Goal: Information Seeking & Learning: Learn about a topic

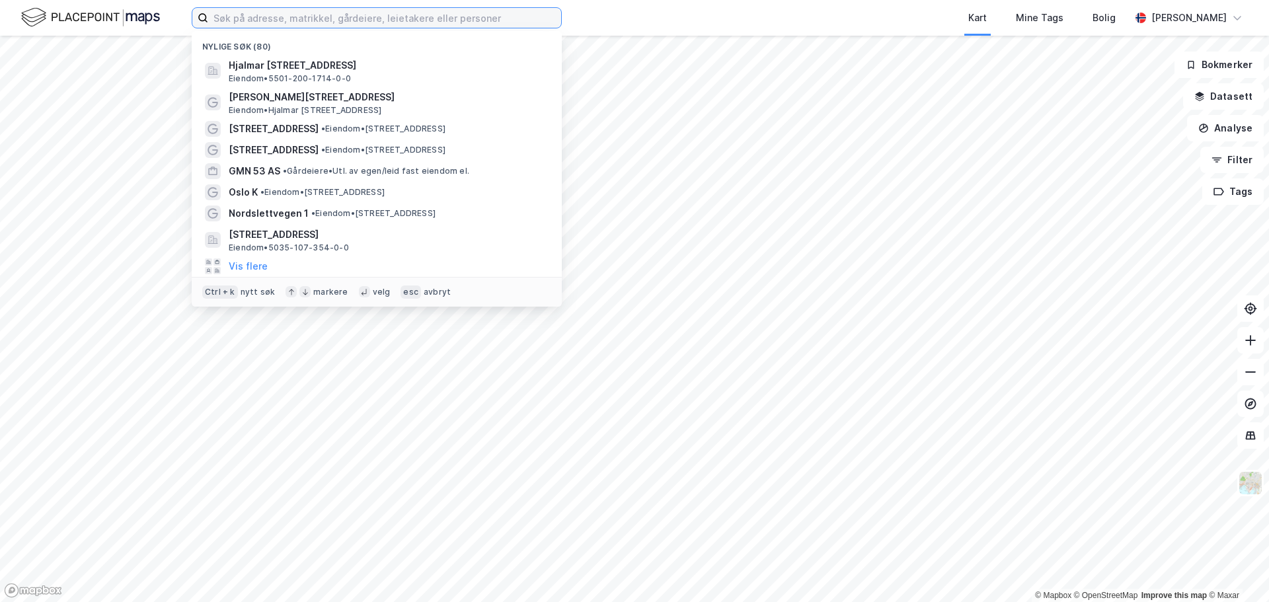
click at [352, 20] on input at bounding box center [384, 18] width 353 height 20
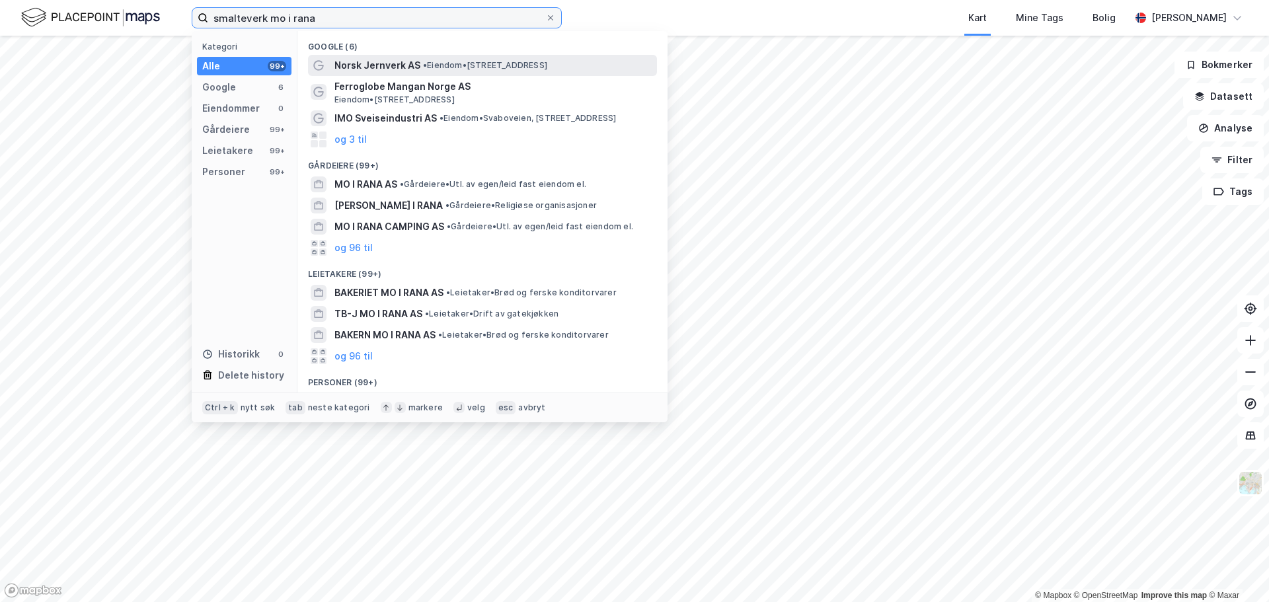
type input "smalteverk mo i rana"
click at [430, 66] on span "• Eiendom • [STREET_ADDRESS]" at bounding box center [485, 65] width 124 height 11
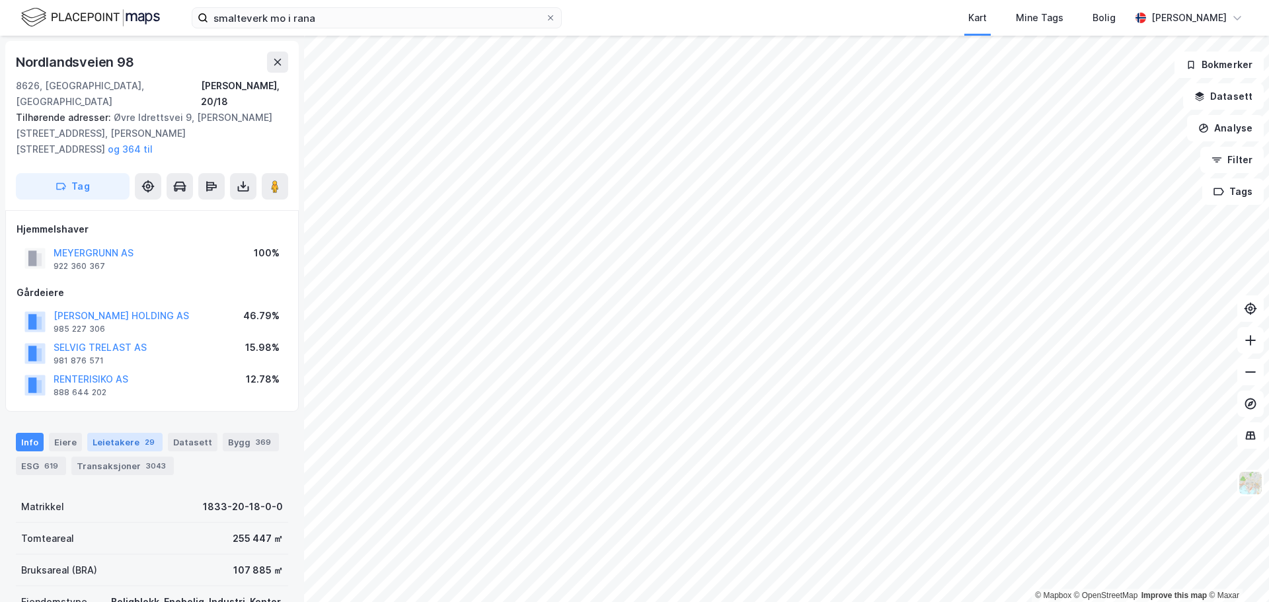
click at [119, 433] on div "Leietakere 29" at bounding box center [124, 442] width 75 height 19
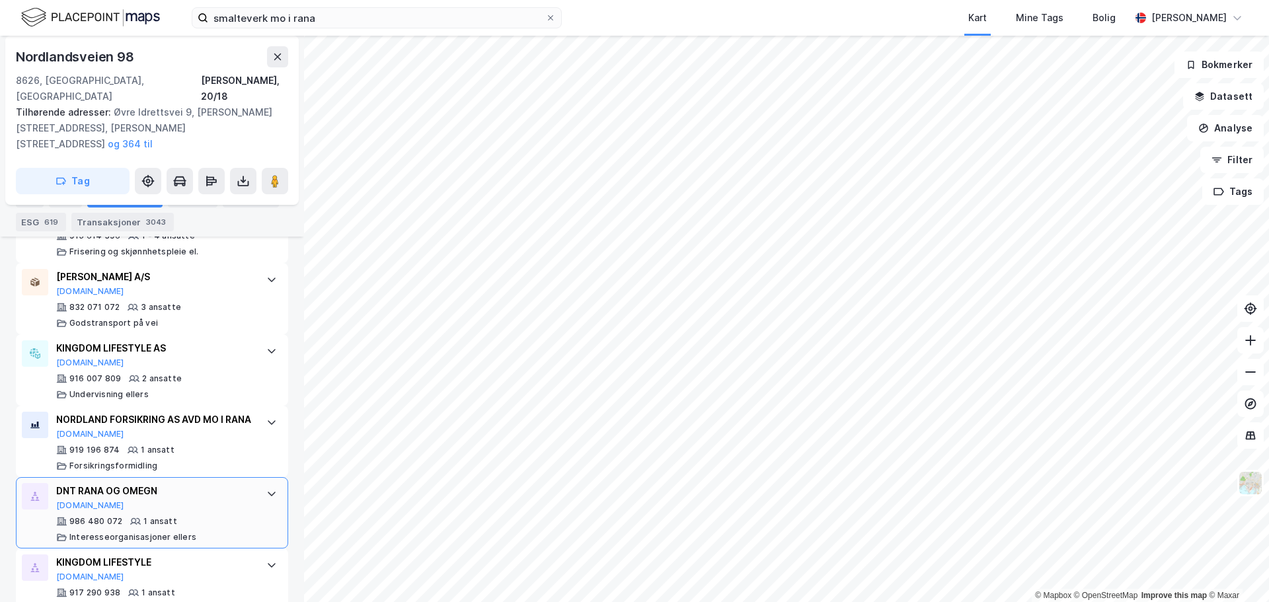
scroll to position [2163, 0]
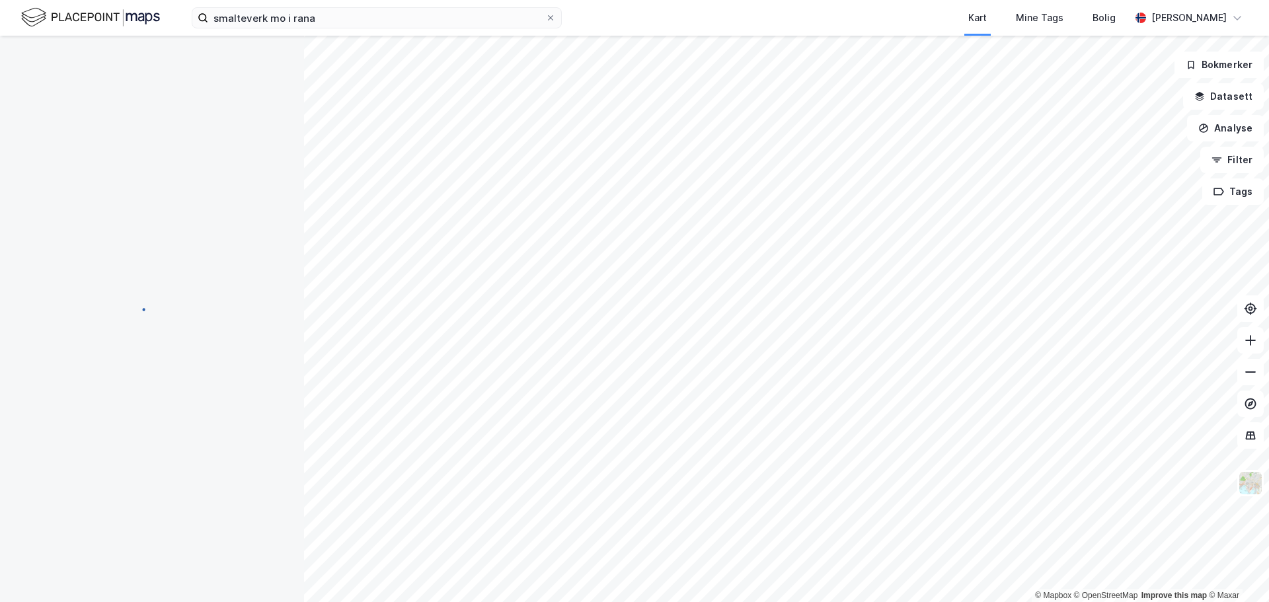
scroll to position [67, 0]
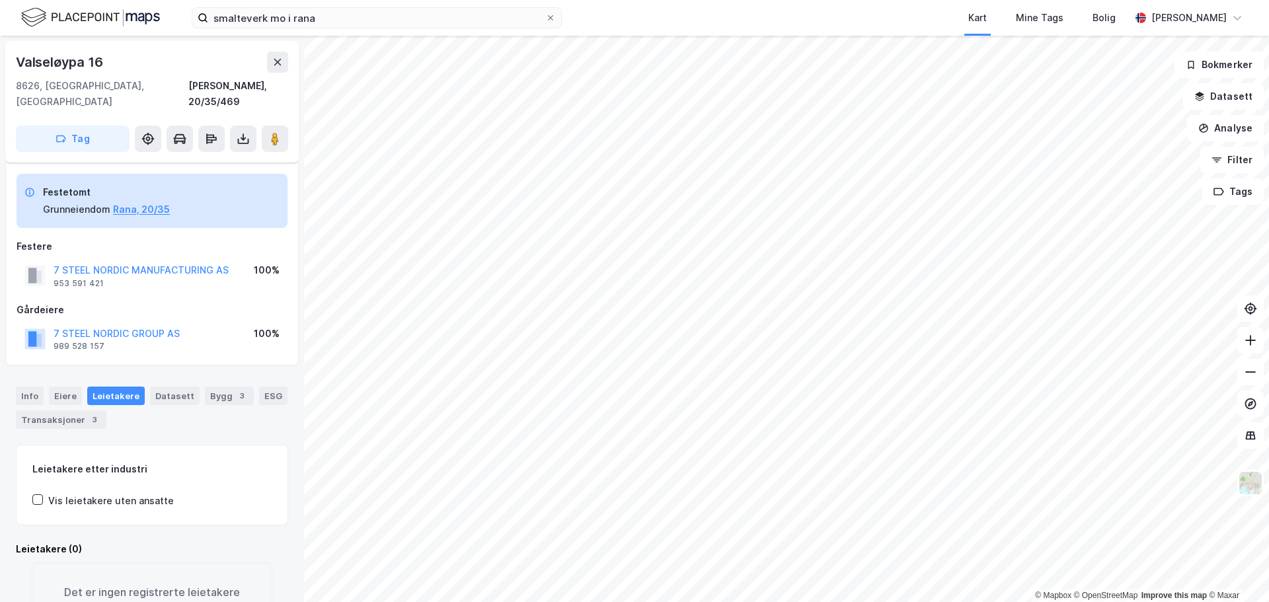
scroll to position [52, 0]
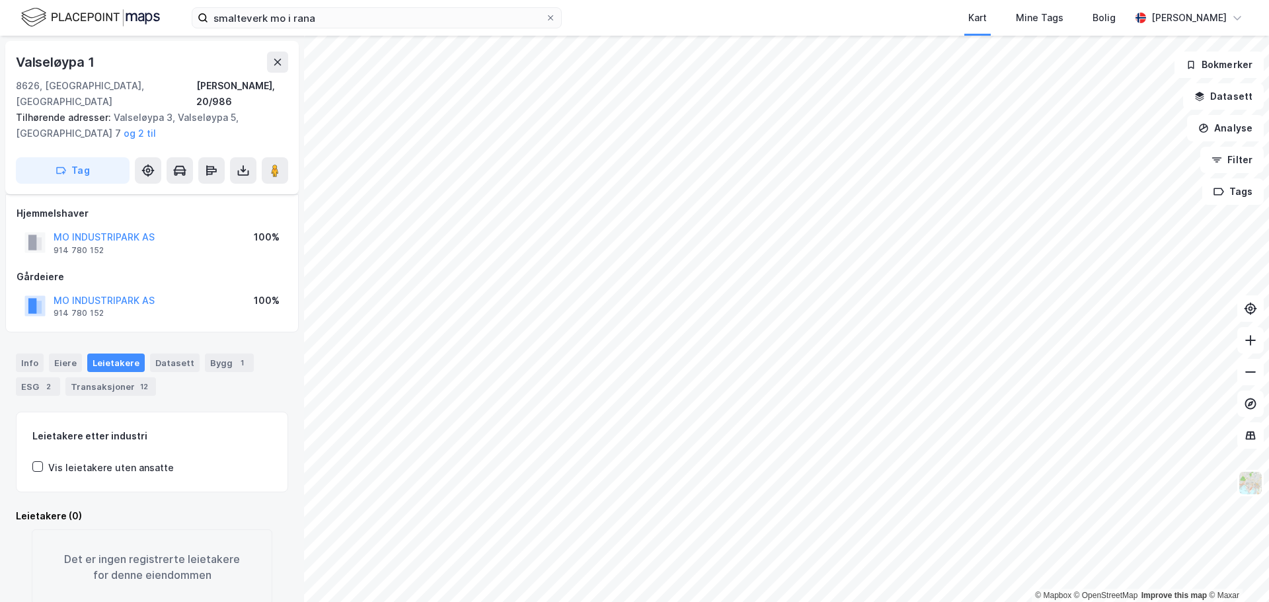
scroll to position [19, 0]
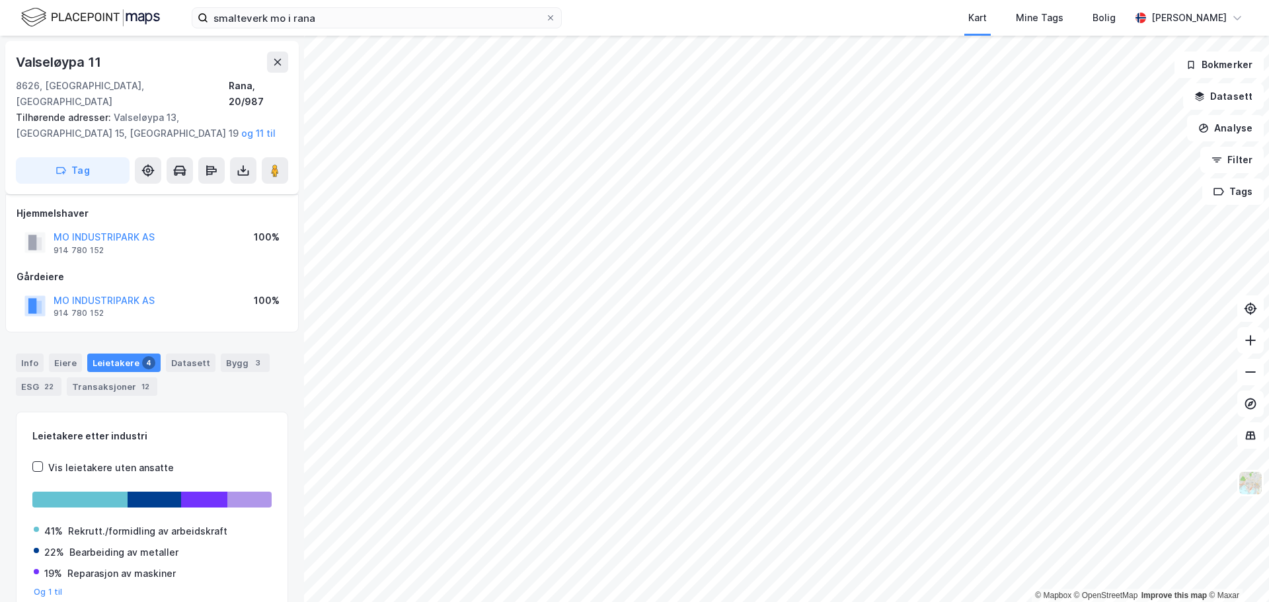
scroll to position [19, 0]
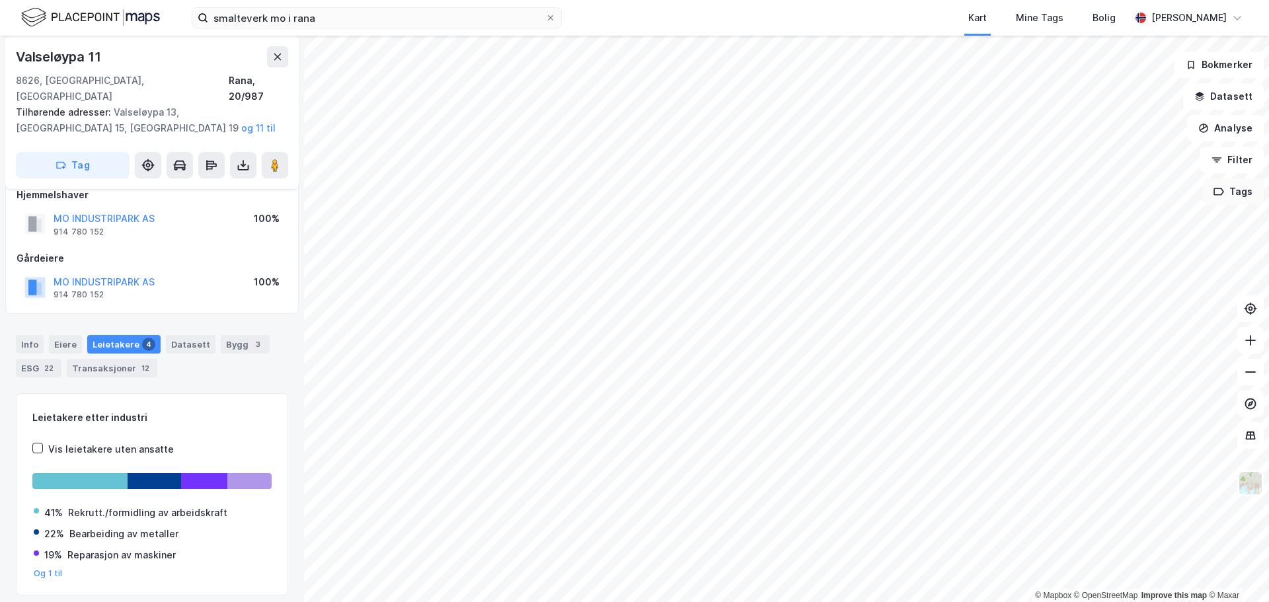
click at [1229, 198] on button "Tags" at bounding box center [1232, 191] width 61 height 26
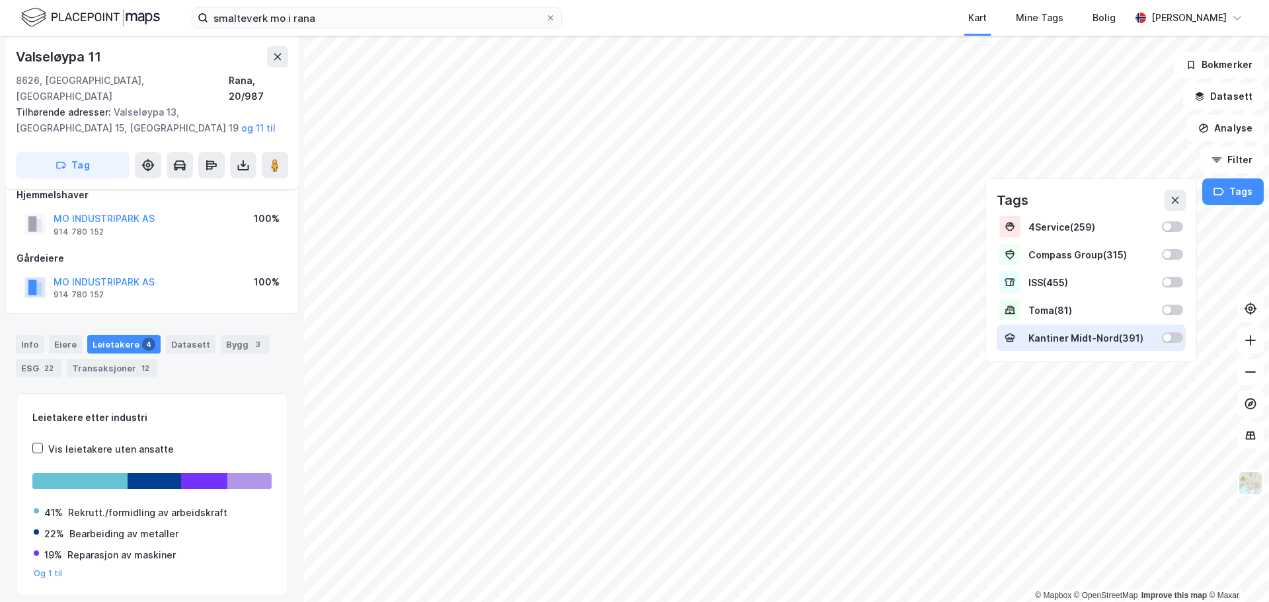
click at [1175, 340] on div at bounding box center [1172, 337] width 21 height 11
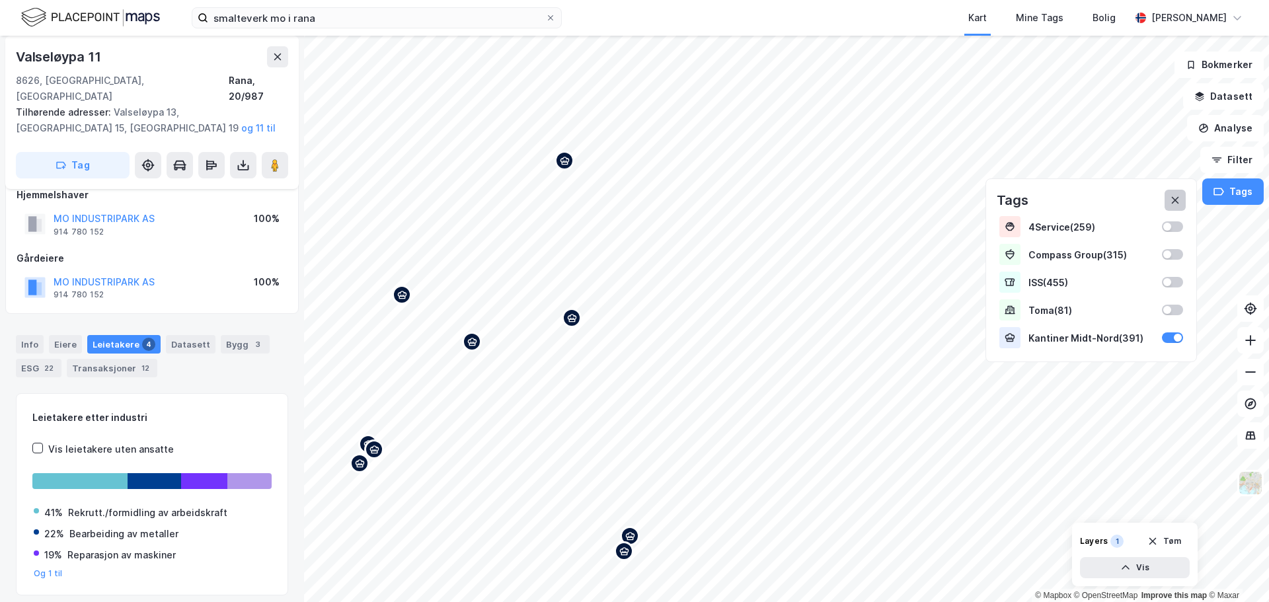
click at [1179, 198] on icon at bounding box center [1175, 200] width 11 height 11
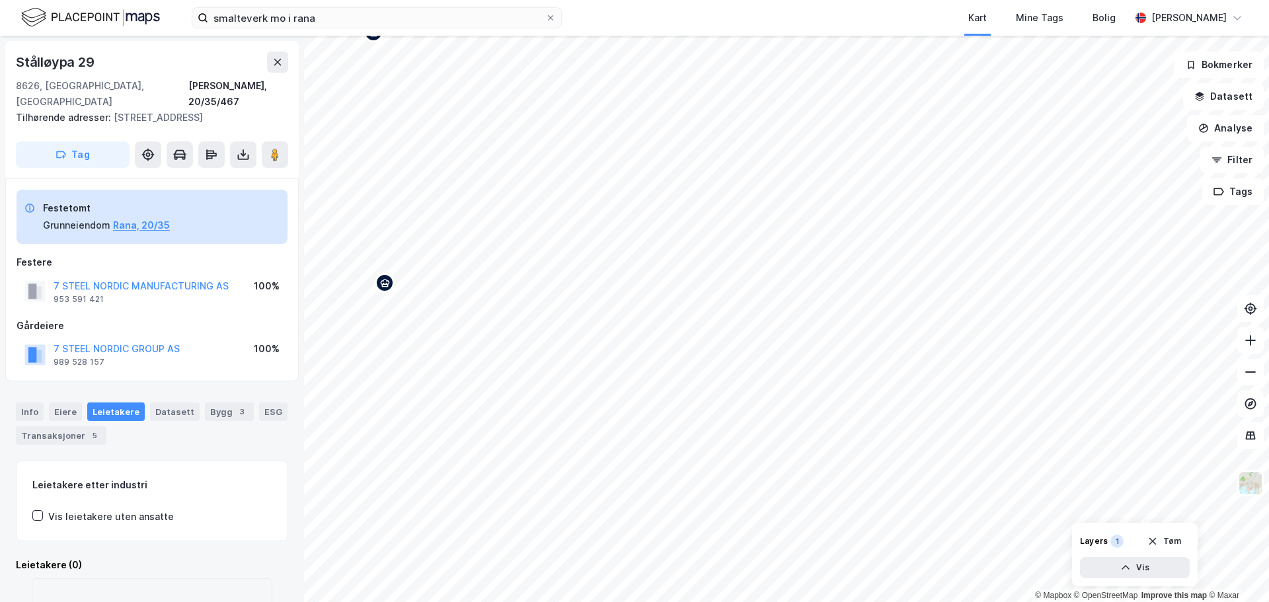
scroll to position [19, 0]
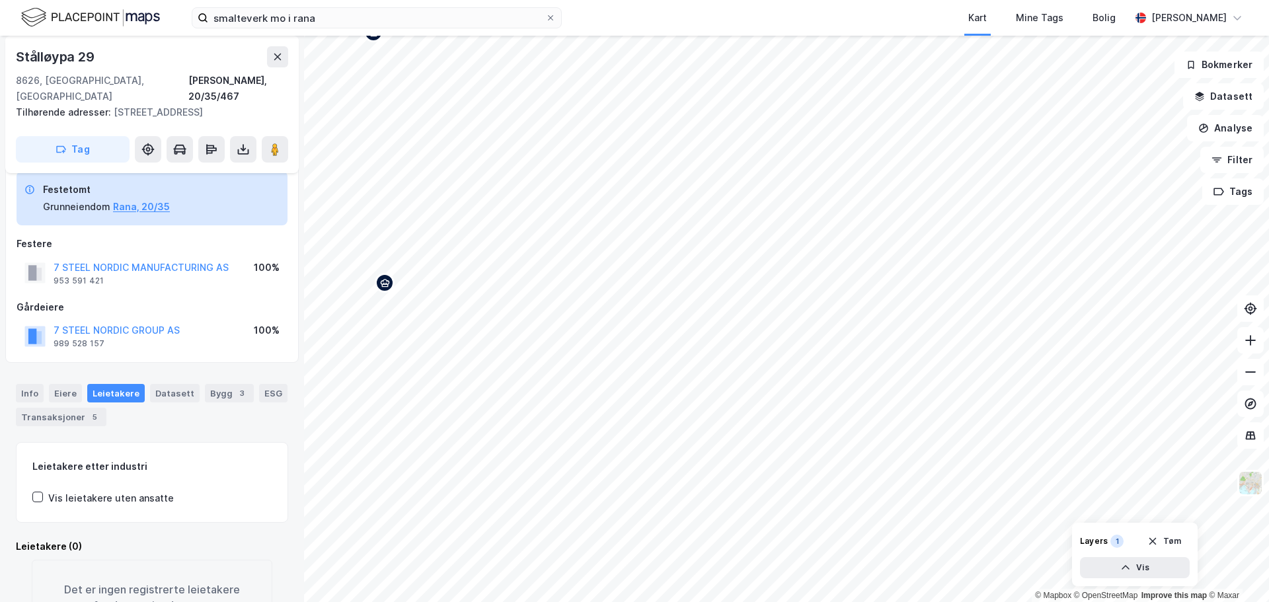
click at [384, 284] on icon "Map marker" at bounding box center [385, 283] width 10 height 10
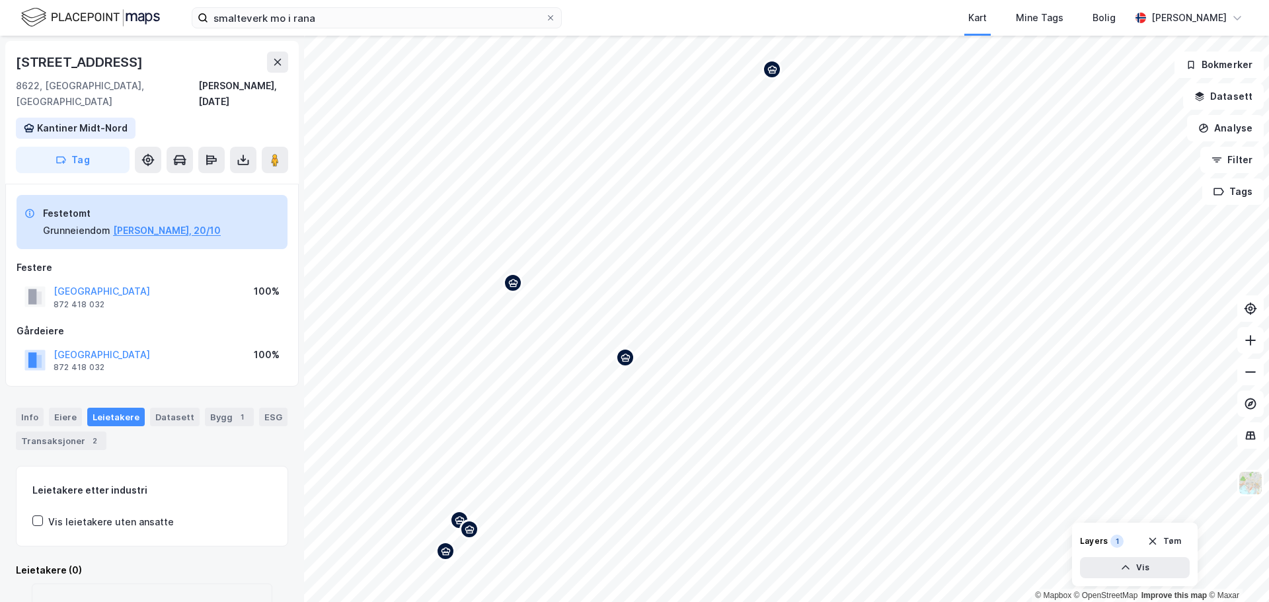
click at [627, 363] on div "Map marker" at bounding box center [625, 358] width 20 height 20
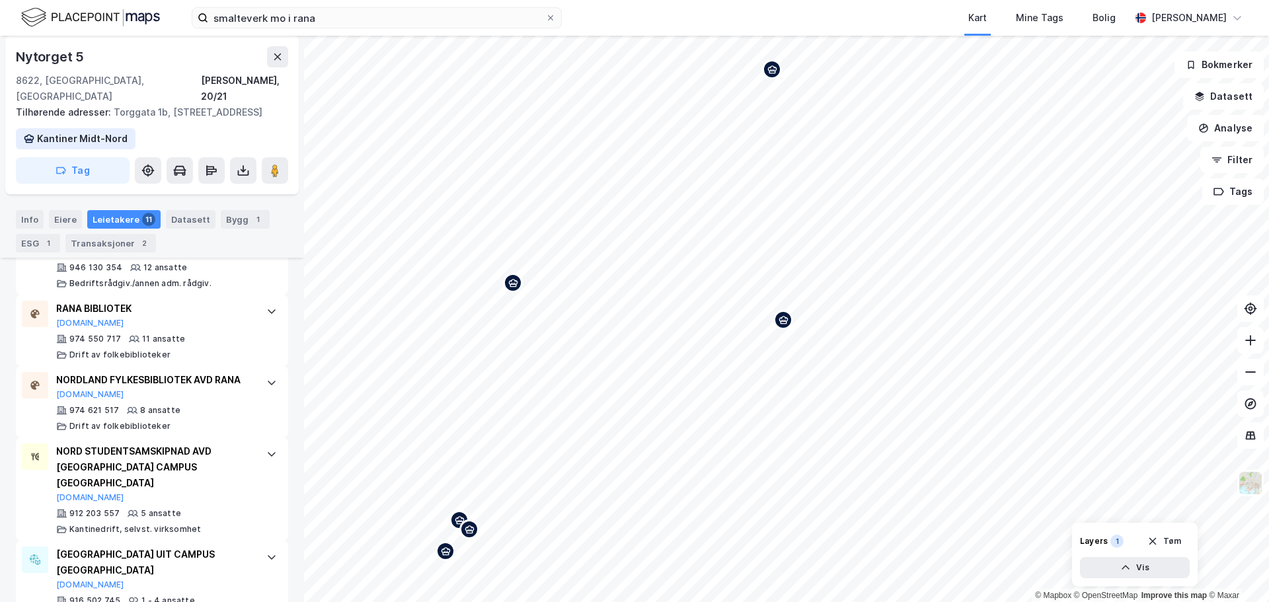
scroll to position [679, 0]
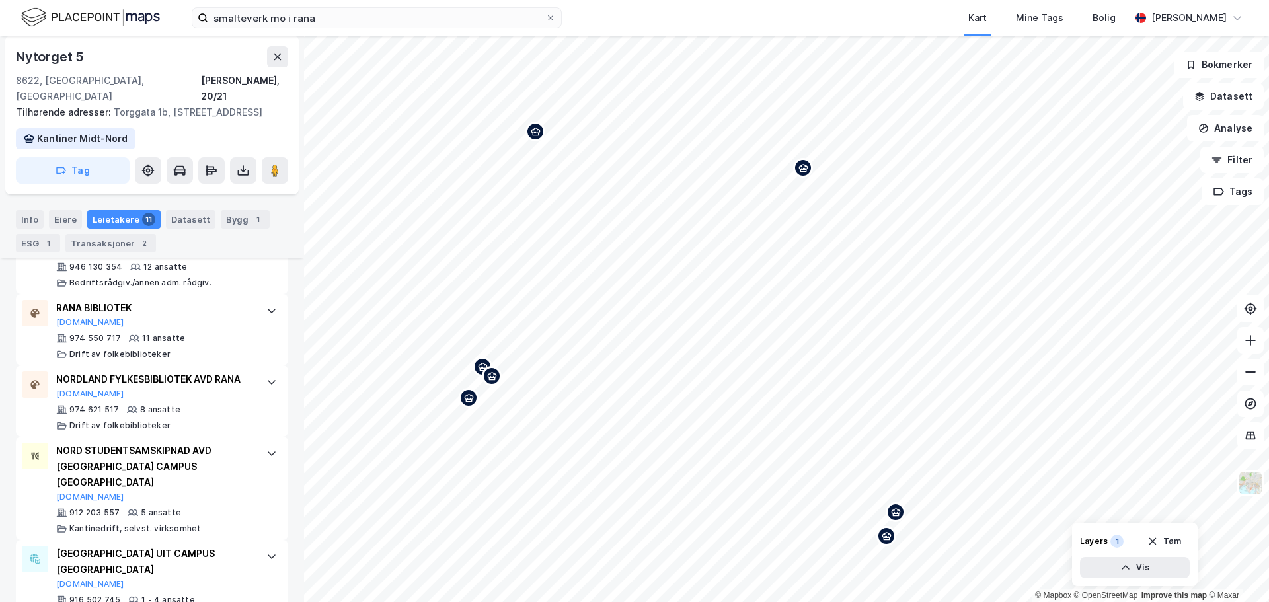
click at [468, 406] on div "Map marker" at bounding box center [469, 398] width 20 height 20
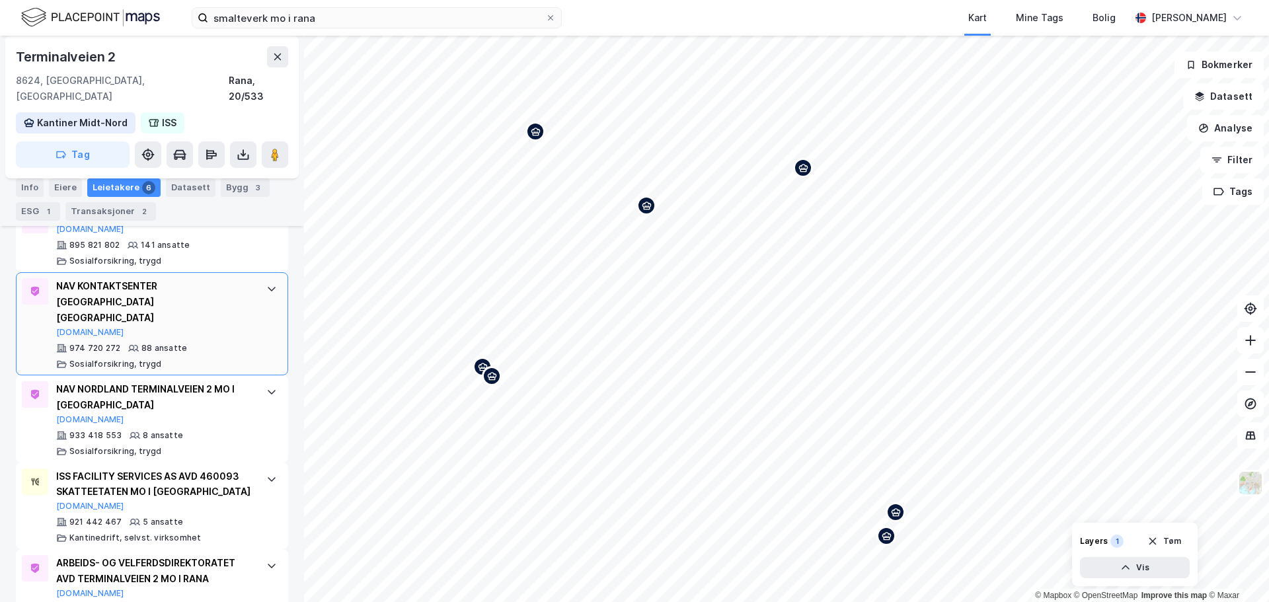
scroll to position [498, 0]
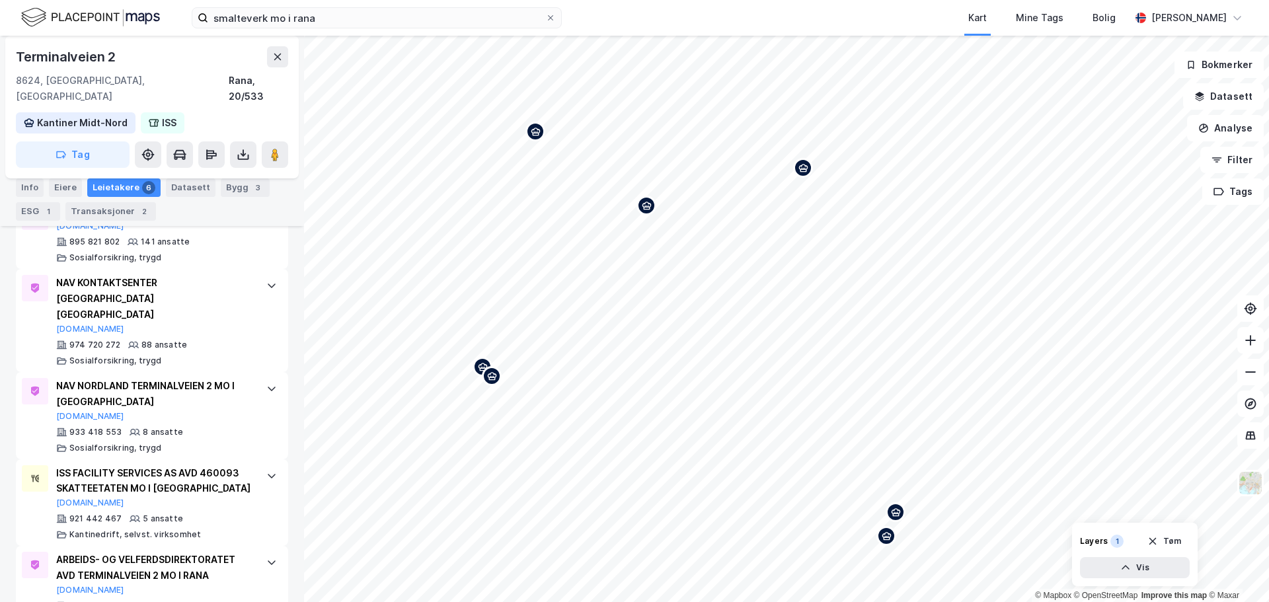
click at [898, 516] on icon "Map marker" at bounding box center [896, 513] width 10 height 10
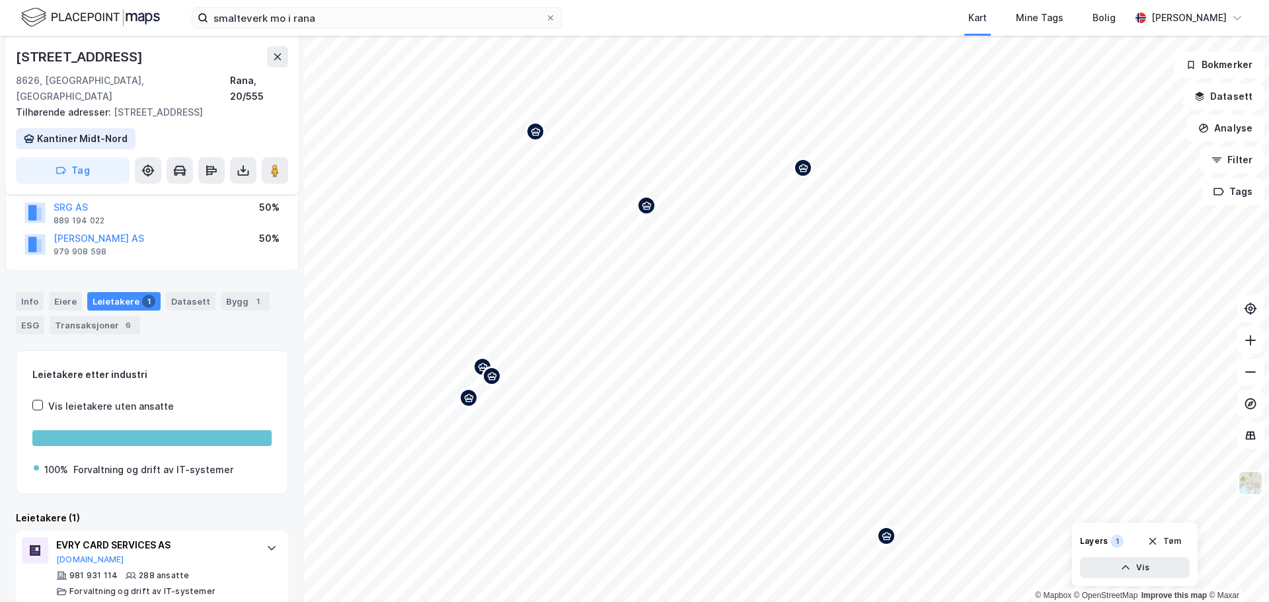
scroll to position [99, 0]
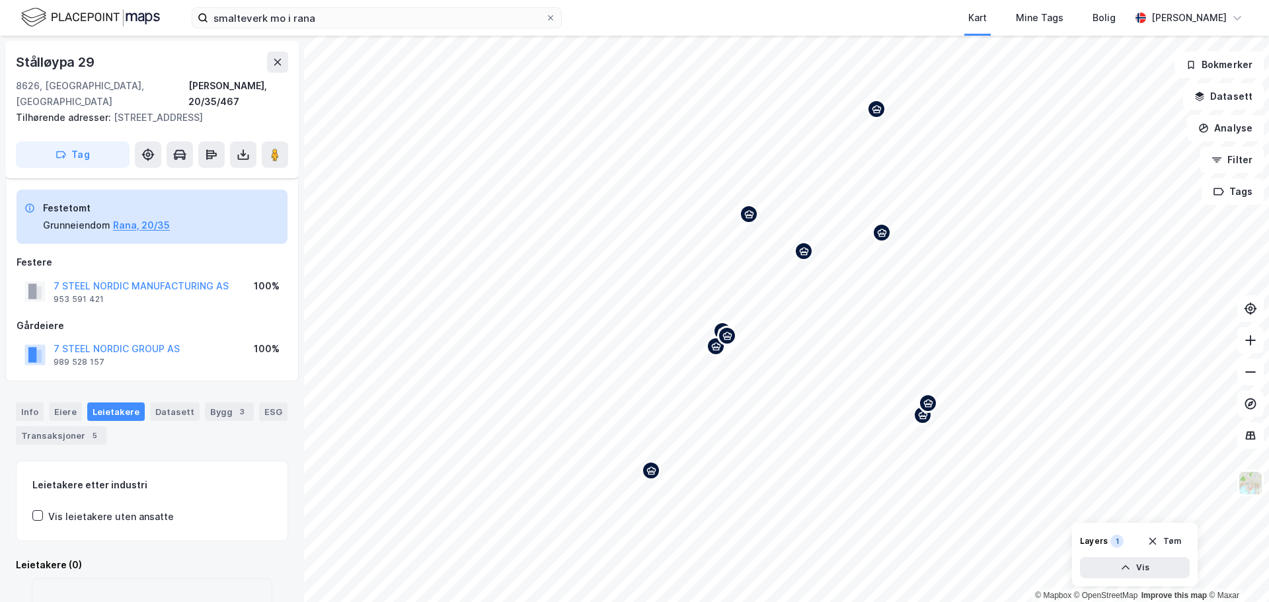
scroll to position [67, 0]
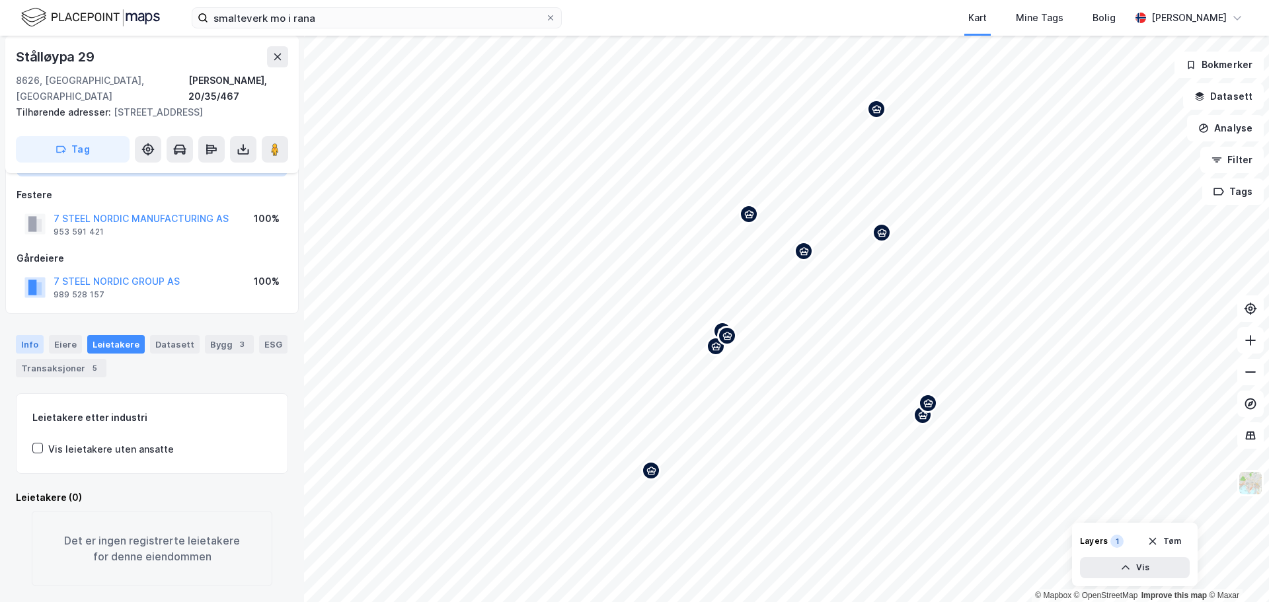
click at [26, 335] on div "Info" at bounding box center [30, 344] width 28 height 19
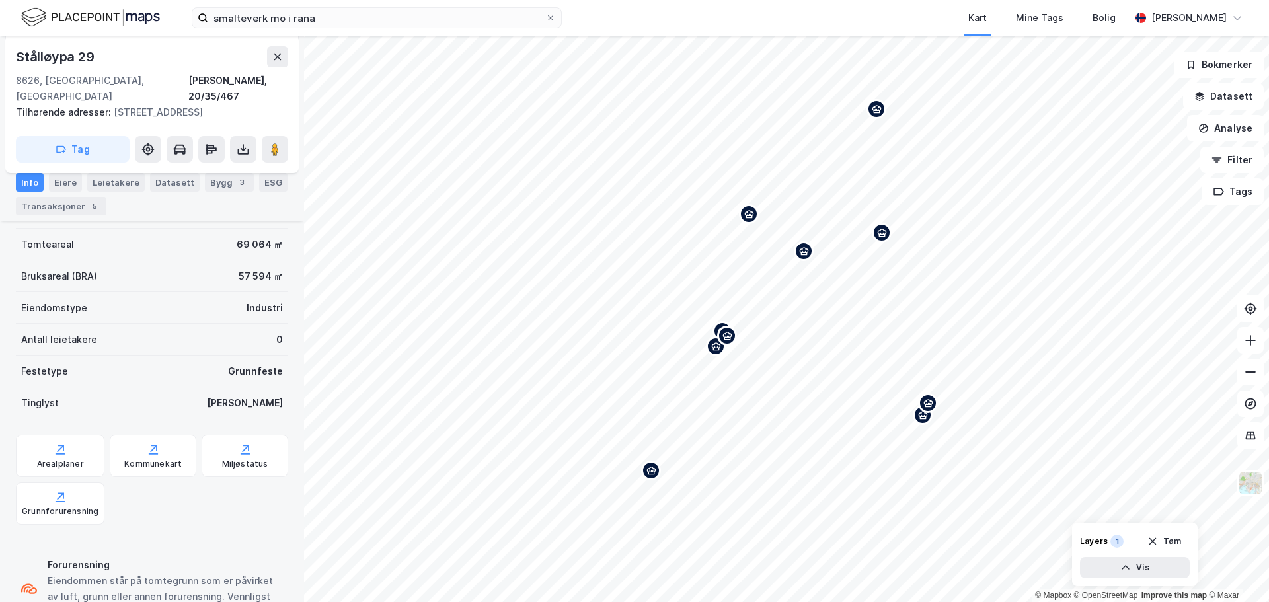
scroll to position [264, 0]
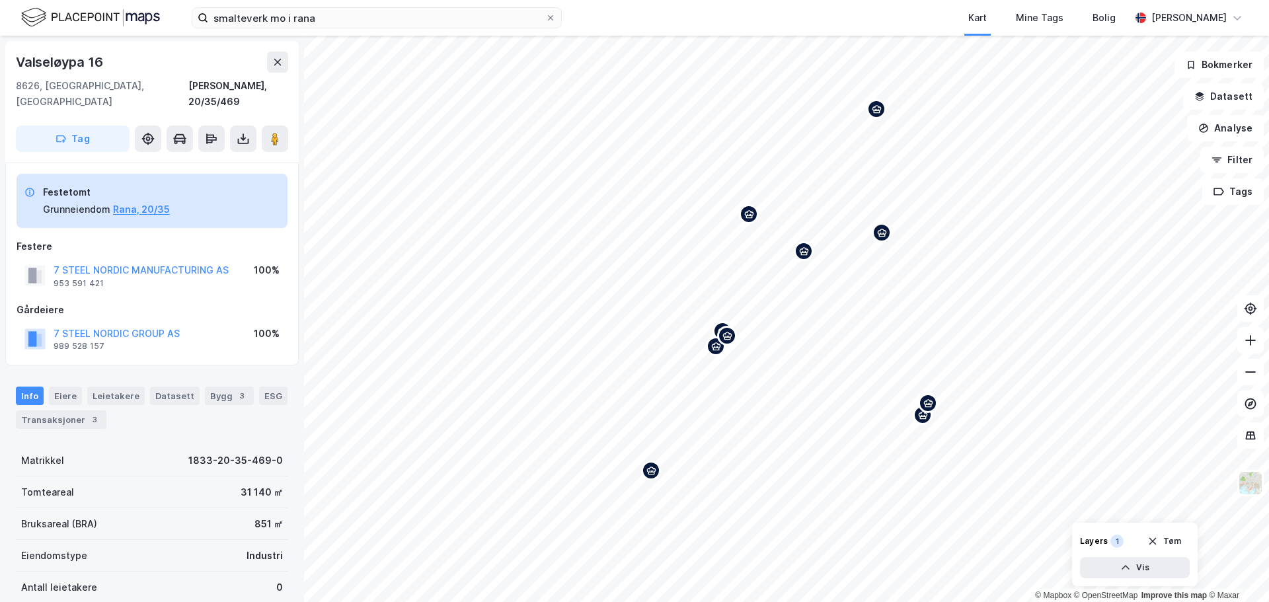
scroll to position [150, 0]
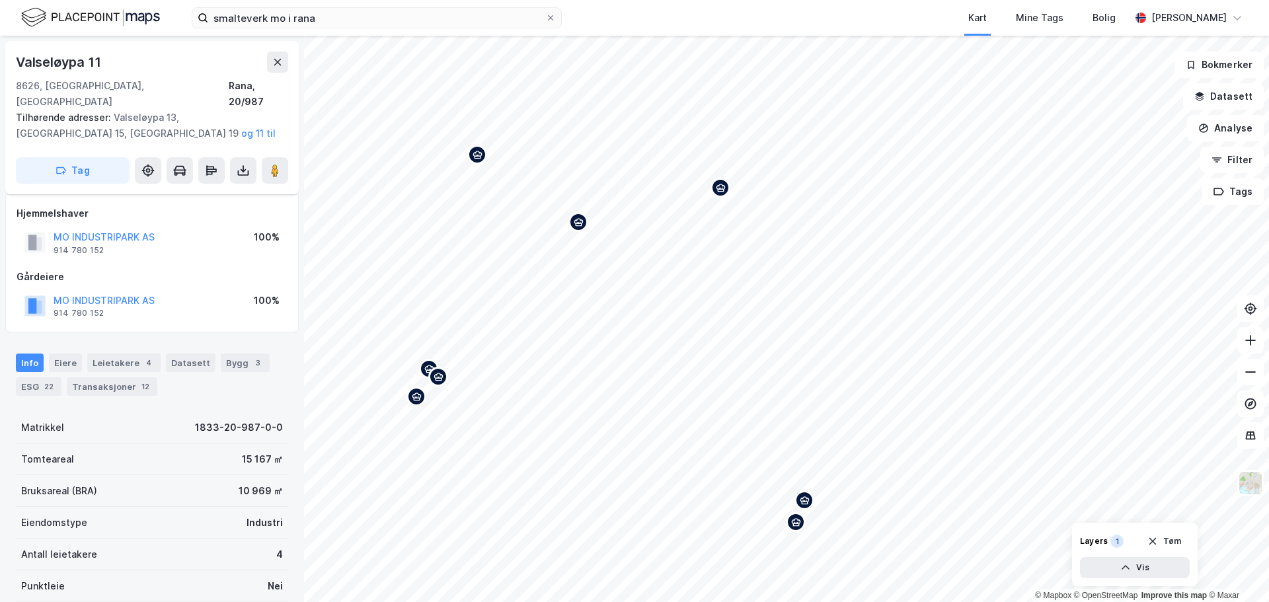
scroll to position [149, 0]
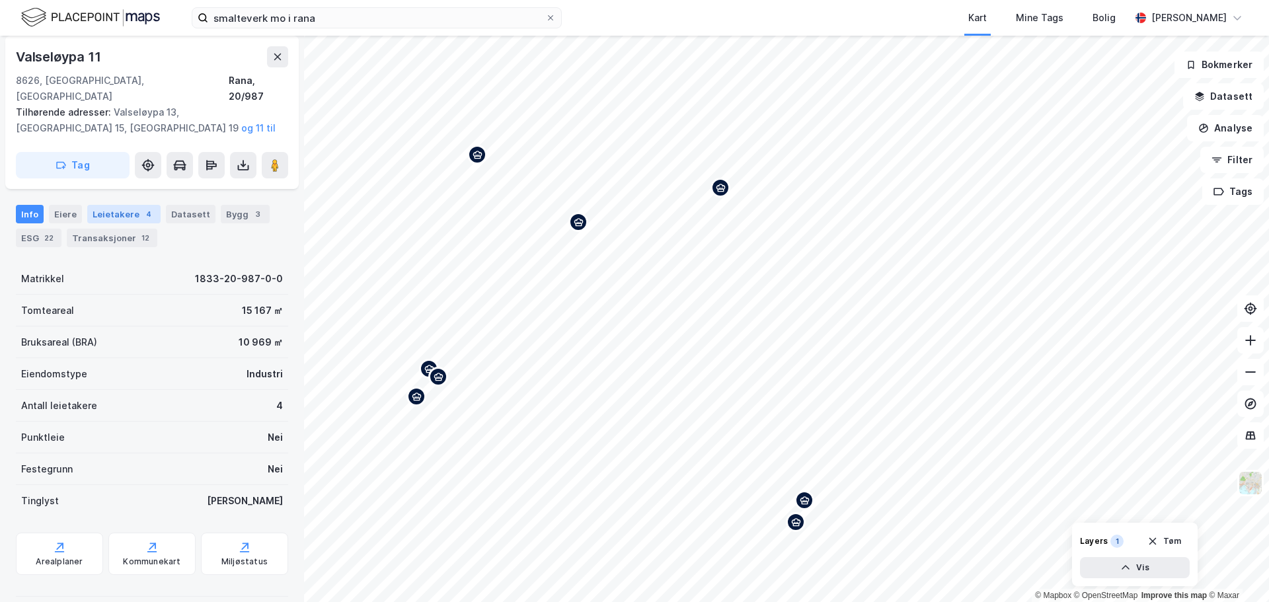
click at [128, 205] on div "Leietakere 4" at bounding box center [123, 214] width 73 height 19
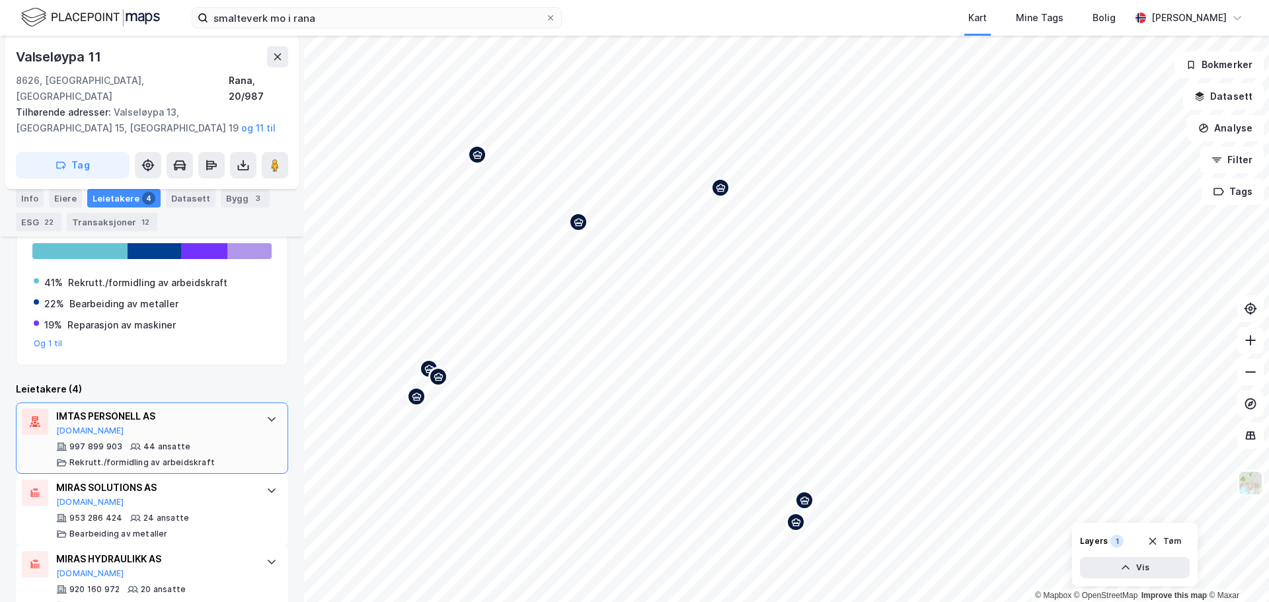
scroll to position [334, 0]
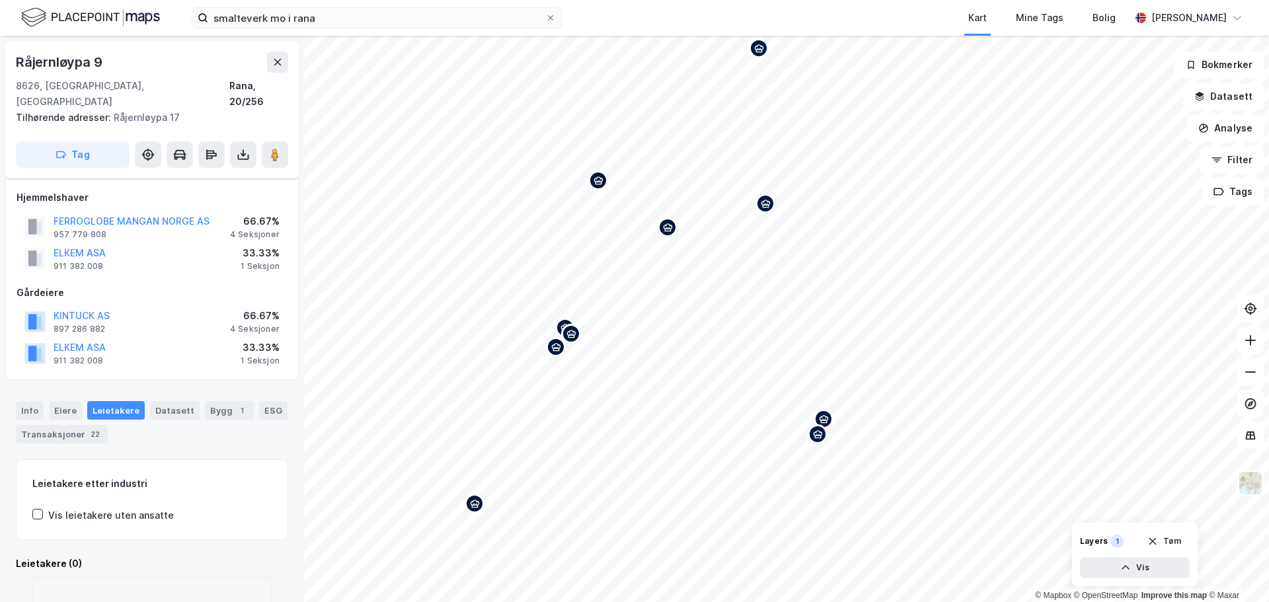
scroll to position [66, 0]
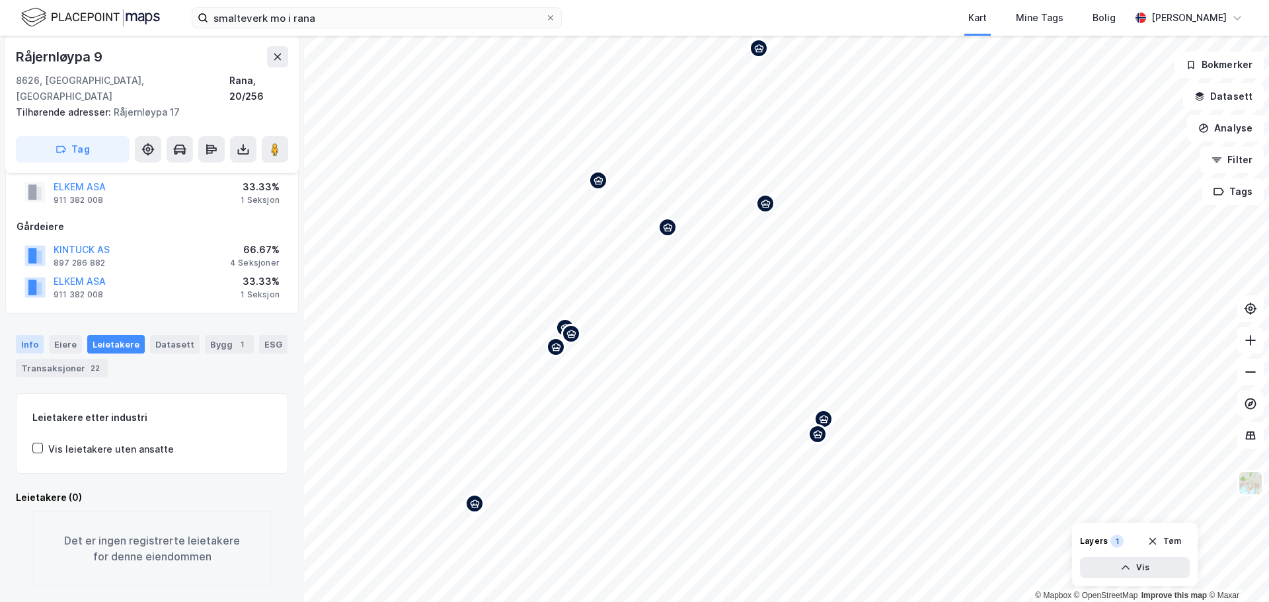
click at [24, 335] on div "Info" at bounding box center [30, 344] width 28 height 19
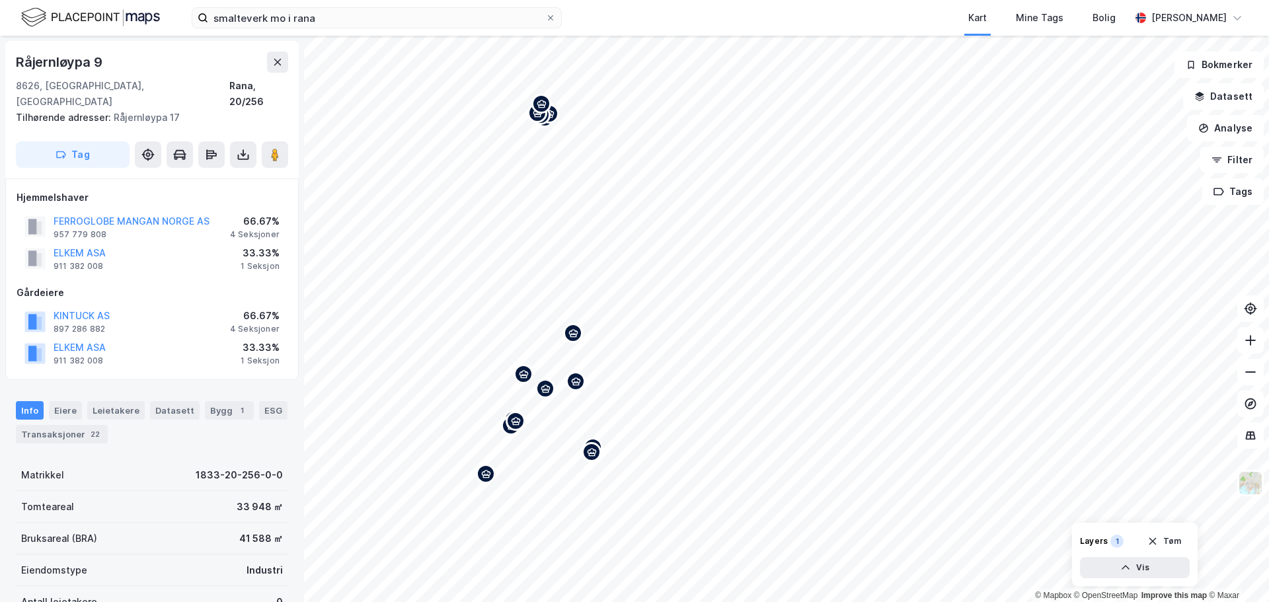
click at [576, 387] on div "Map marker" at bounding box center [576, 381] width 20 height 20
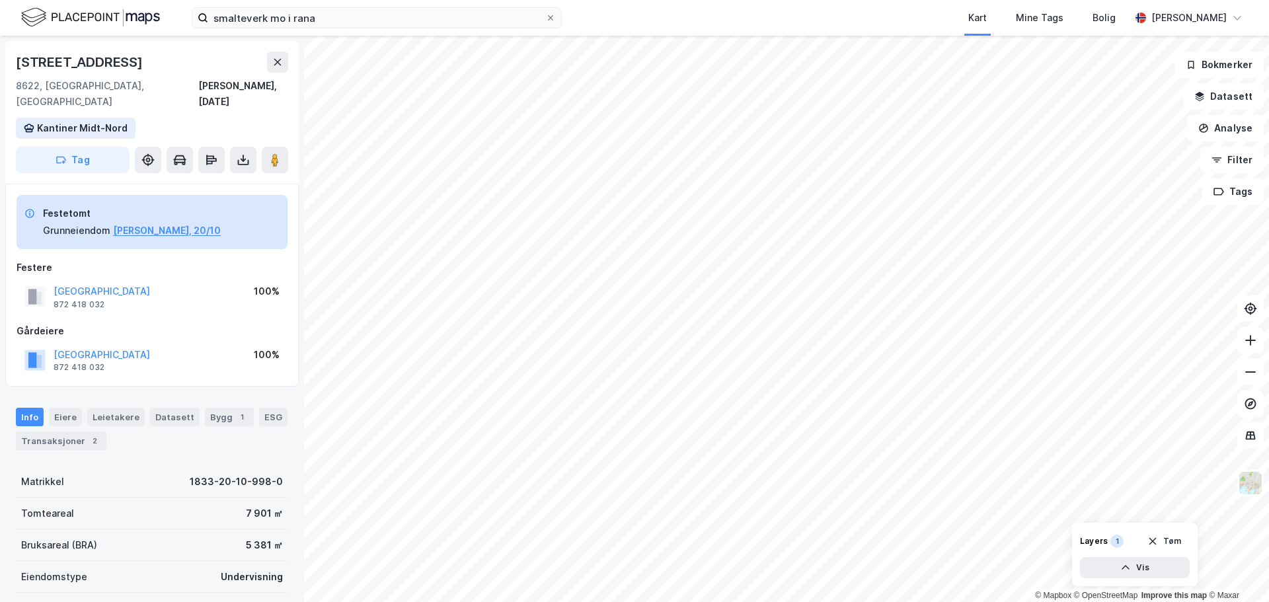
scroll to position [1, 0]
click at [576, 359] on div "Map marker" at bounding box center [574, 353] width 20 height 20
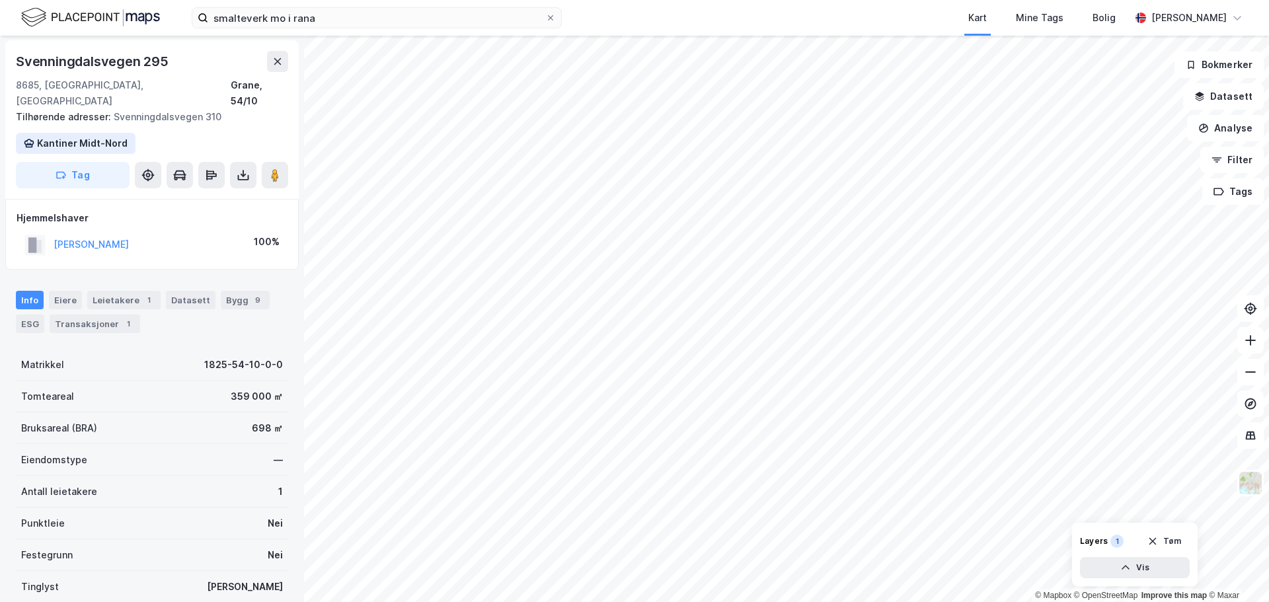
scroll to position [1, 0]
click at [580, 291] on icon "Map marker" at bounding box center [577, 287] width 10 height 10
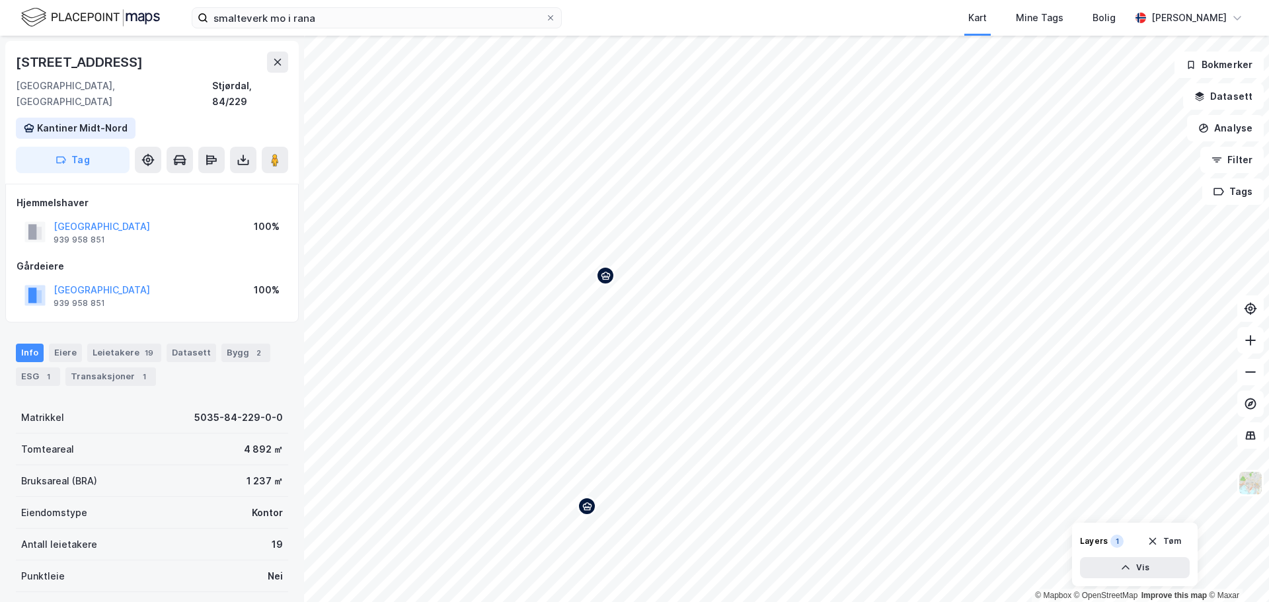
scroll to position [1, 0]
click at [142, 346] on div "19" at bounding box center [149, 352] width 14 height 13
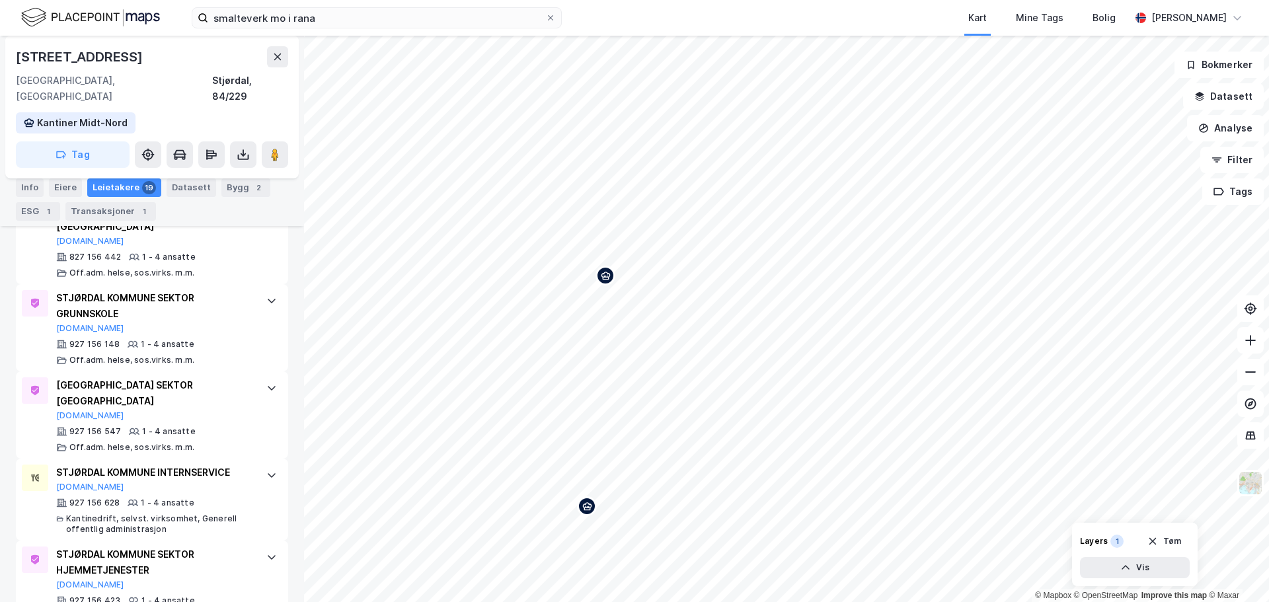
scroll to position [1664, 0]
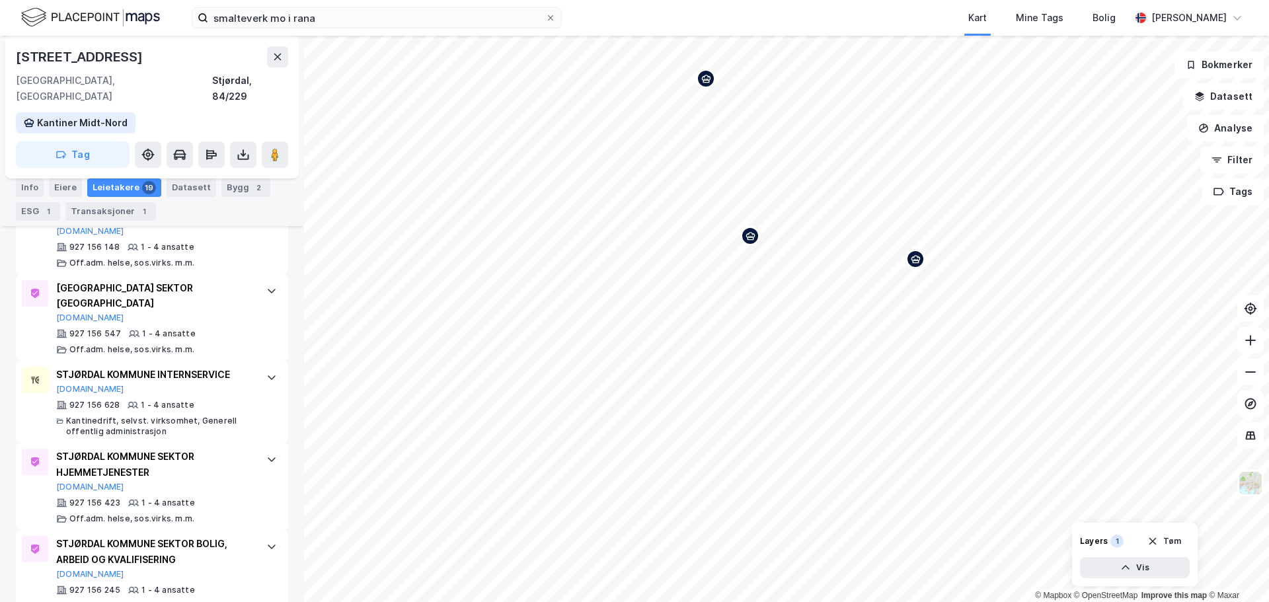
click at [916, 261] on icon "Map marker" at bounding box center [916, 259] width 10 height 10
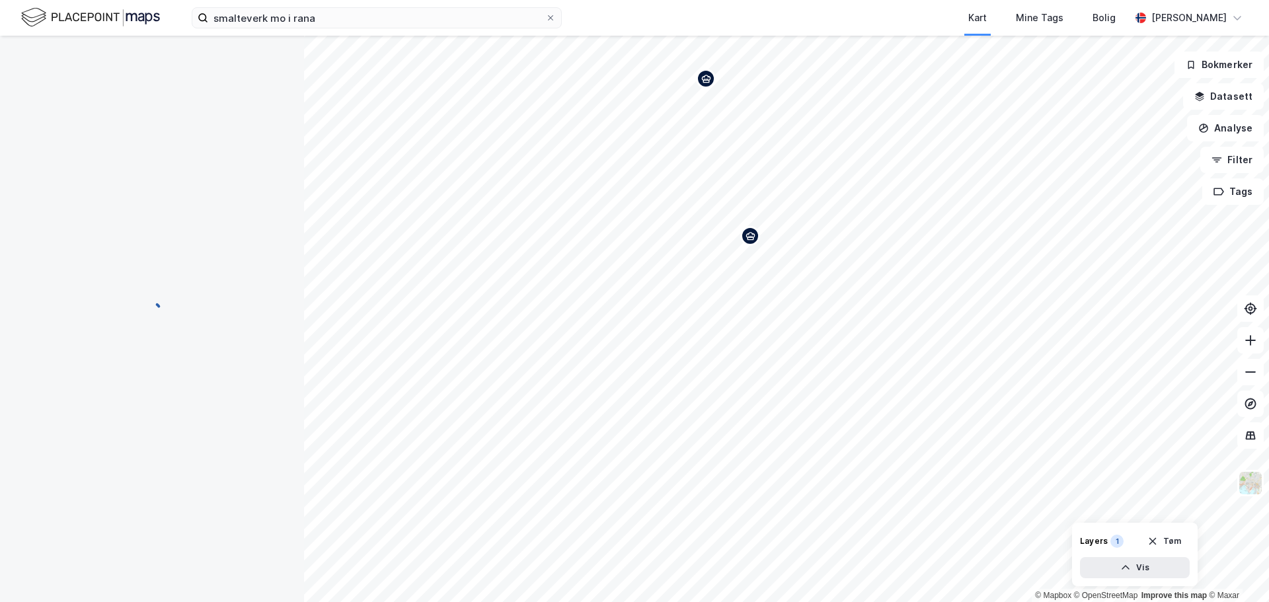
scroll to position [0, 0]
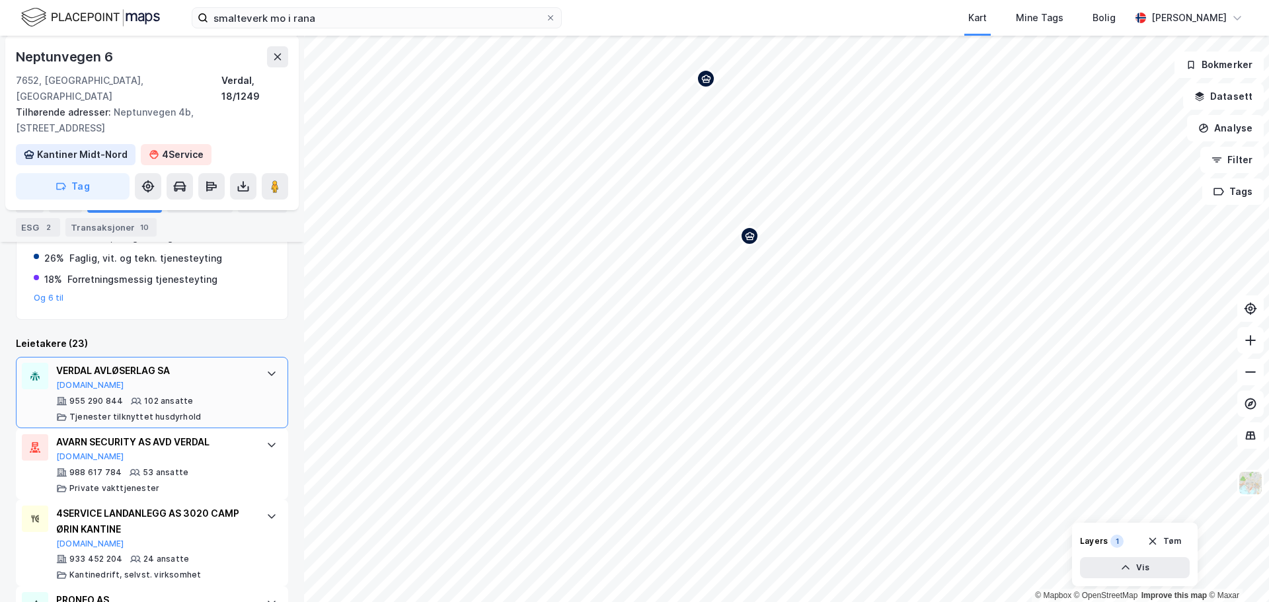
scroll to position [348, 0]
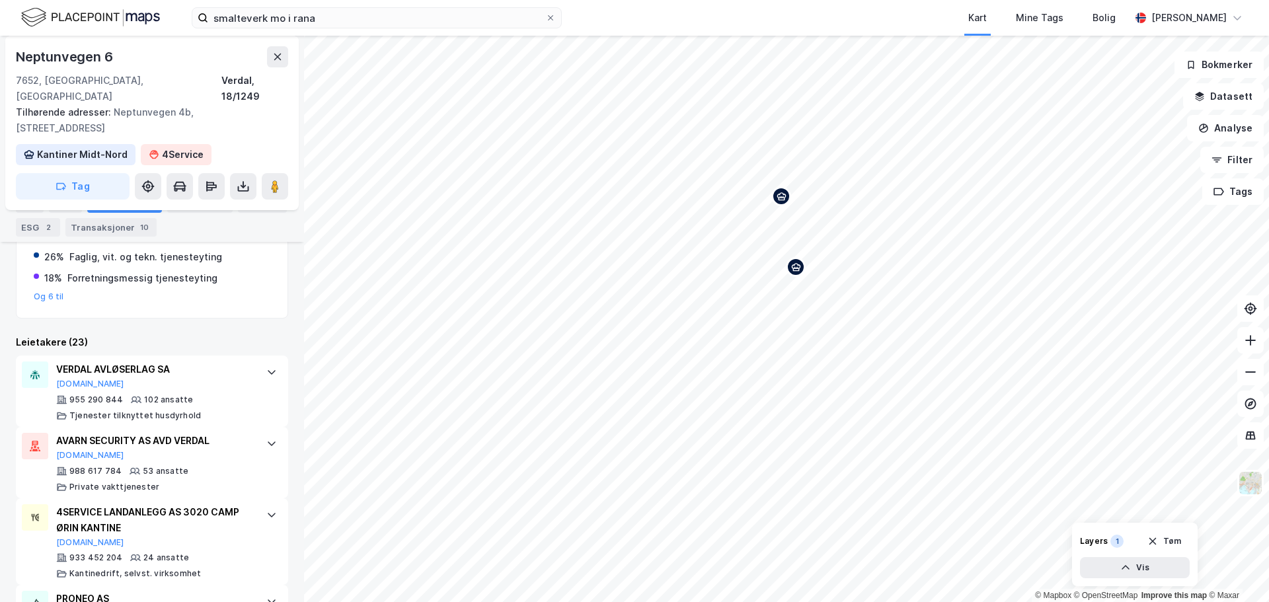
click at [799, 271] on icon "Map marker" at bounding box center [796, 267] width 10 height 10
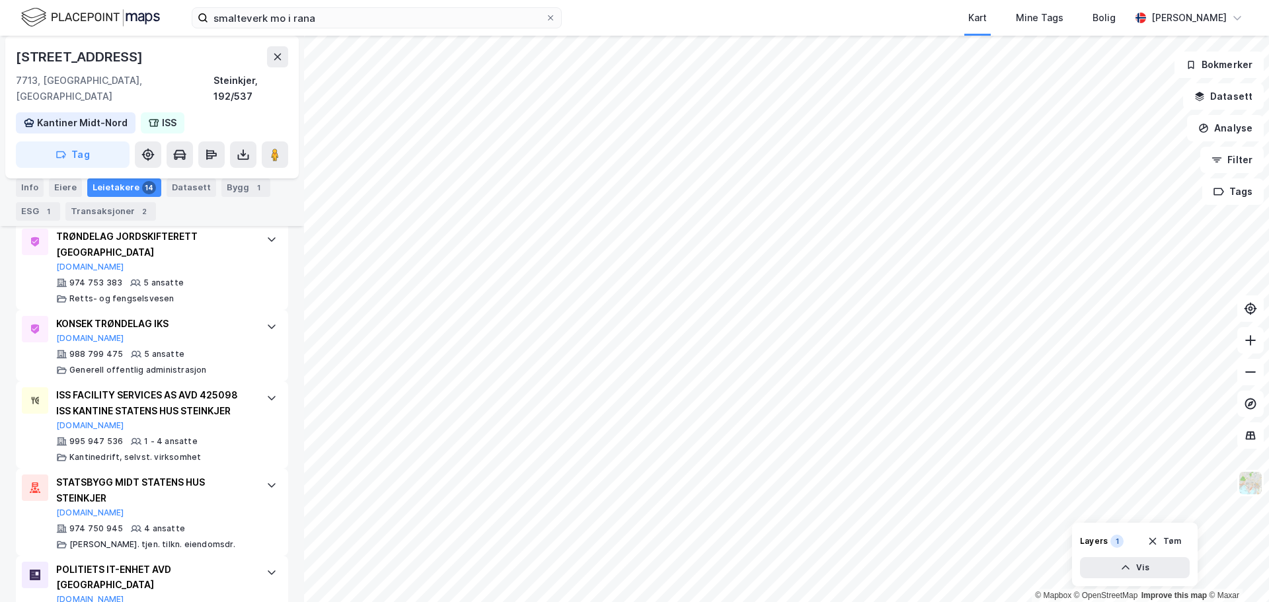
scroll to position [1094, 0]
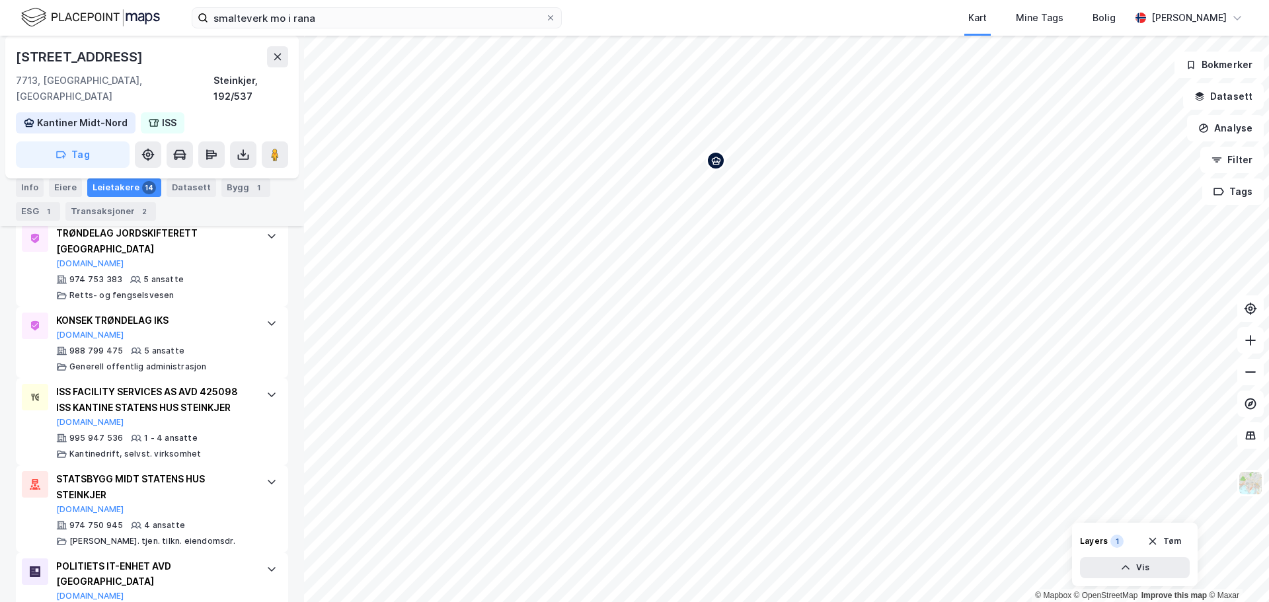
click at [717, 165] on icon "Map marker" at bounding box center [716, 161] width 10 height 10
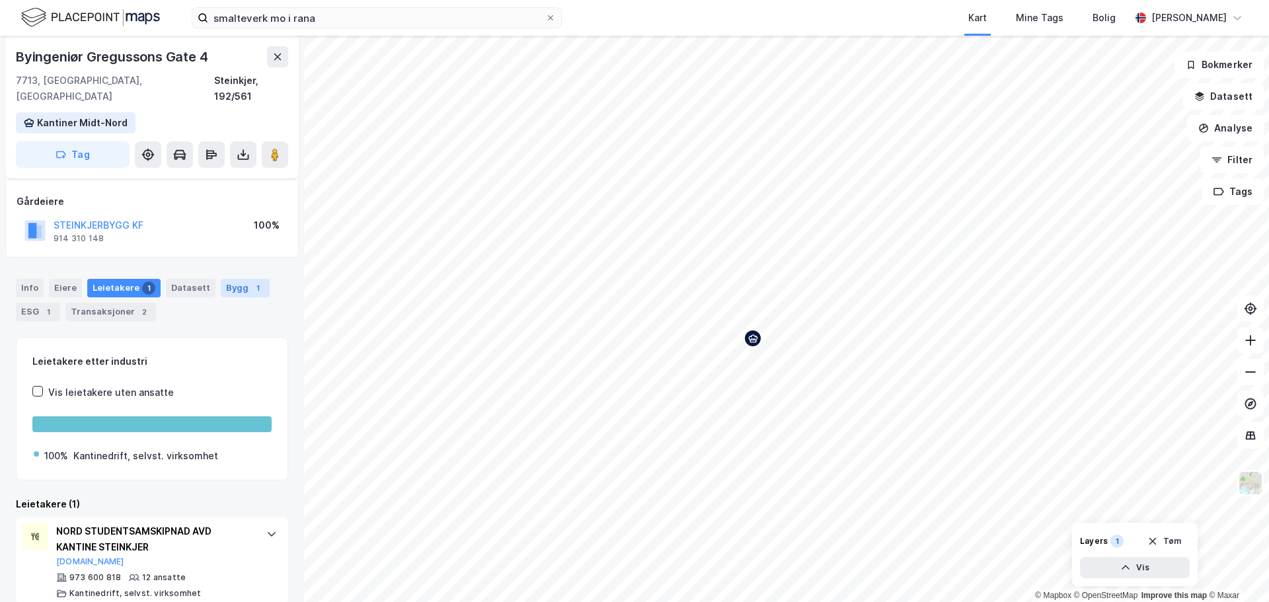
scroll to position [65, 0]
click at [1226, 128] on button "Analyse" at bounding box center [1225, 128] width 77 height 26
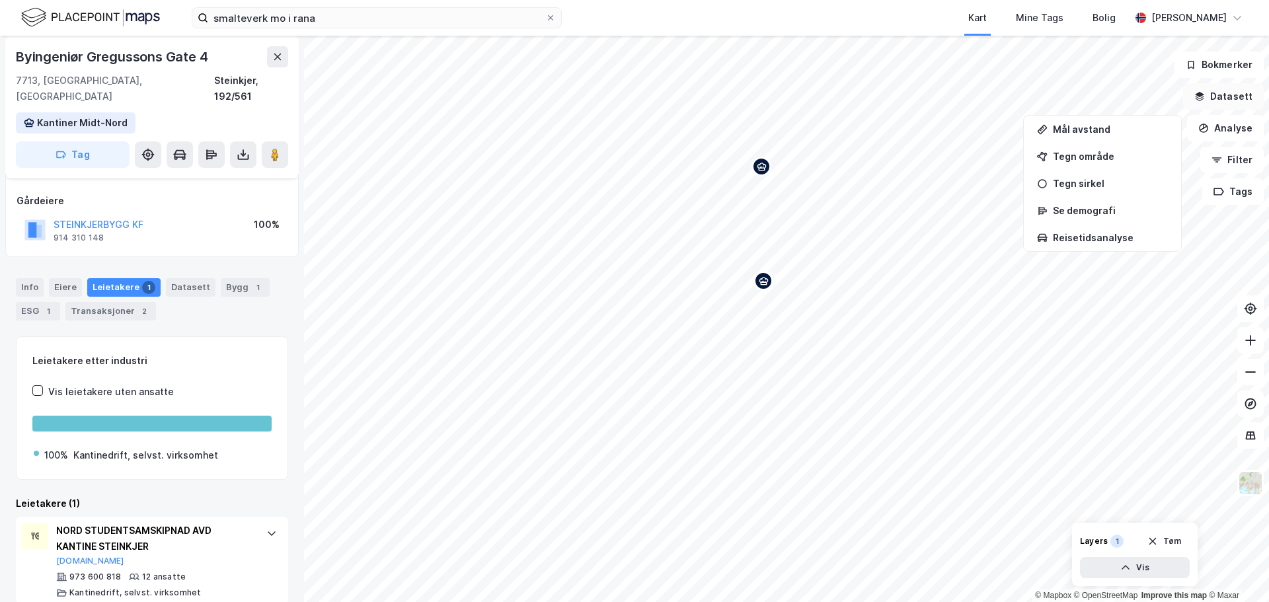
click at [1218, 103] on button "Datasett" at bounding box center [1223, 96] width 81 height 26
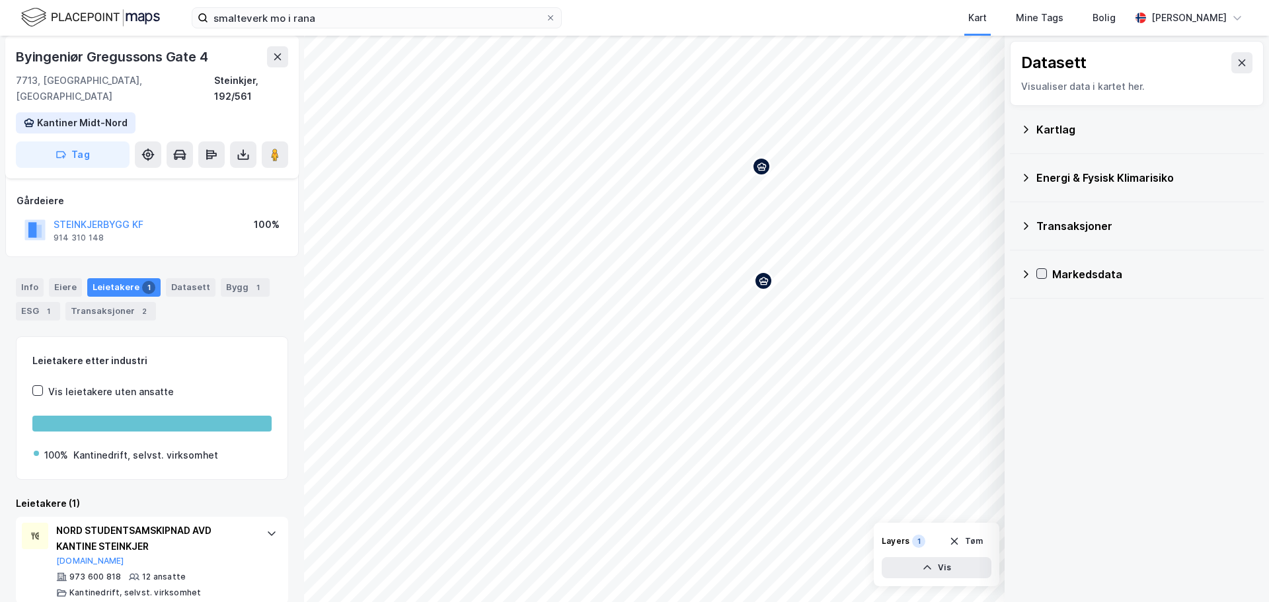
click at [1041, 272] on icon at bounding box center [1041, 273] width 9 height 9
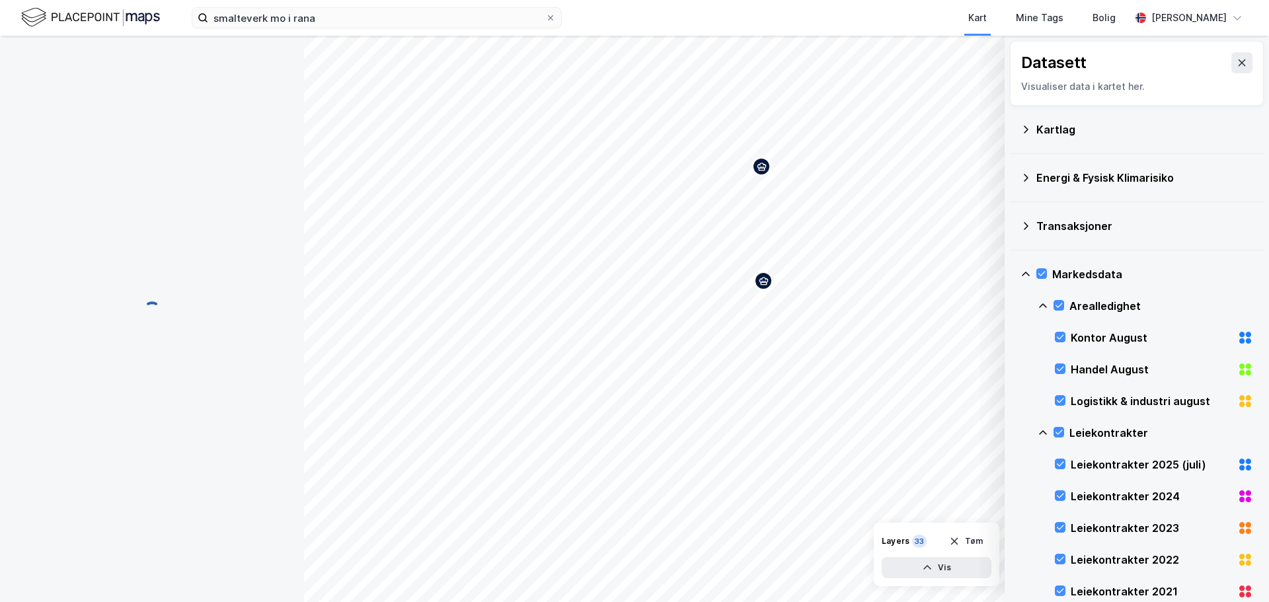
scroll to position [0, 0]
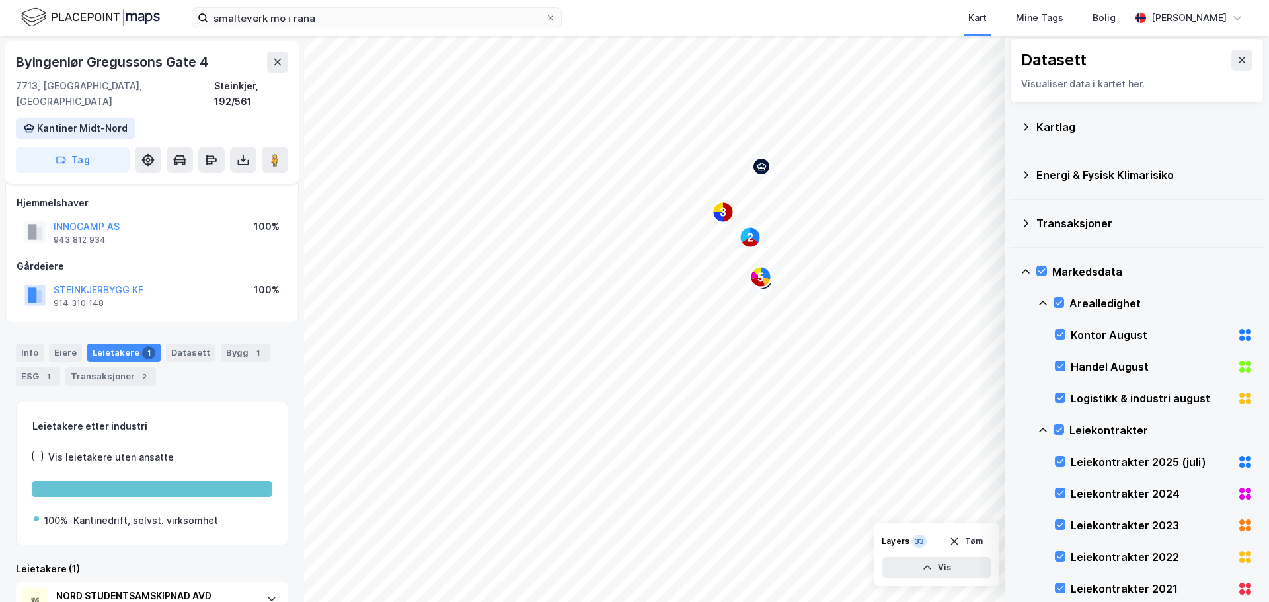
scroll to position [1, 0]
click at [1052, 268] on div "Markedsdata" at bounding box center [1152, 274] width 201 height 16
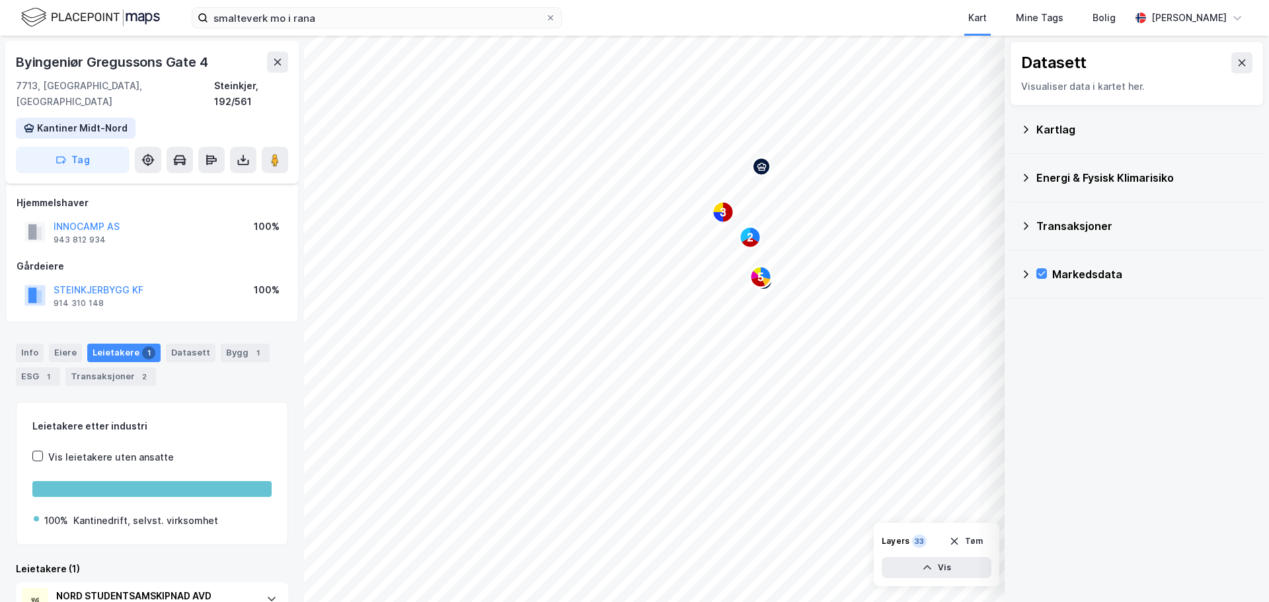
scroll to position [0, 0]
click at [1037, 274] on icon at bounding box center [1041, 273] width 9 height 9
click at [1032, 274] on div "Markedsdata" at bounding box center [1136, 274] width 233 height 32
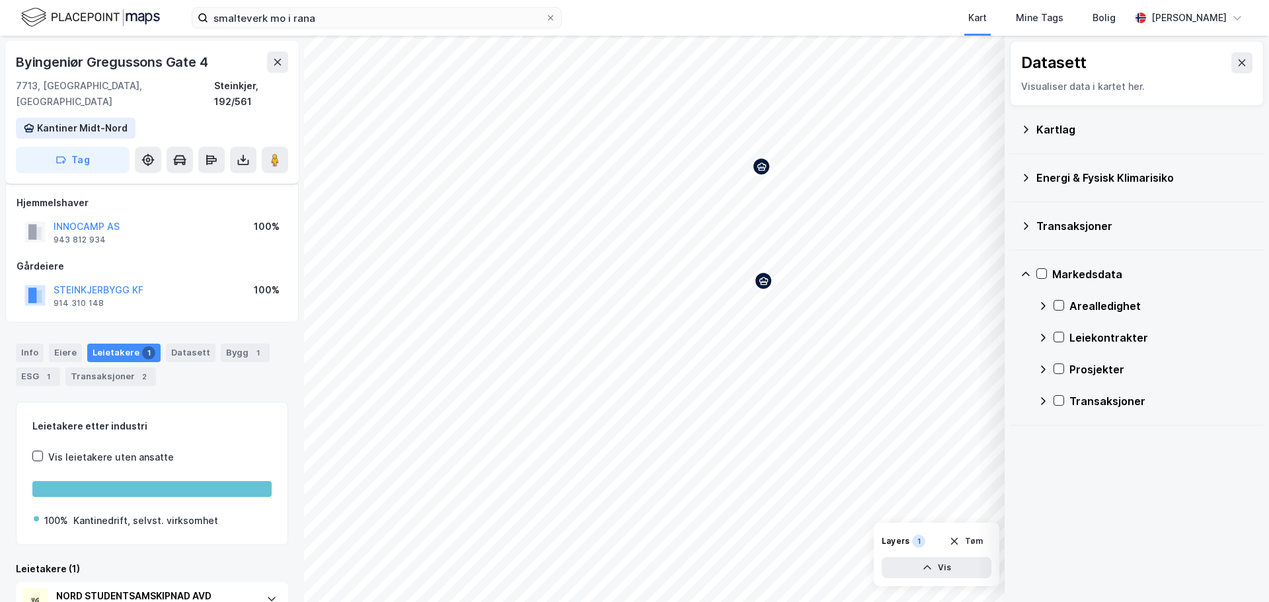
click at [1042, 369] on icon at bounding box center [1043, 369] width 11 height 11
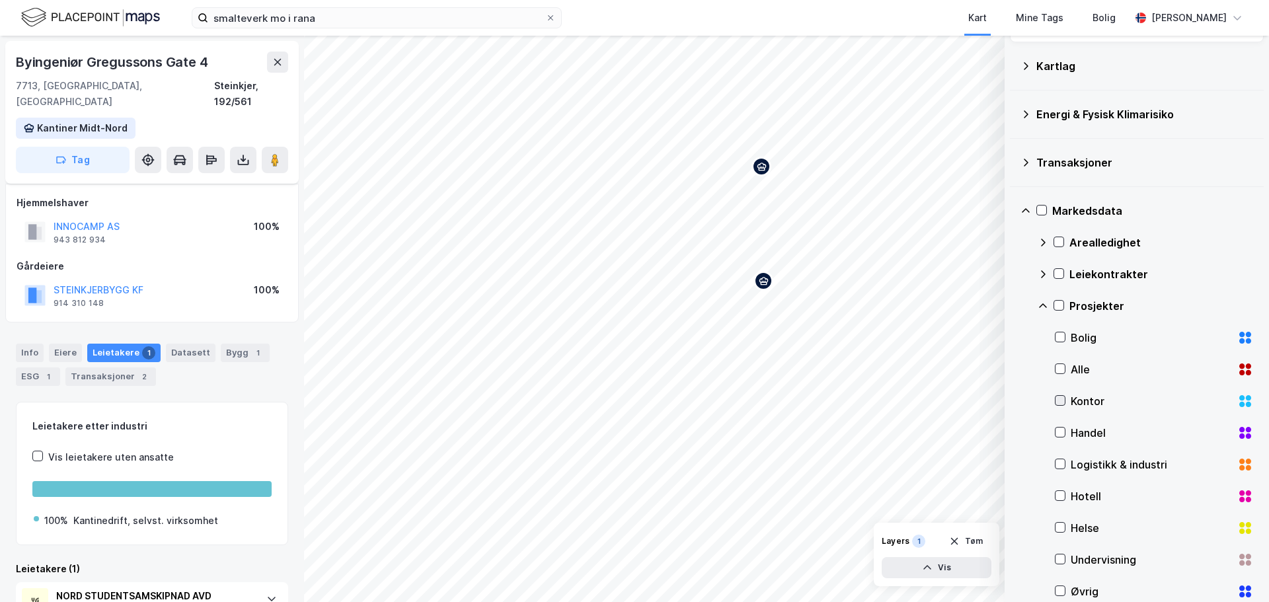
scroll to position [65, 0]
click at [1063, 397] on icon at bounding box center [1059, 399] width 9 height 9
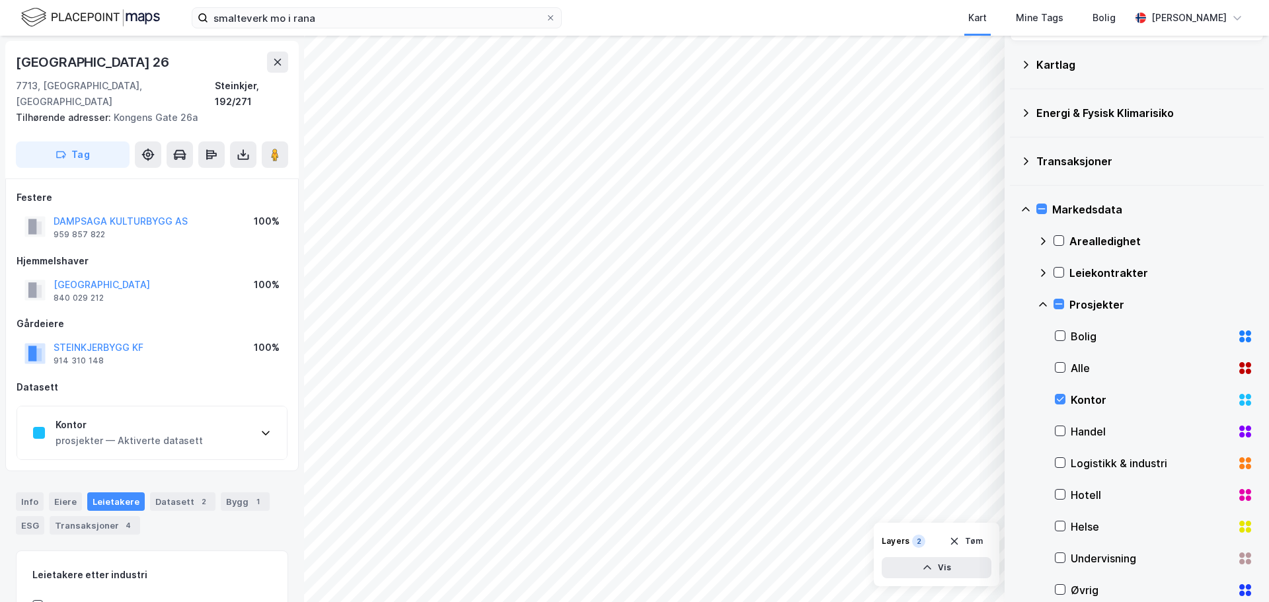
click at [261, 424] on div "Kontor prosjekter — Aktiverte datasett" at bounding box center [152, 432] width 270 height 53
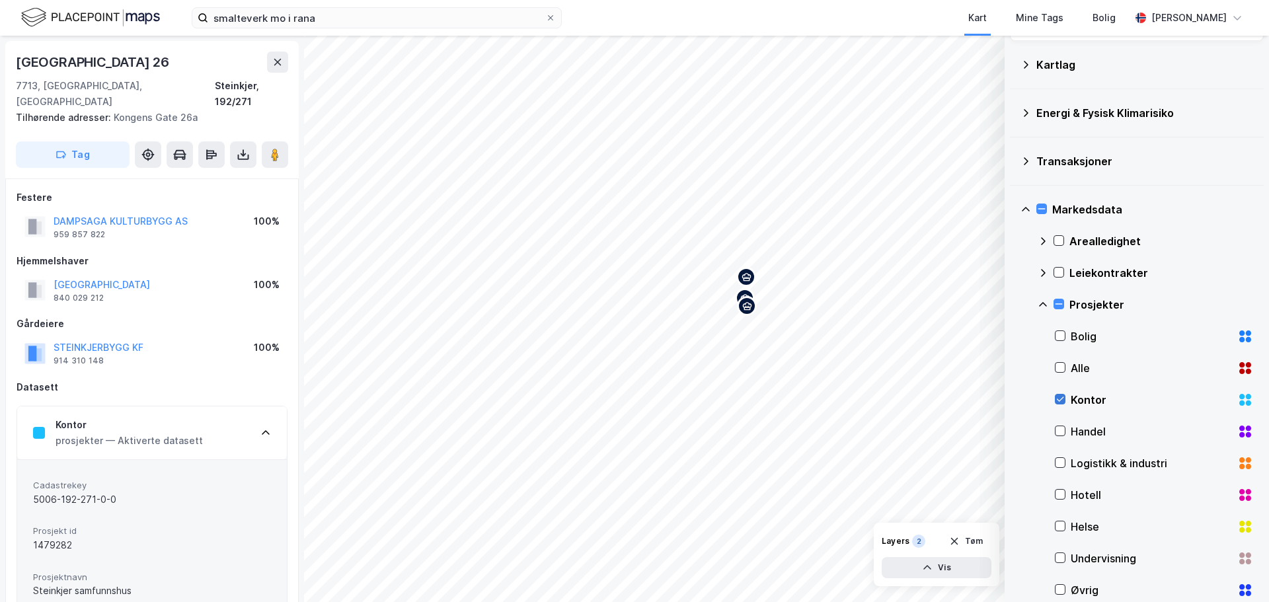
click at [1055, 399] on div at bounding box center [1060, 399] width 11 height 11
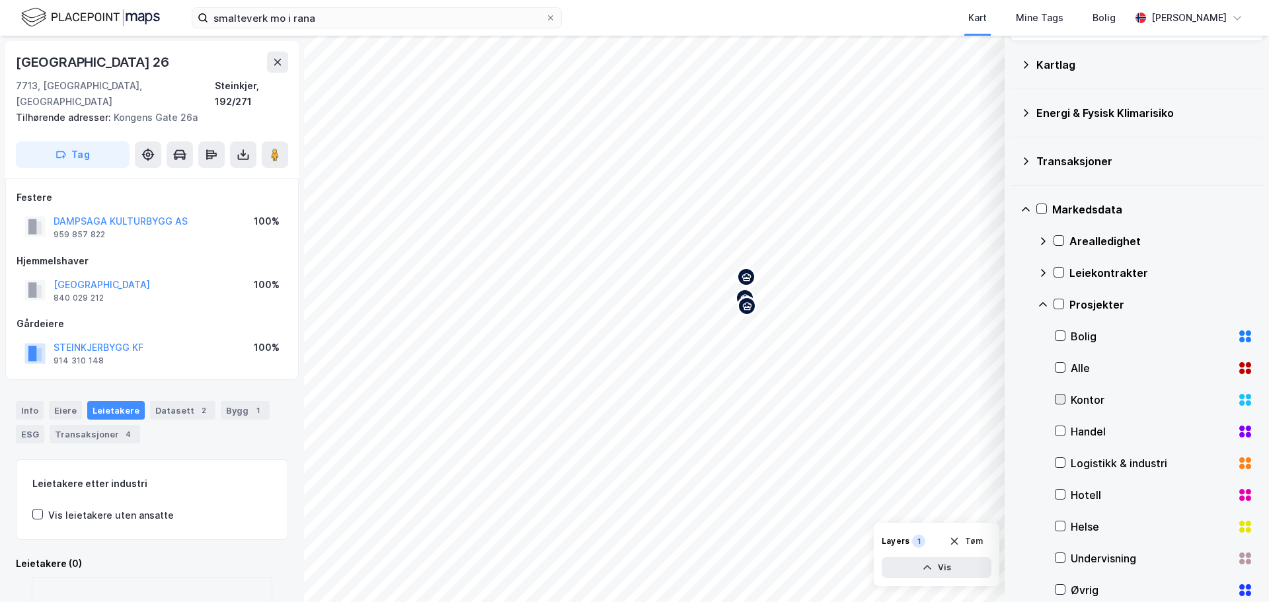
click at [1060, 399] on icon at bounding box center [1059, 399] width 9 height 9
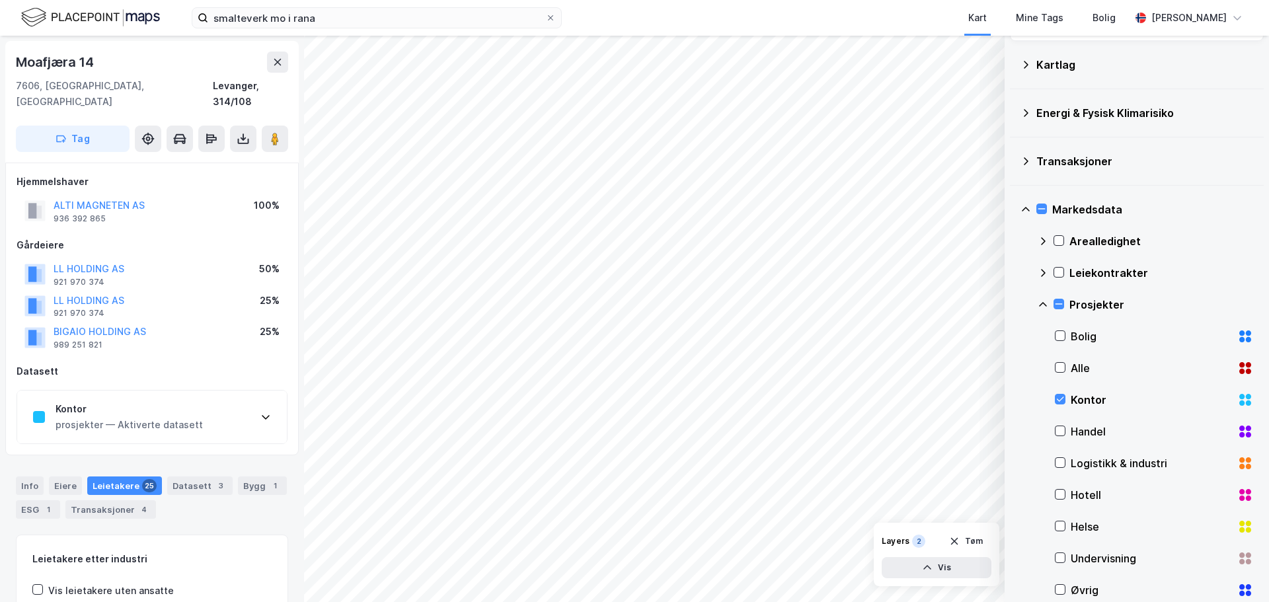
scroll to position [1, 0]
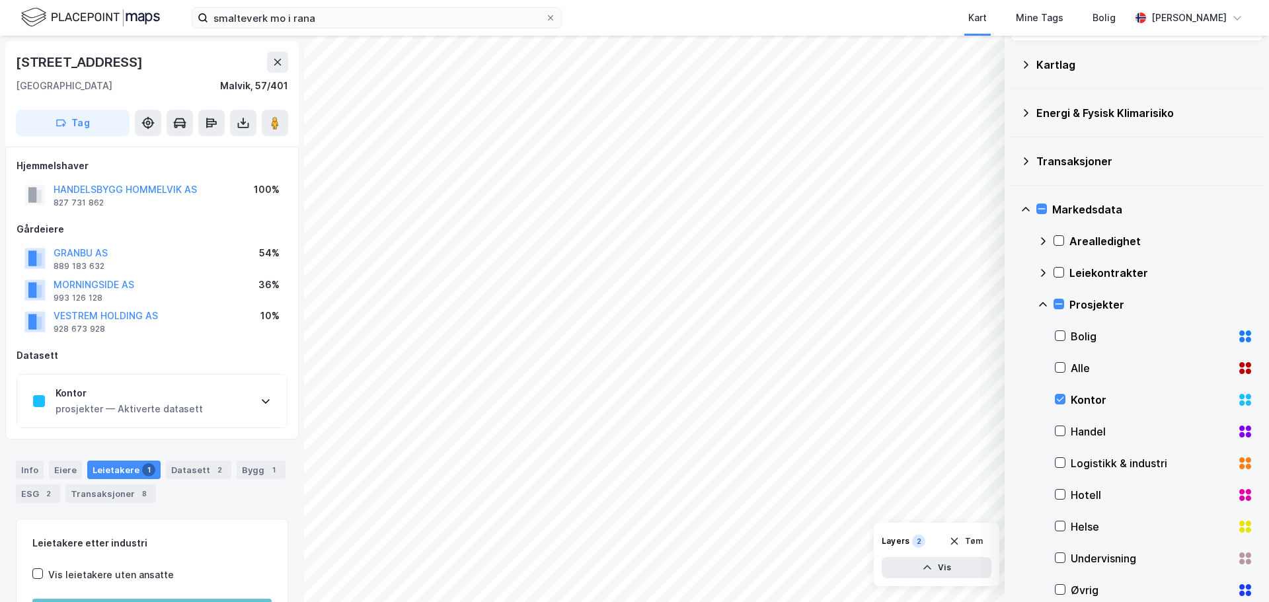
scroll to position [1, 0]
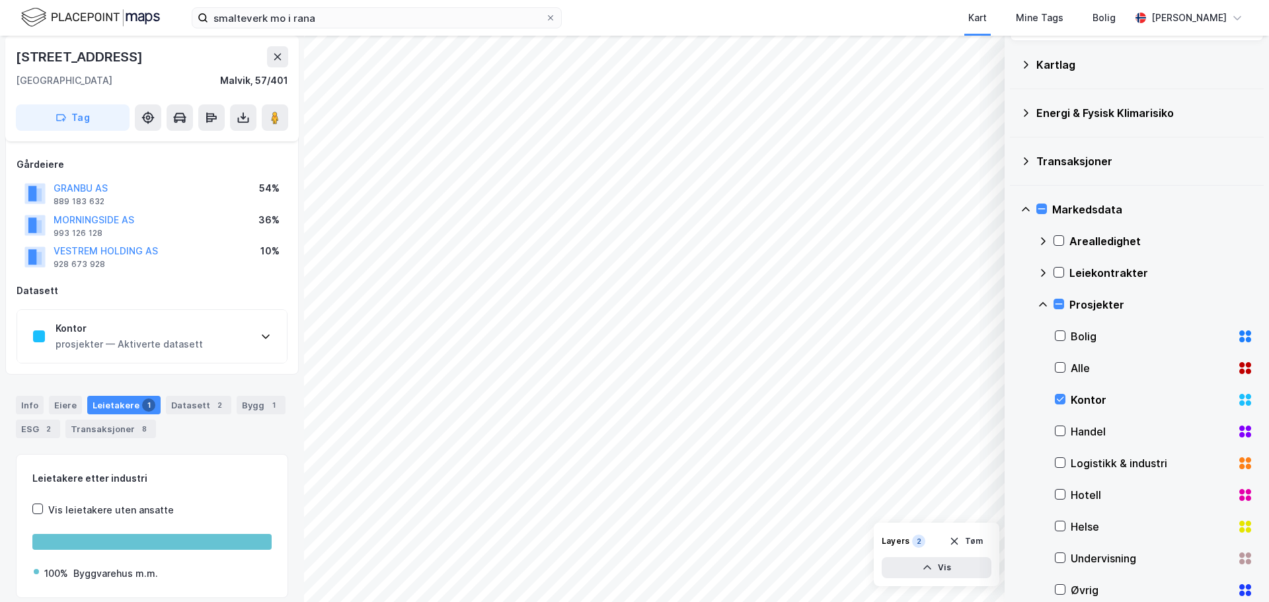
click at [267, 334] on icon at bounding box center [265, 336] width 11 height 11
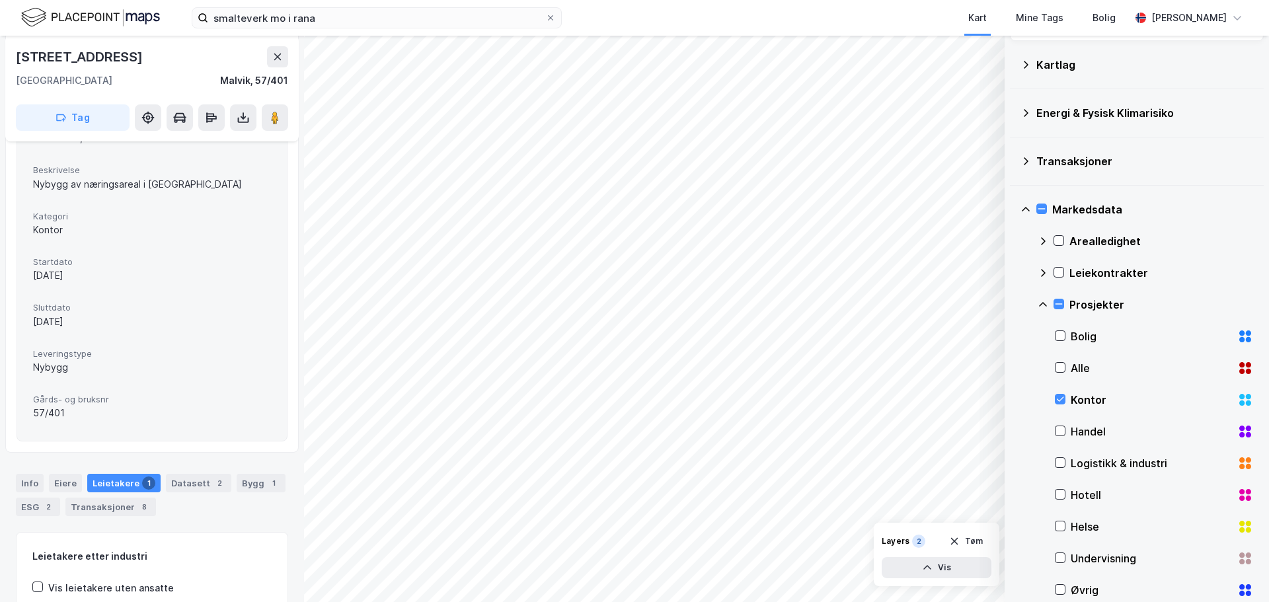
scroll to position [399, 0]
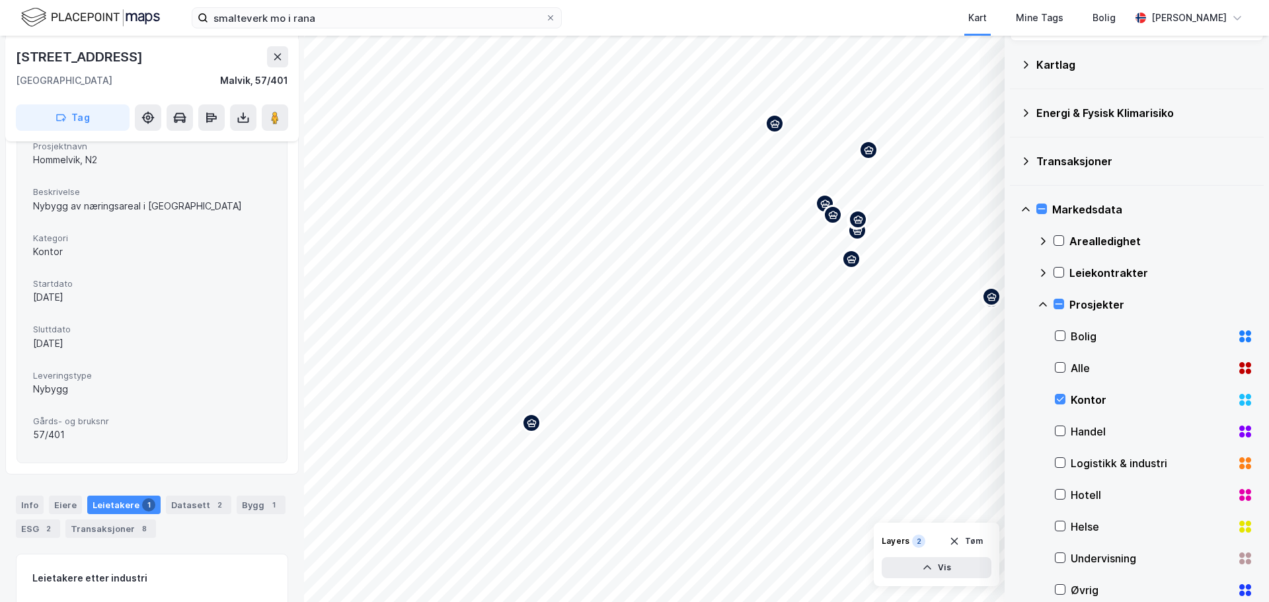
click at [532, 429] on div "Map marker" at bounding box center [531, 423] width 20 height 20
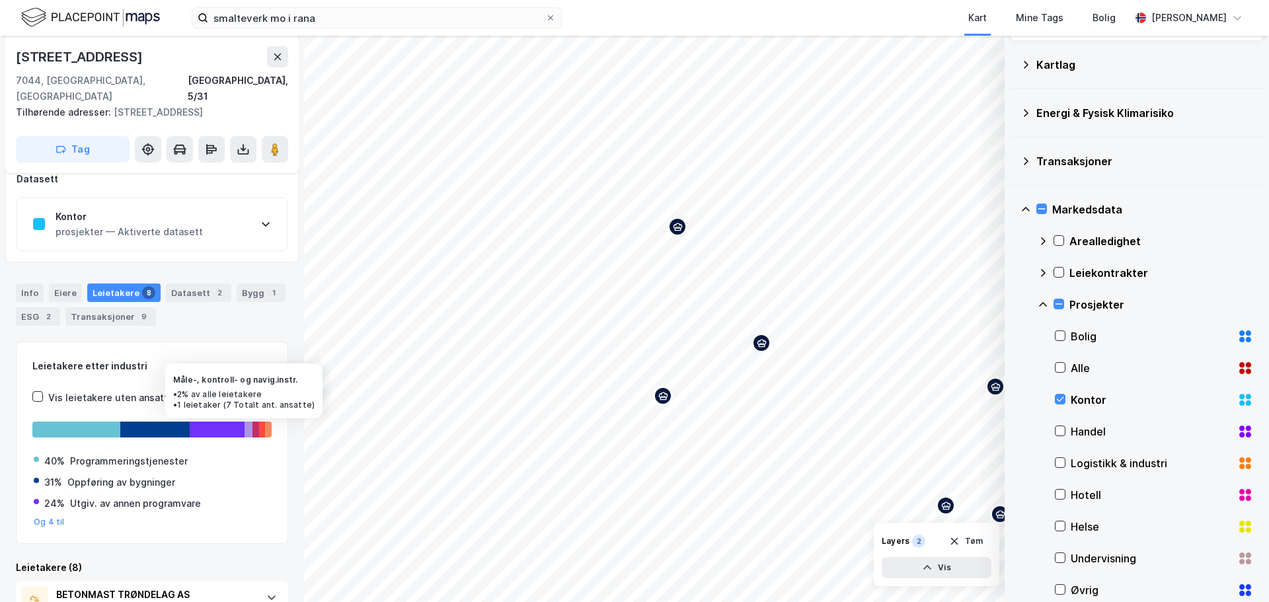
scroll to position [217, 0]
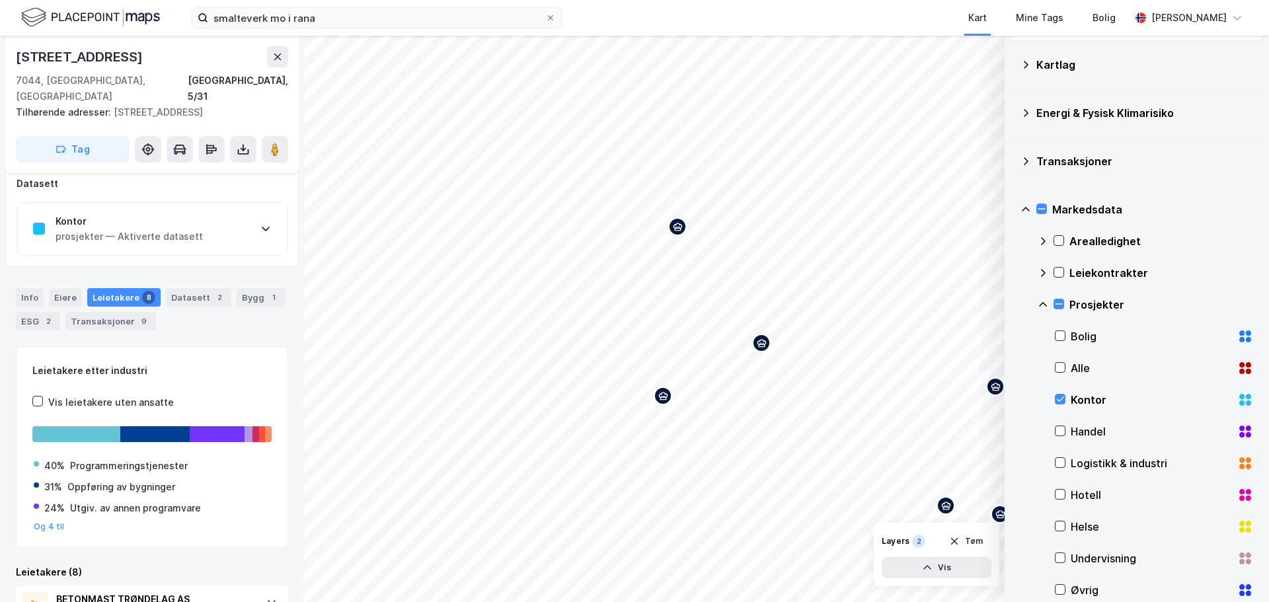
click at [268, 234] on icon at bounding box center [265, 228] width 11 height 11
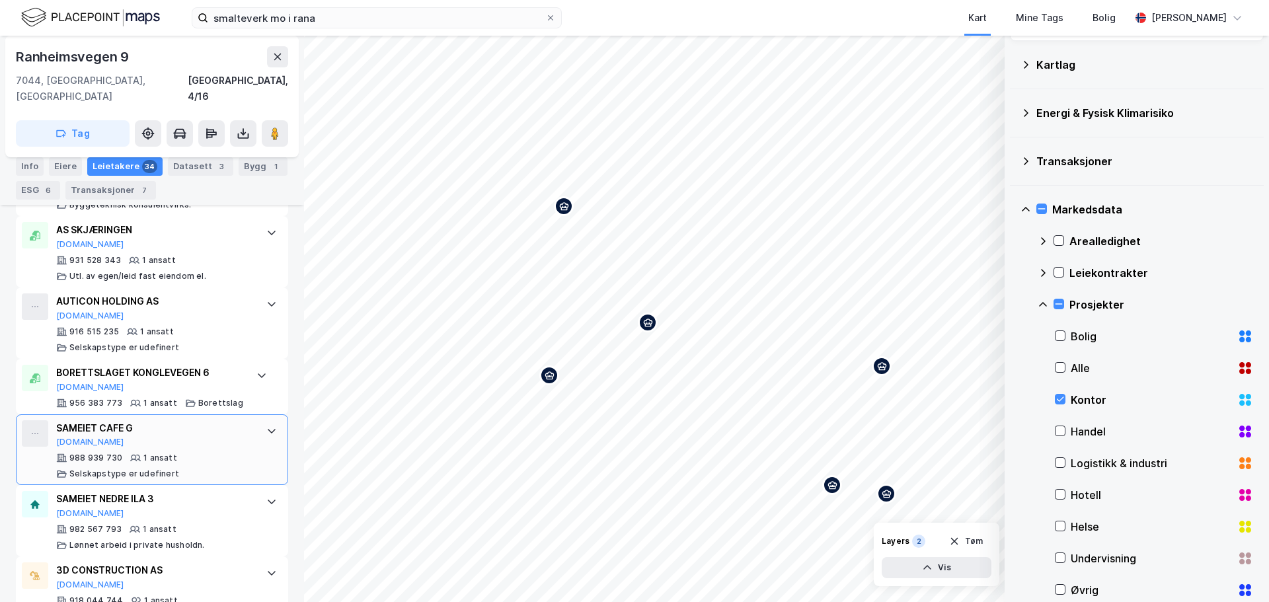
scroll to position [2518, 0]
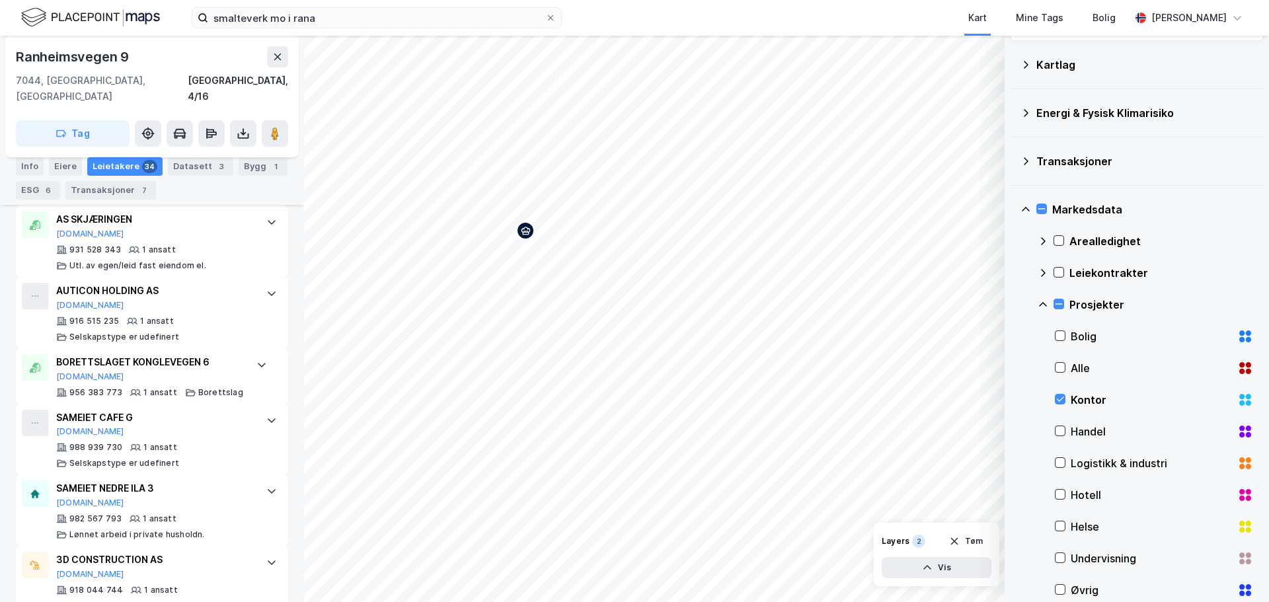
click at [529, 233] on icon "Map marker" at bounding box center [526, 231] width 10 height 10
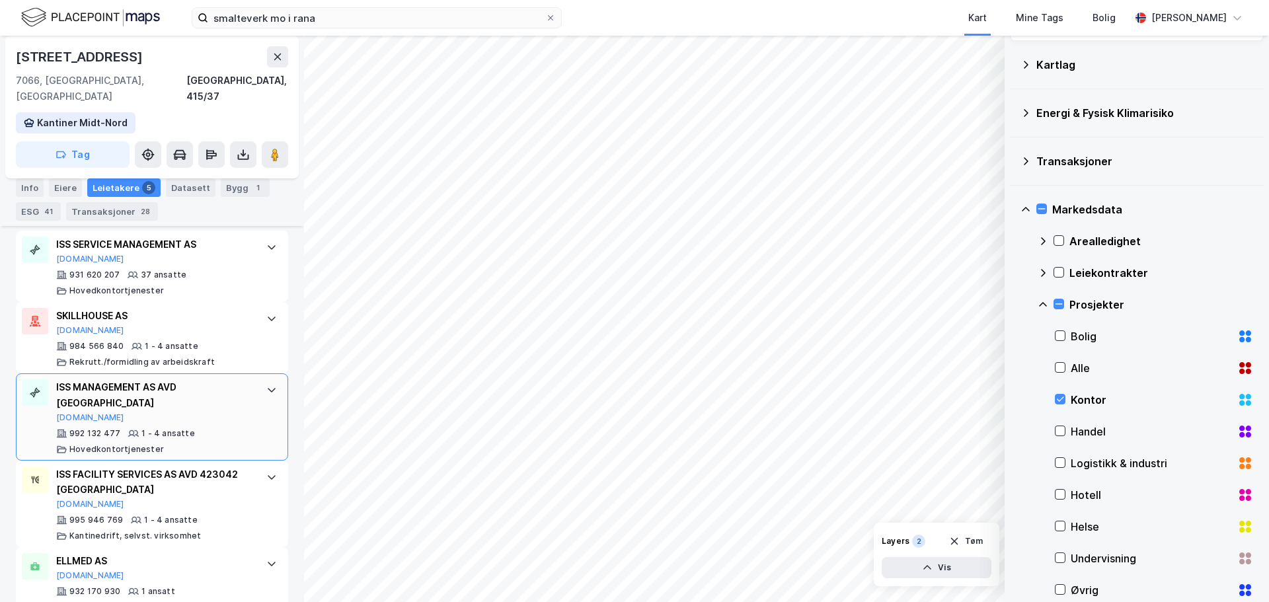
scroll to position [501, 0]
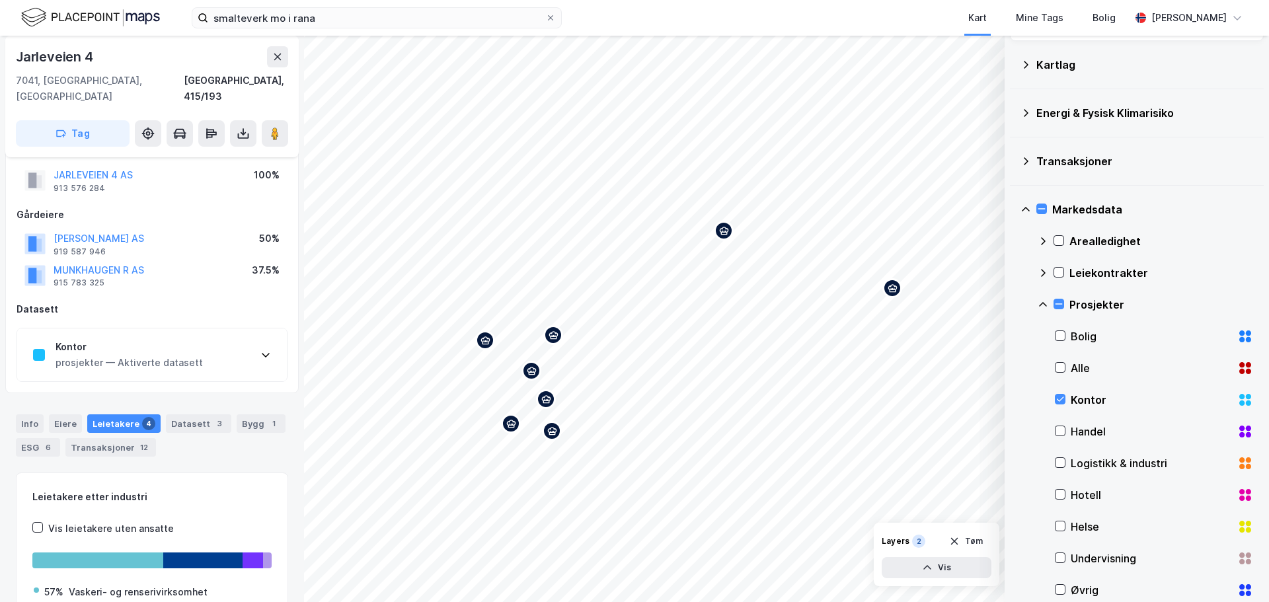
scroll to position [30, 0]
click at [255, 340] on div "Kontor prosjekter — Aktiverte datasett" at bounding box center [152, 355] width 270 height 53
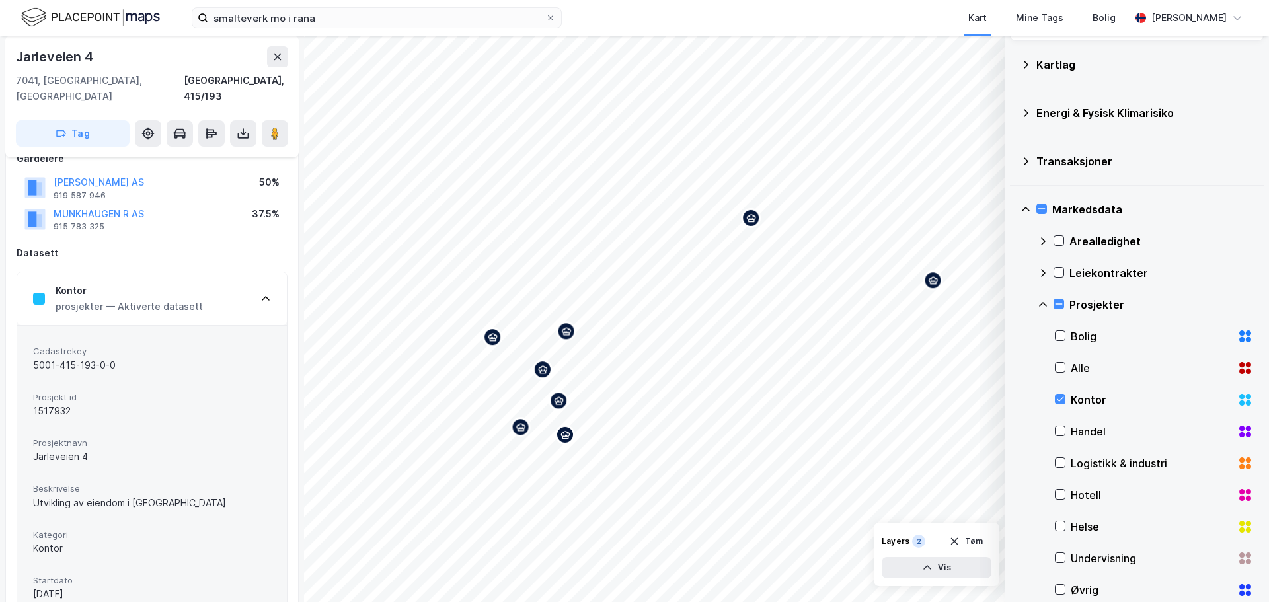
scroll to position [50, 0]
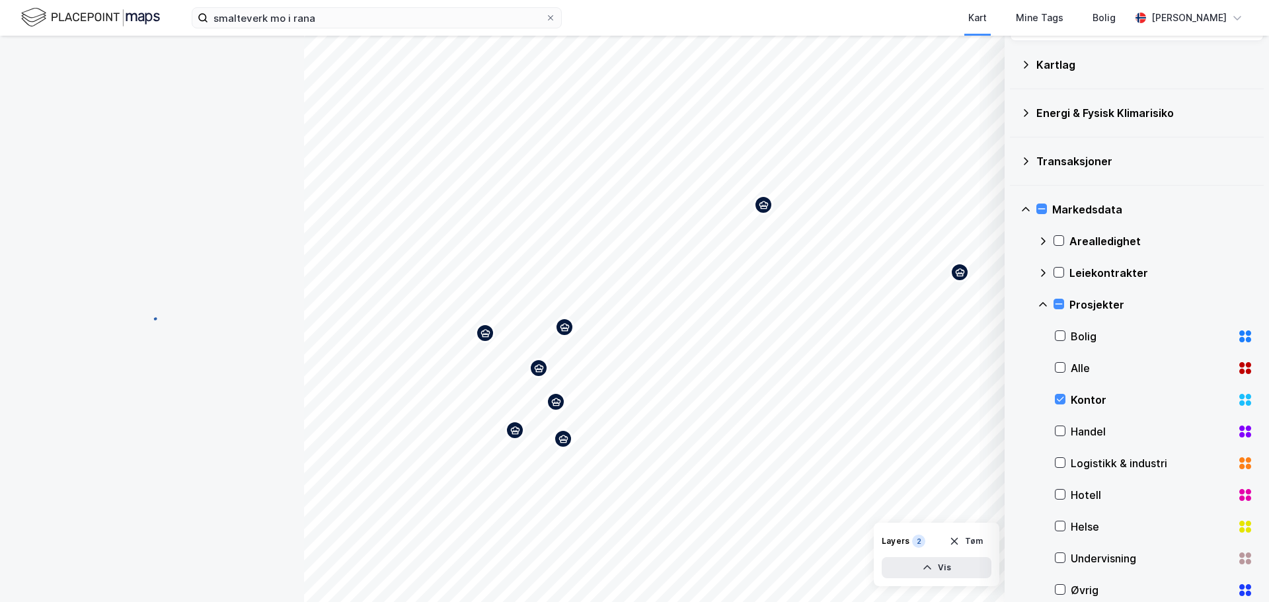
scroll to position [50, 0]
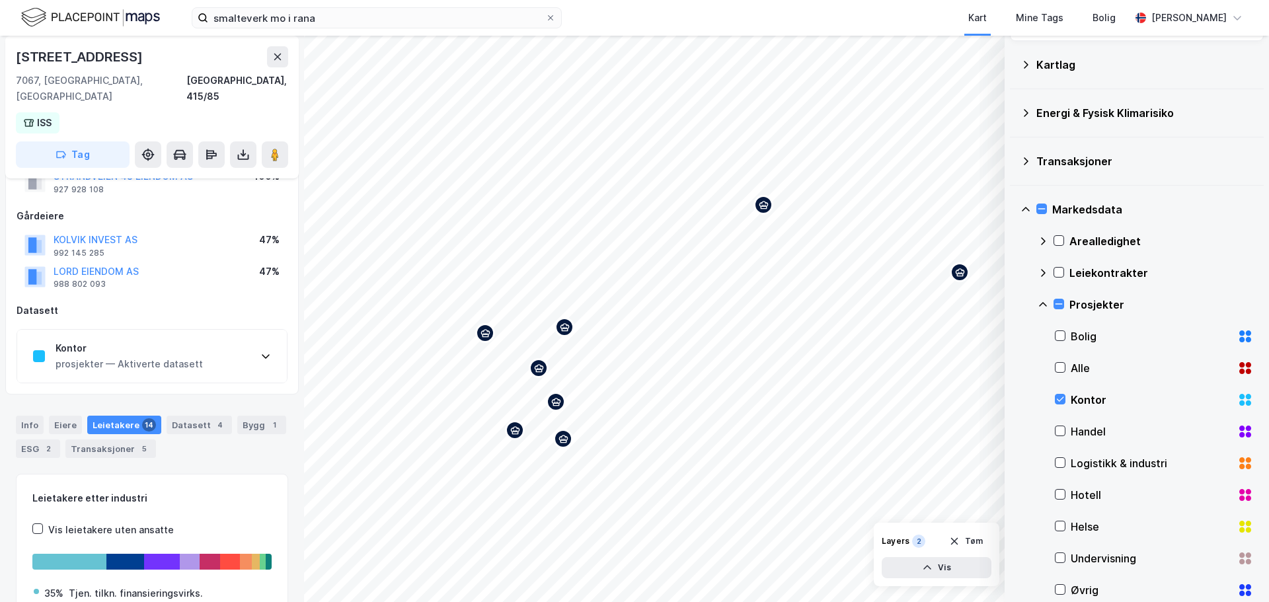
click at [256, 347] on div "Kontor prosjekter — Aktiverte datasett" at bounding box center [152, 356] width 270 height 53
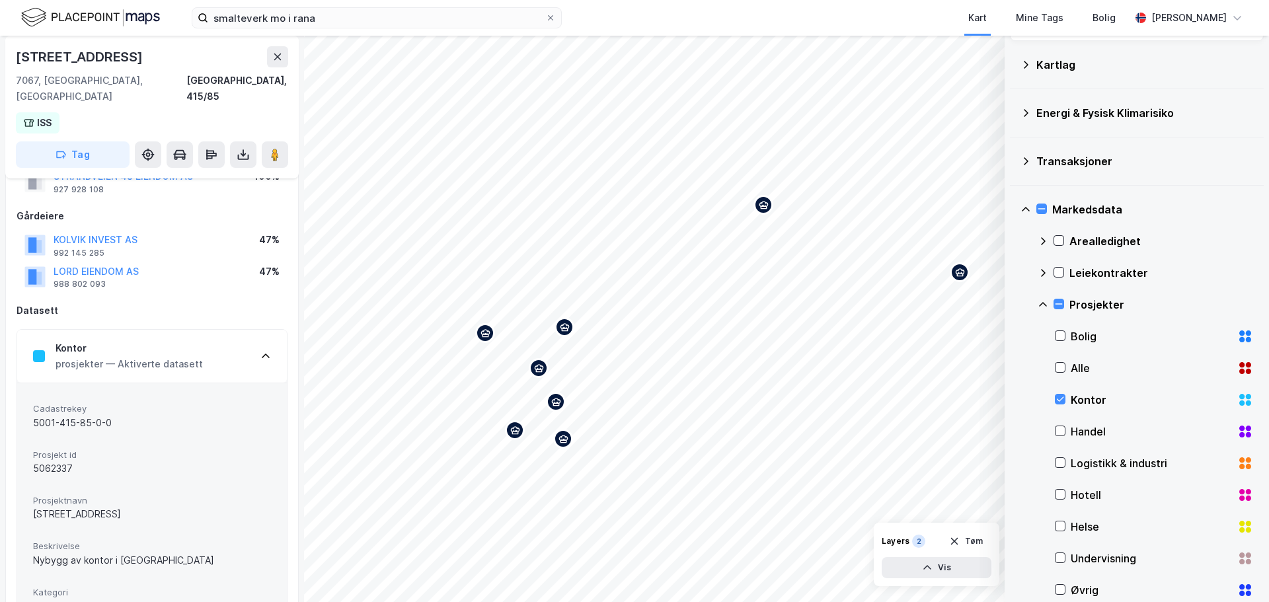
click at [256, 342] on div "Kontor prosjekter — Aktiverte datasett" at bounding box center [152, 356] width 270 height 53
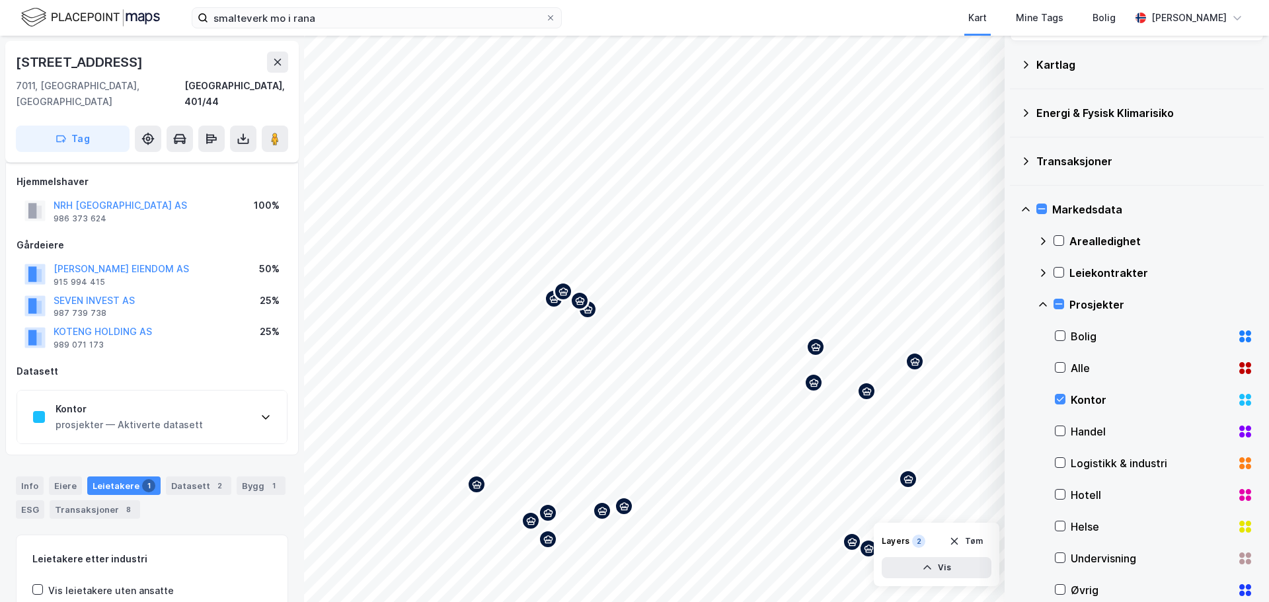
scroll to position [50, 0]
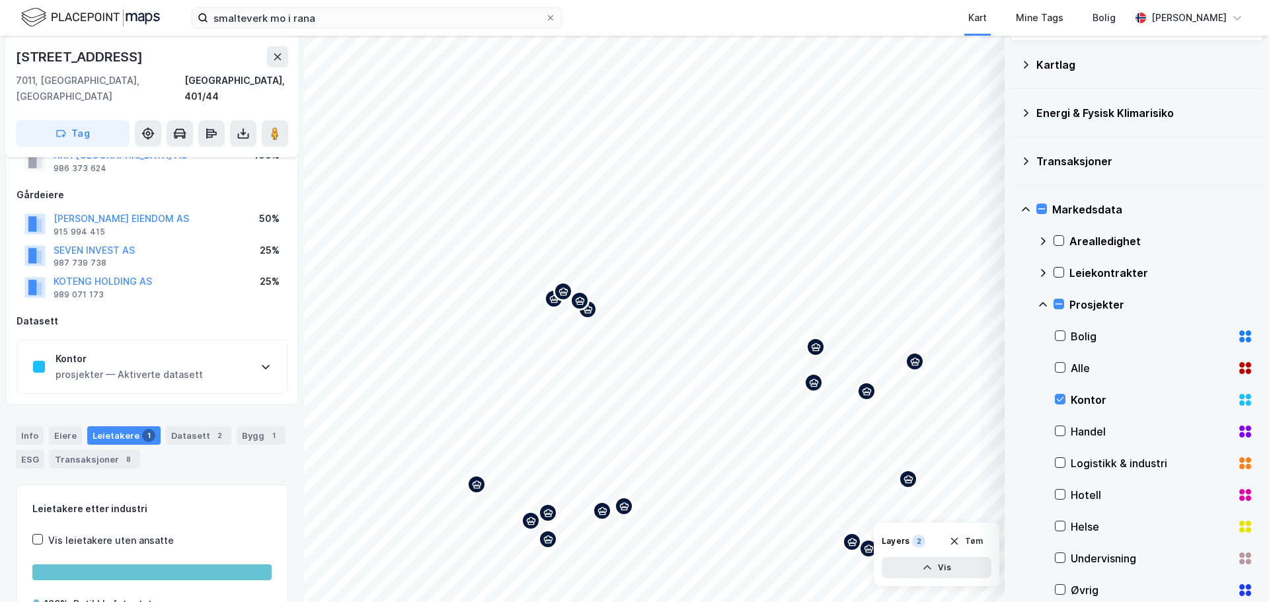
click at [266, 362] on icon at bounding box center [265, 367] width 11 height 11
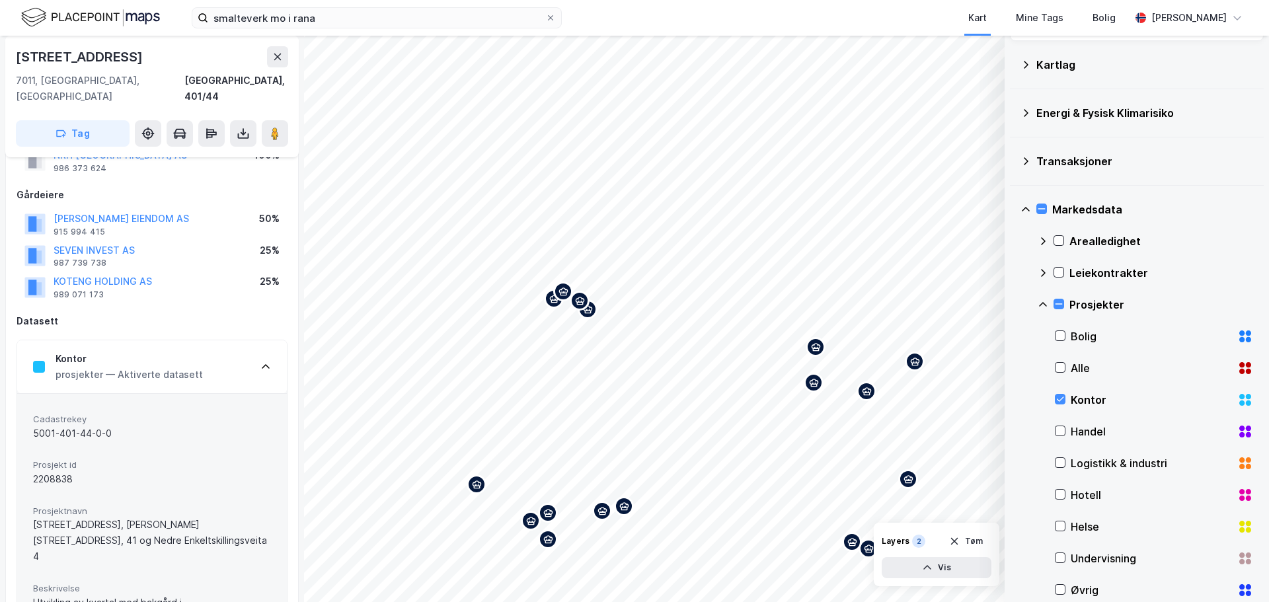
click at [266, 362] on icon at bounding box center [265, 367] width 11 height 11
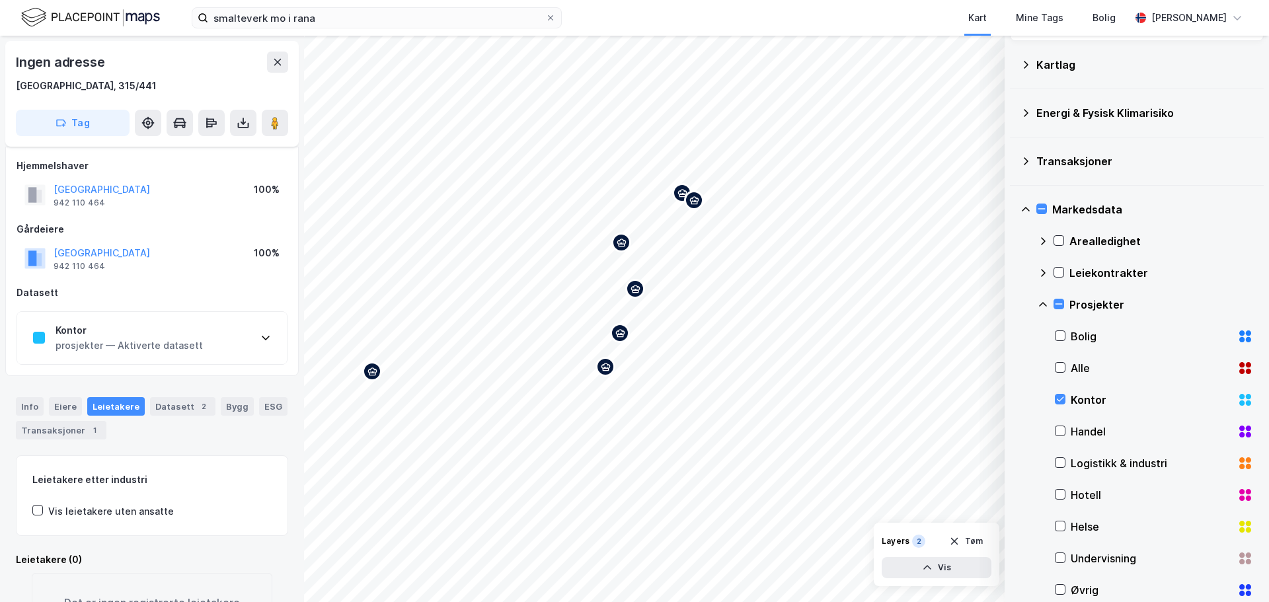
scroll to position [50, 0]
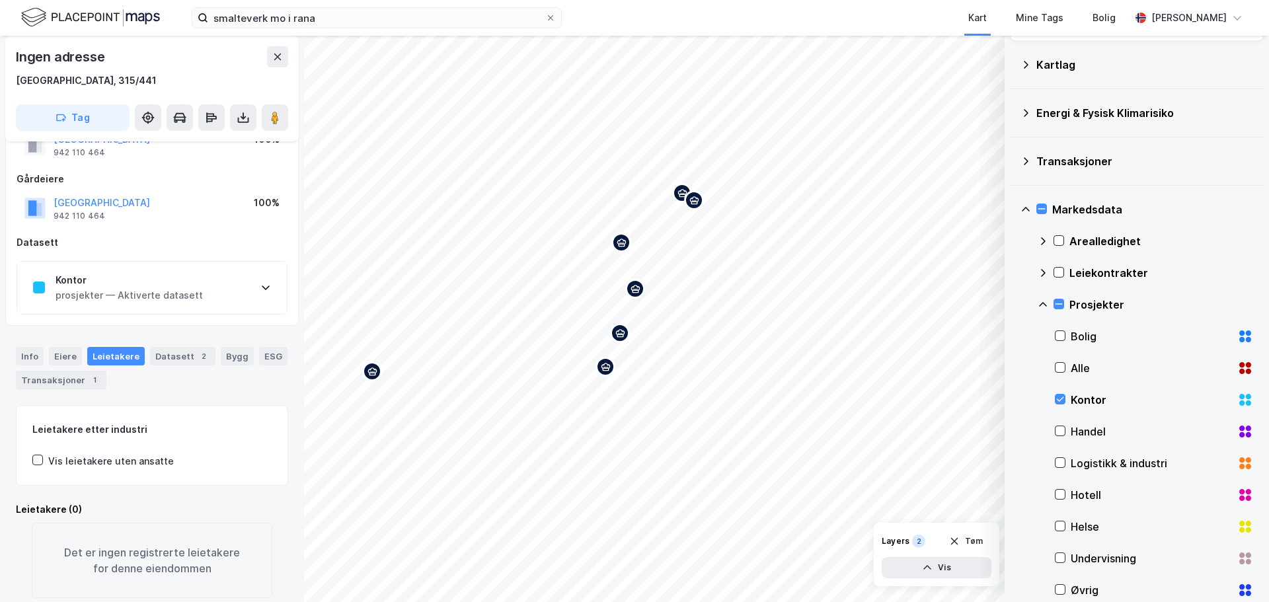
click at [231, 309] on div "Kontor prosjekter — Aktiverte datasett" at bounding box center [152, 288] width 270 height 53
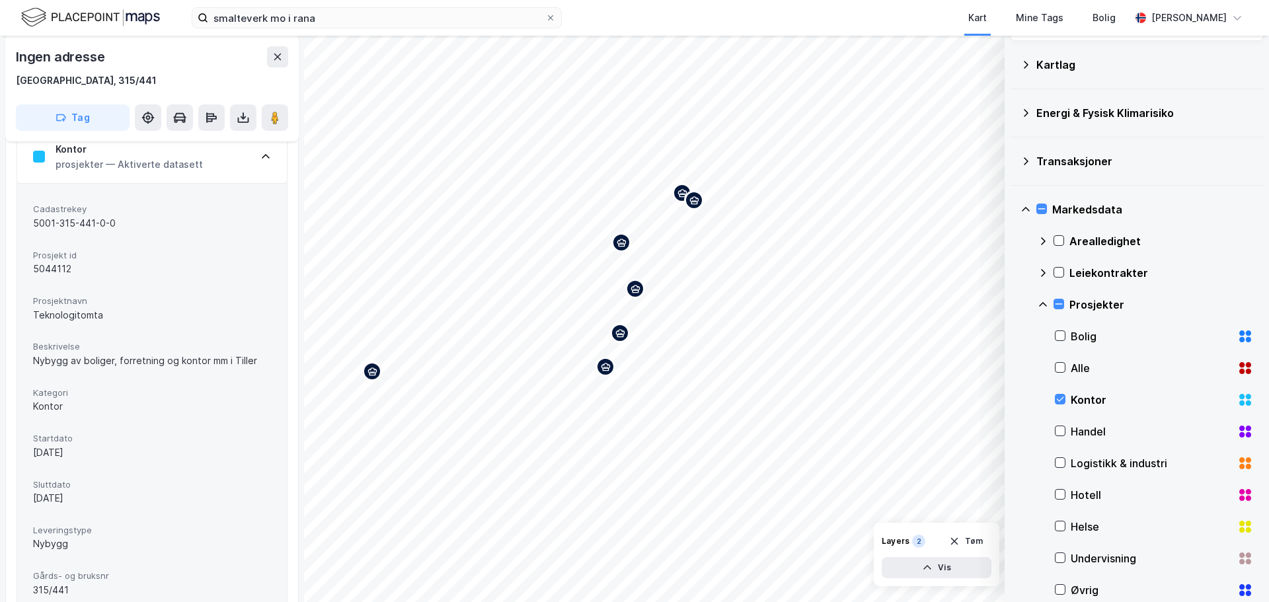
scroll to position [182, 0]
click at [269, 160] on icon at bounding box center [265, 156] width 11 height 11
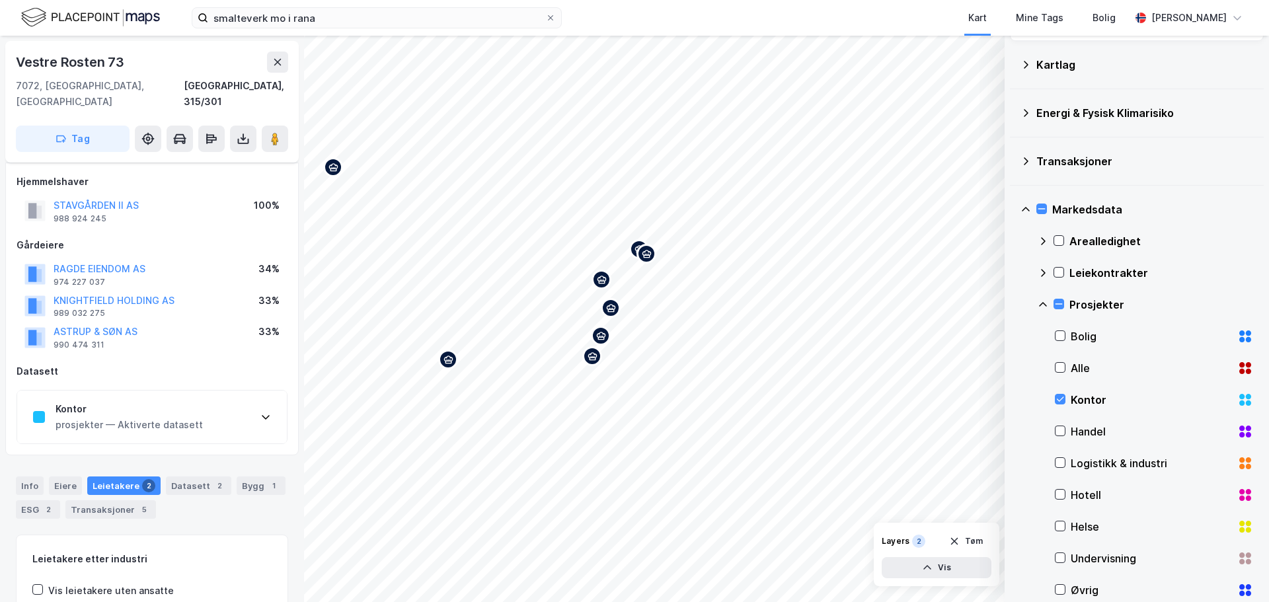
scroll to position [78, 0]
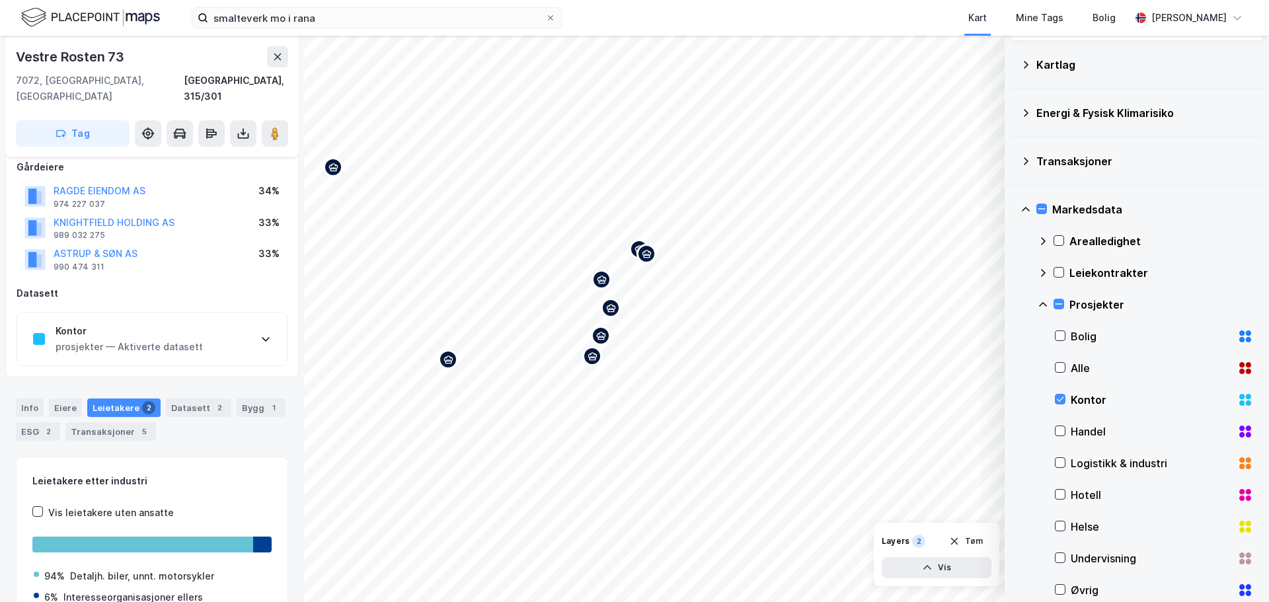
click at [249, 328] on div "Kontor prosjekter — Aktiverte datasett" at bounding box center [152, 339] width 270 height 53
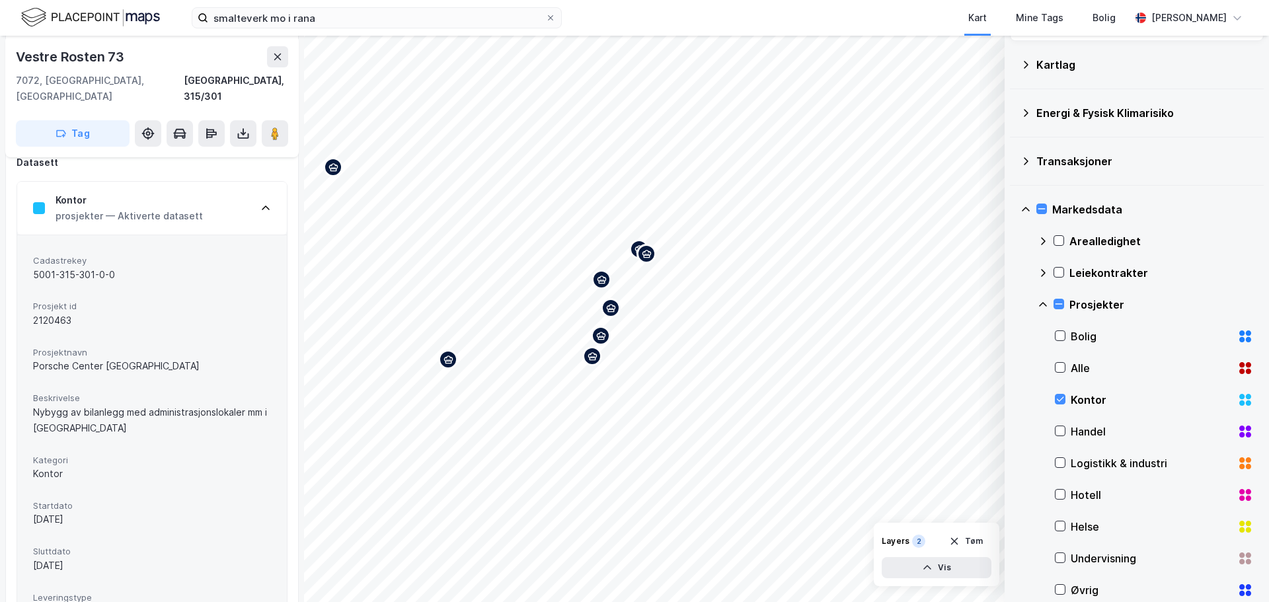
scroll to position [210, 0]
click at [264, 202] on icon at bounding box center [265, 207] width 11 height 11
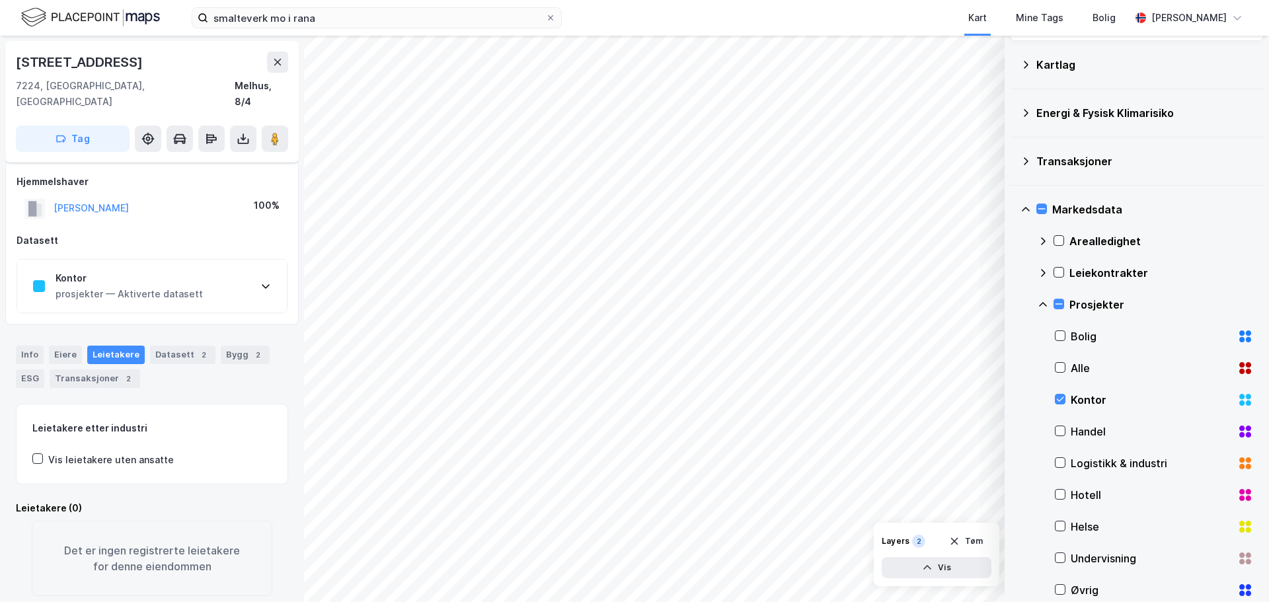
scroll to position [11, 0]
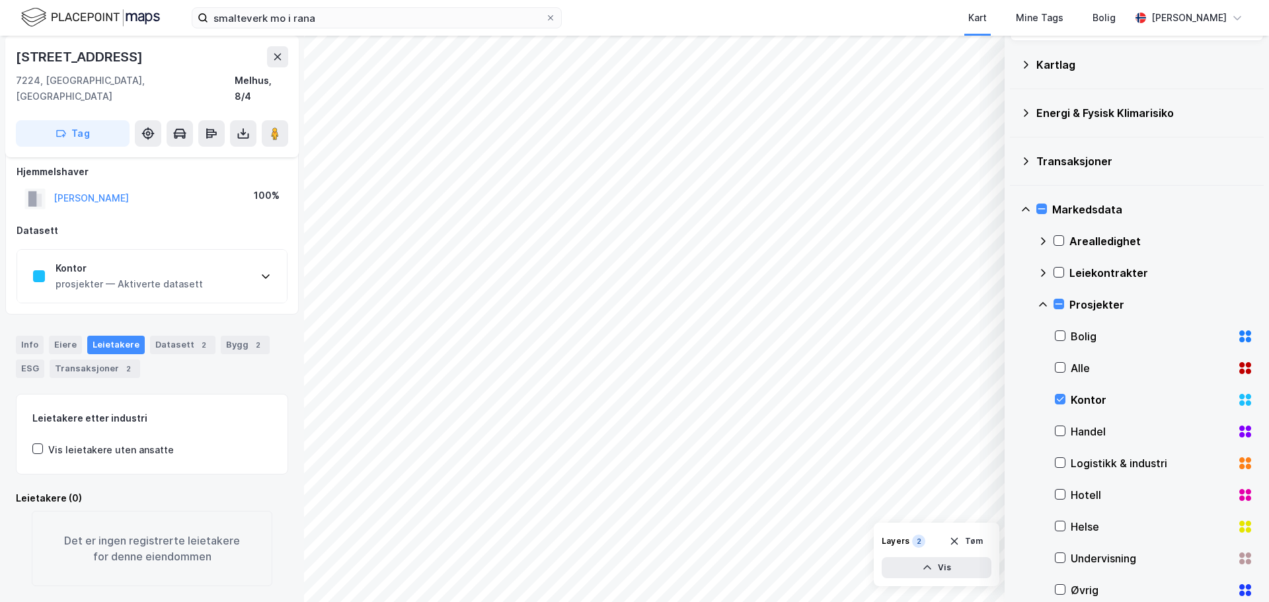
click at [259, 270] on div "Kontor prosjekter — Aktiverte datasett" at bounding box center [152, 276] width 270 height 53
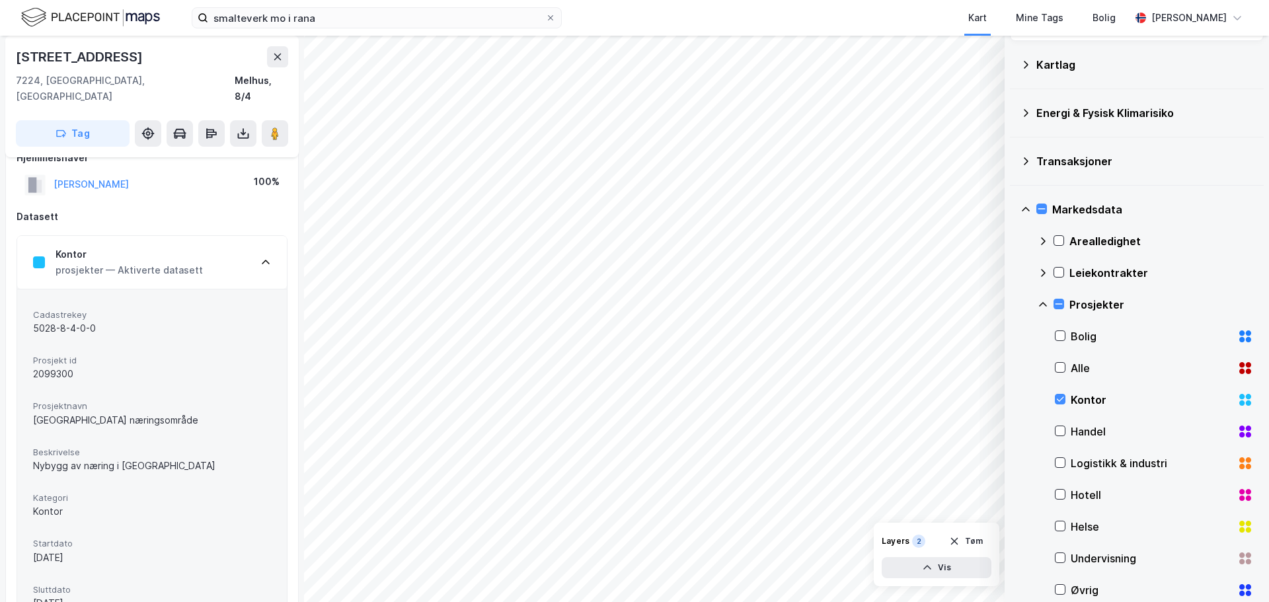
scroll to position [0, 0]
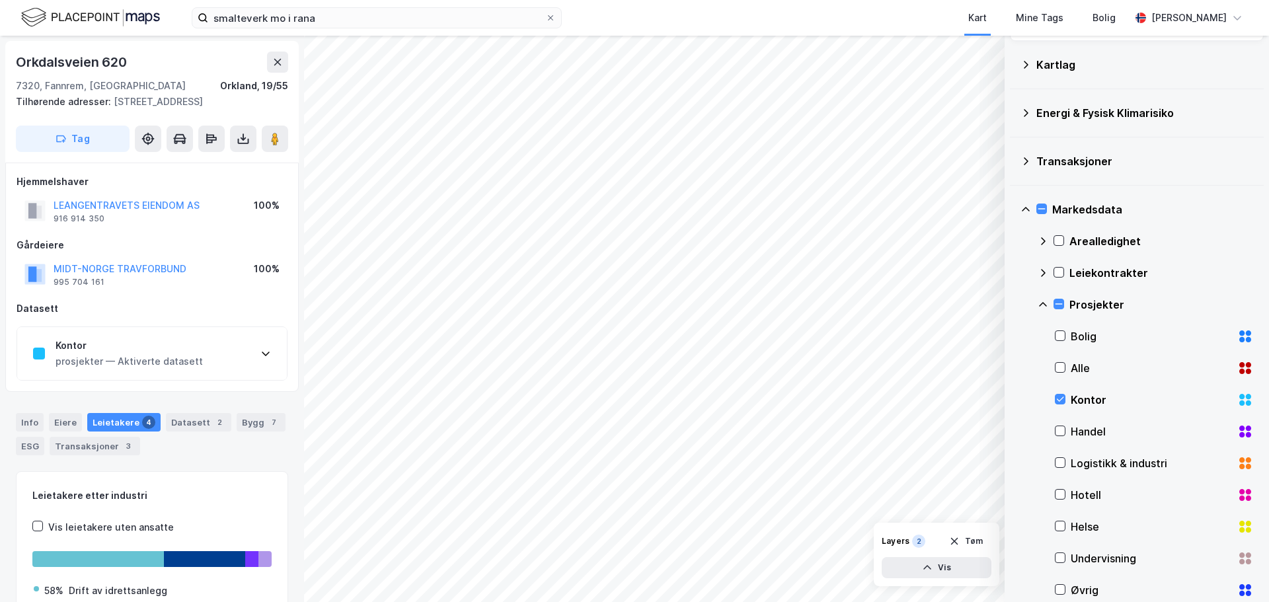
scroll to position [1, 0]
click at [257, 349] on div "Kontor prosjekter — Aktiverte datasett" at bounding box center [152, 352] width 270 height 53
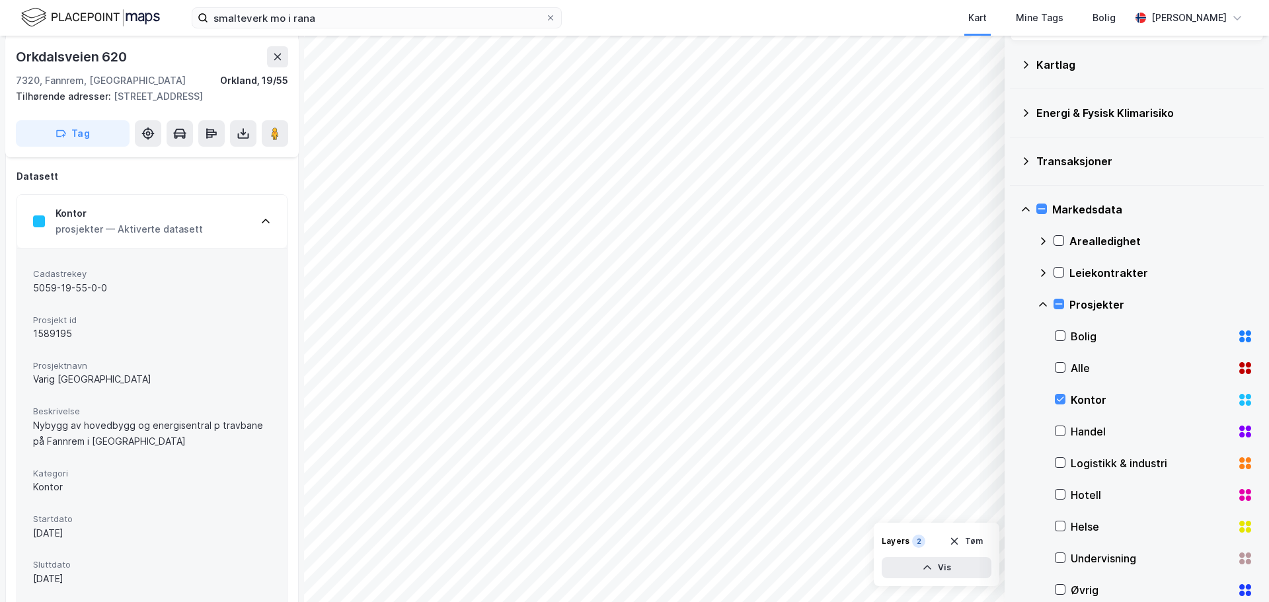
scroll to position [133, 0]
click at [274, 55] on icon at bounding box center [277, 57] width 11 height 11
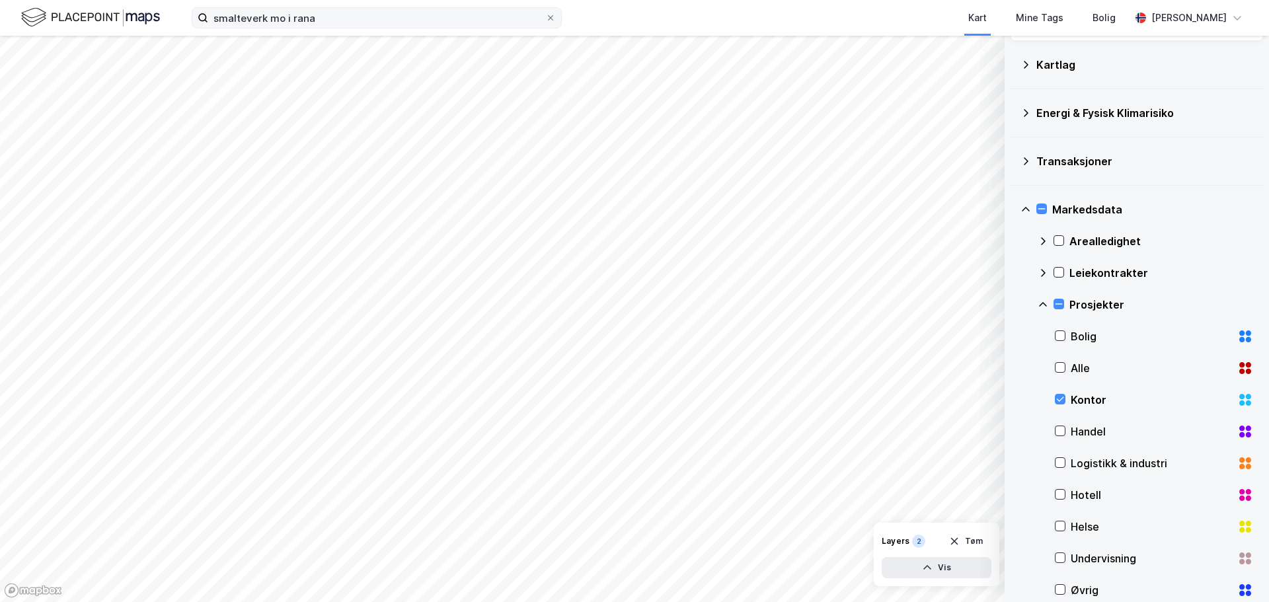
click at [553, 19] on icon at bounding box center [551, 18] width 8 height 8
click at [545, 19] on input "smalteverk mo i rana" at bounding box center [376, 18] width 337 height 20
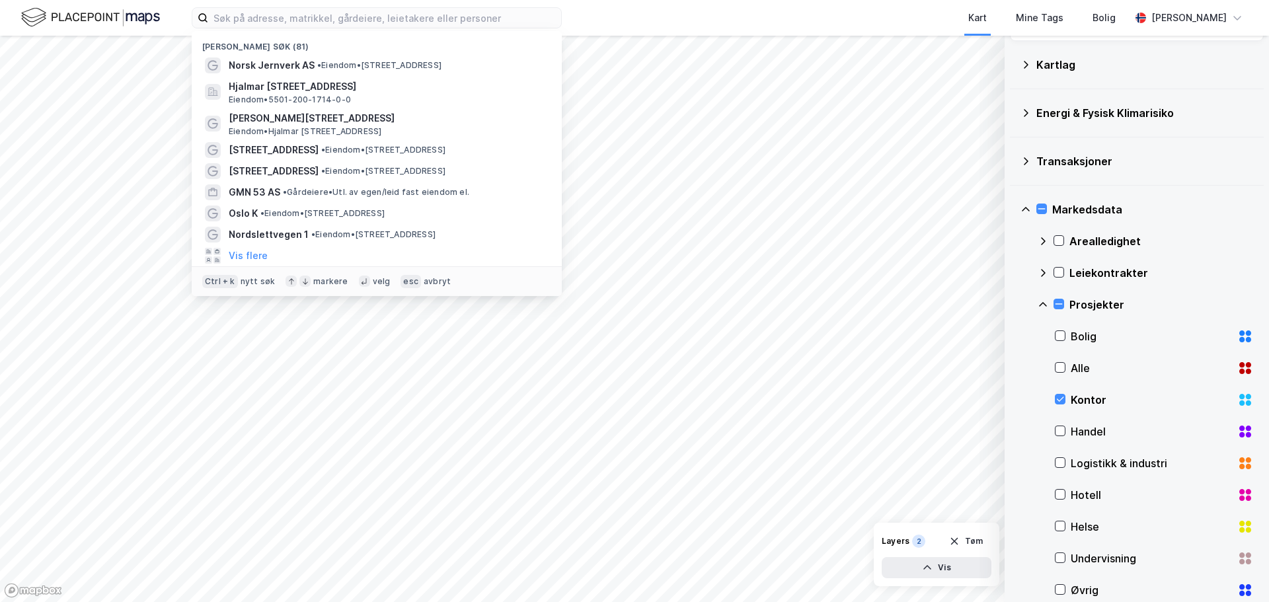
click at [120, 19] on img at bounding box center [90, 17] width 139 height 23
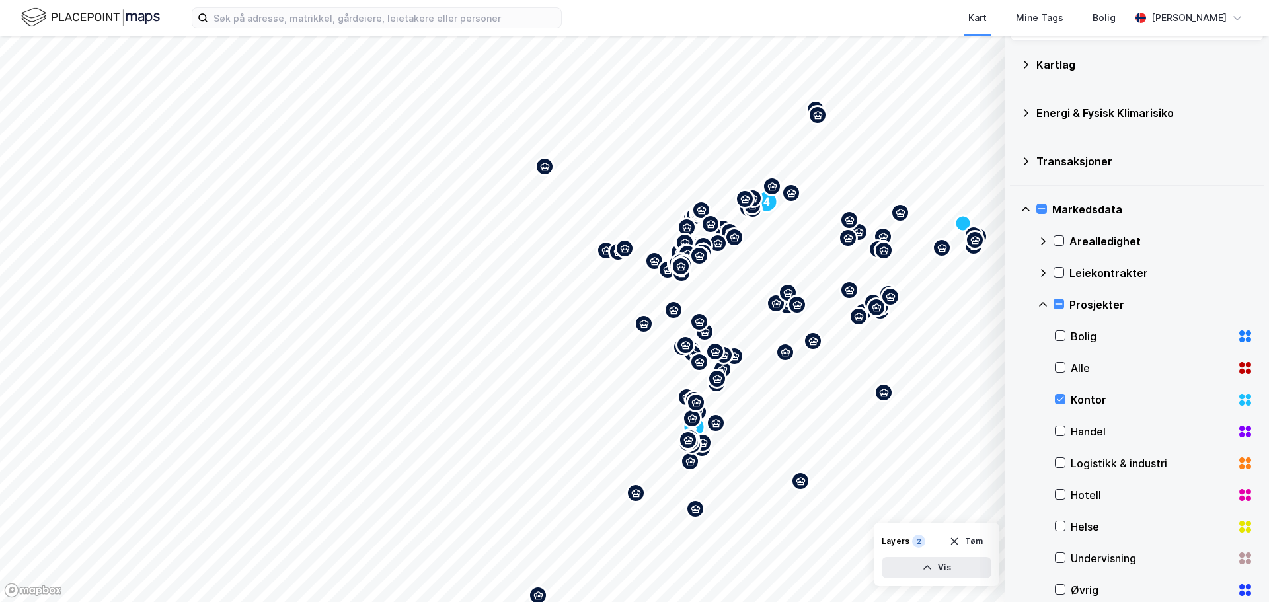
click at [321, 29] on div "Kart Mine Tags Bolig [PERSON_NAME]" at bounding box center [634, 18] width 1269 height 36
click at [322, 21] on input at bounding box center [384, 18] width 353 height 20
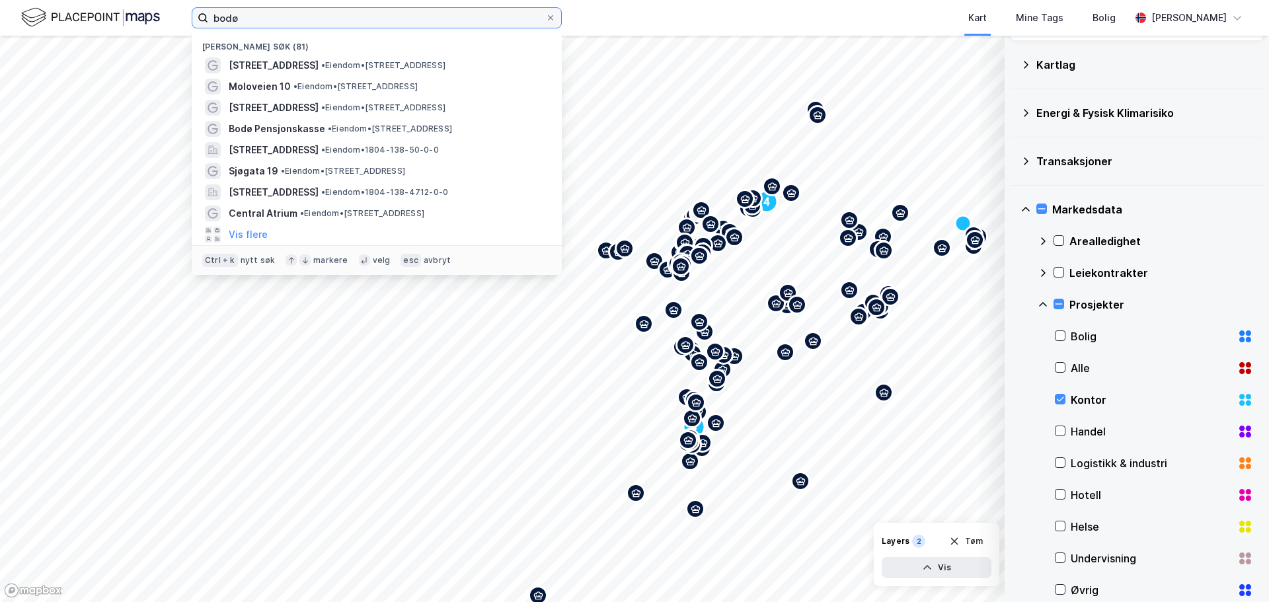
type input "bodø"
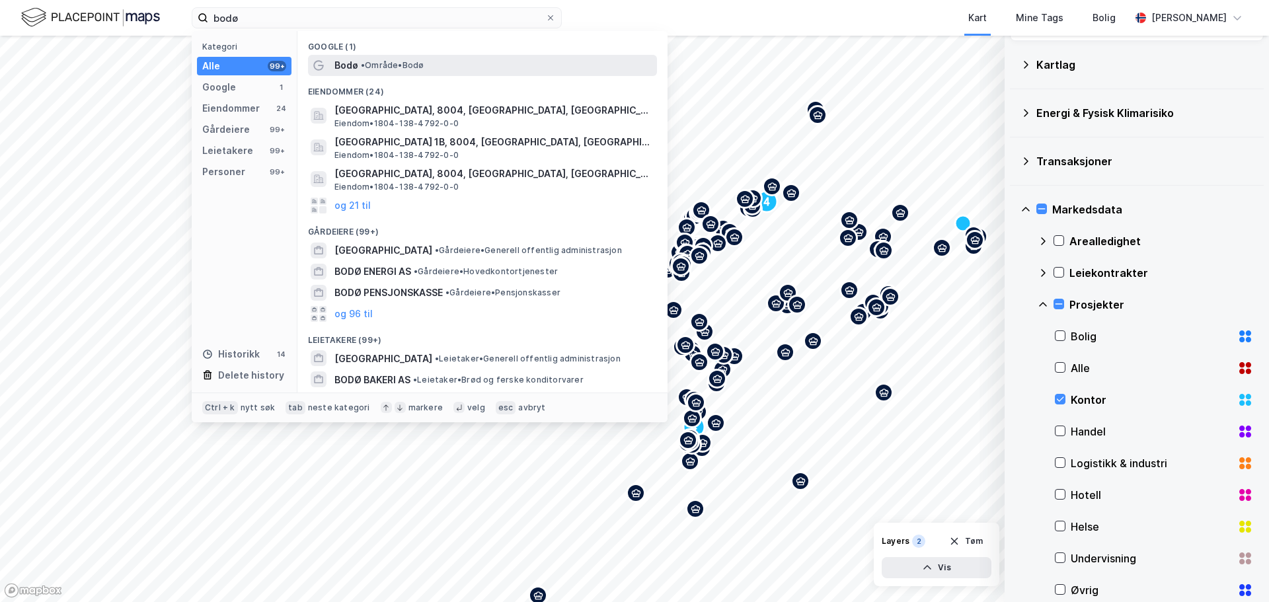
click at [401, 66] on span "• Område • [GEOGRAPHIC_DATA]" at bounding box center [392, 65] width 63 height 11
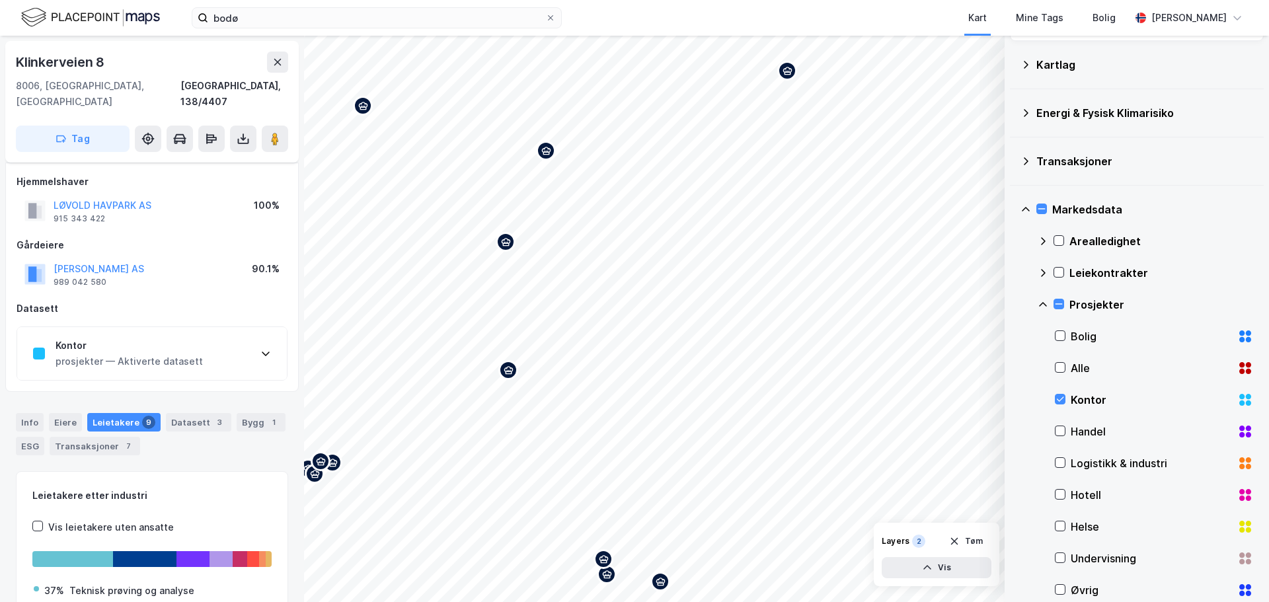
scroll to position [108, 0]
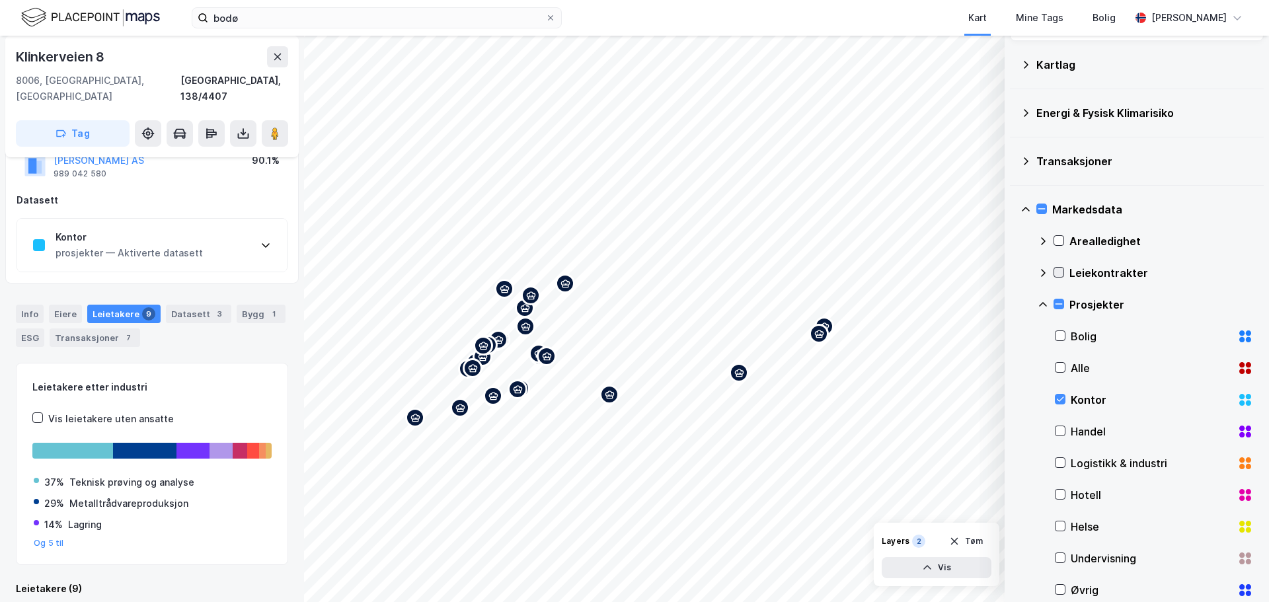
click at [1059, 274] on icon at bounding box center [1058, 272] width 9 height 9
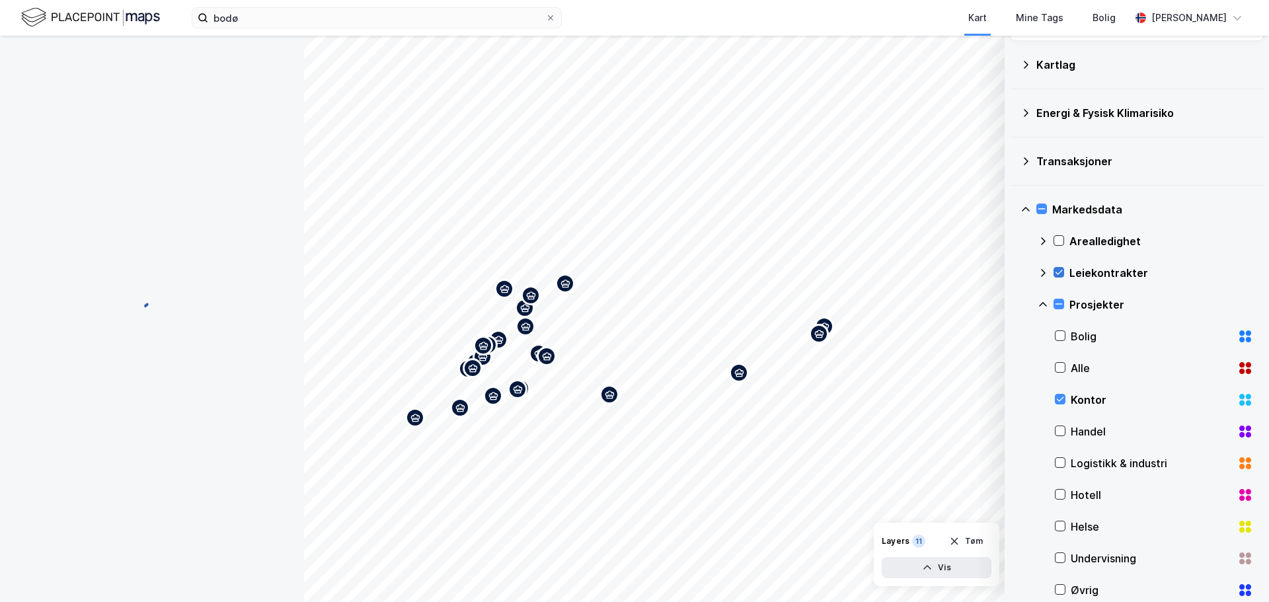
scroll to position [0, 0]
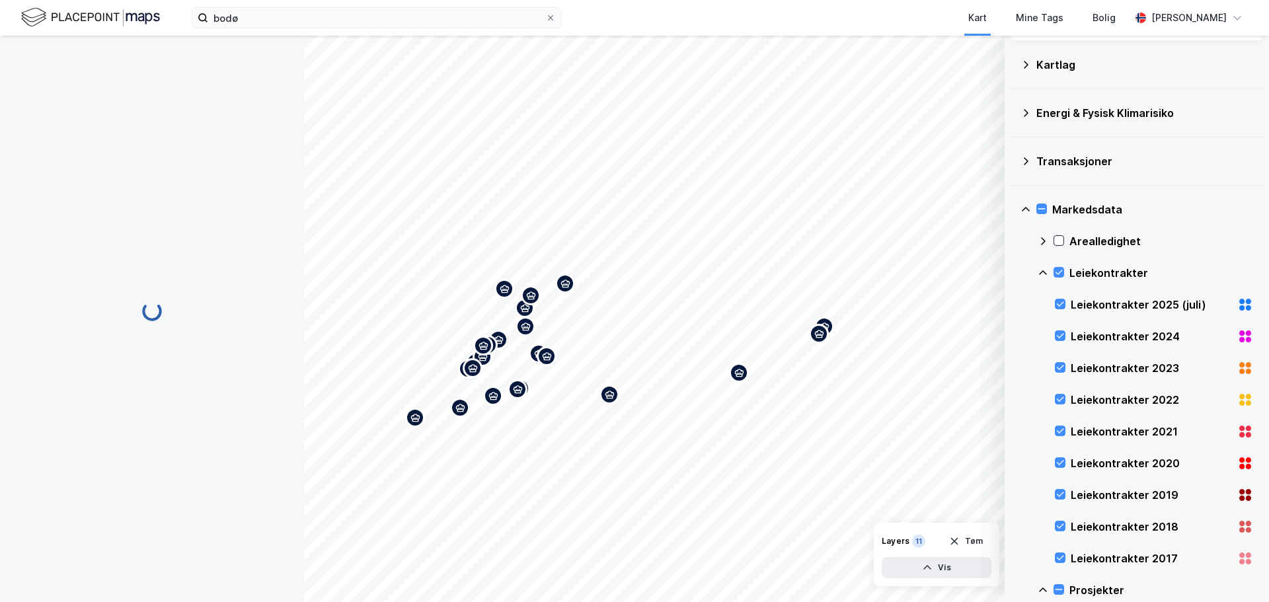
scroll to position [108, 0]
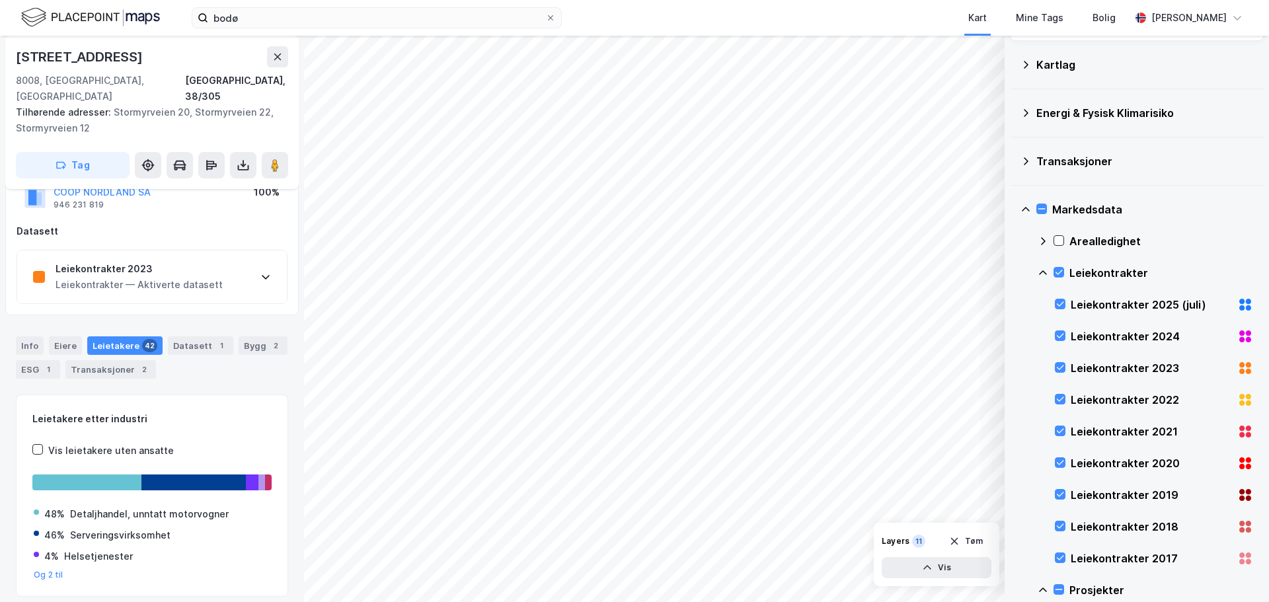
click at [249, 262] on div "Leiekontrakter 2023 Leiekontrakter — Aktiverte datasett" at bounding box center [152, 276] width 270 height 53
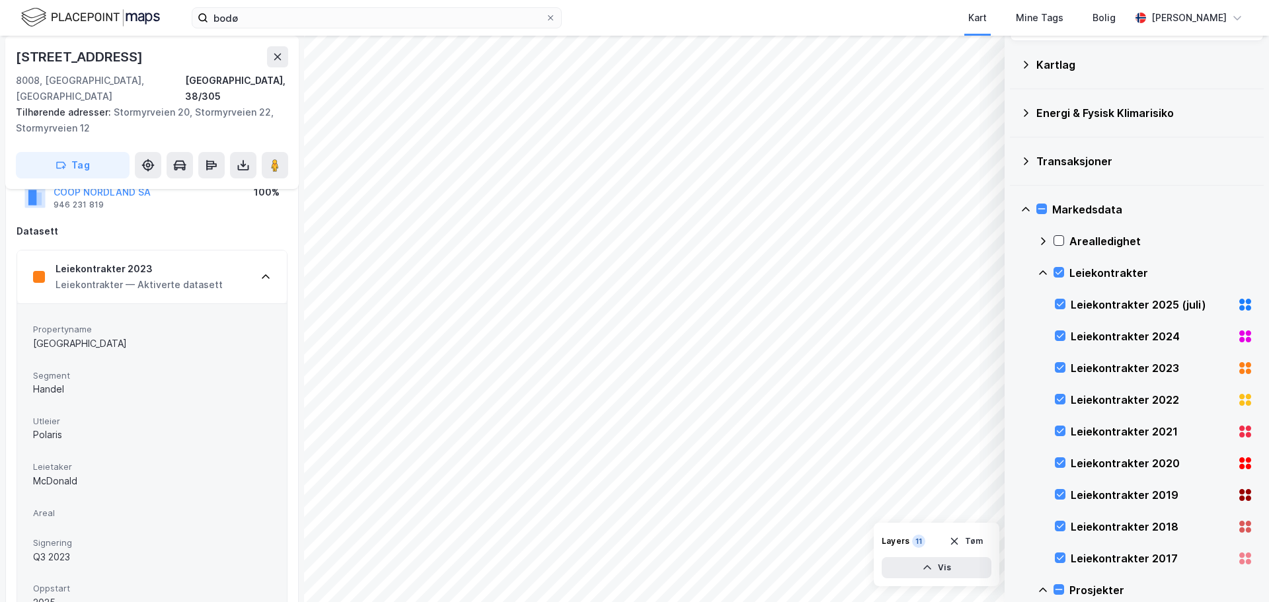
click at [249, 262] on div "Leiekontrakter 2023 Leiekontrakter — Aktiverte datasett" at bounding box center [152, 276] width 270 height 53
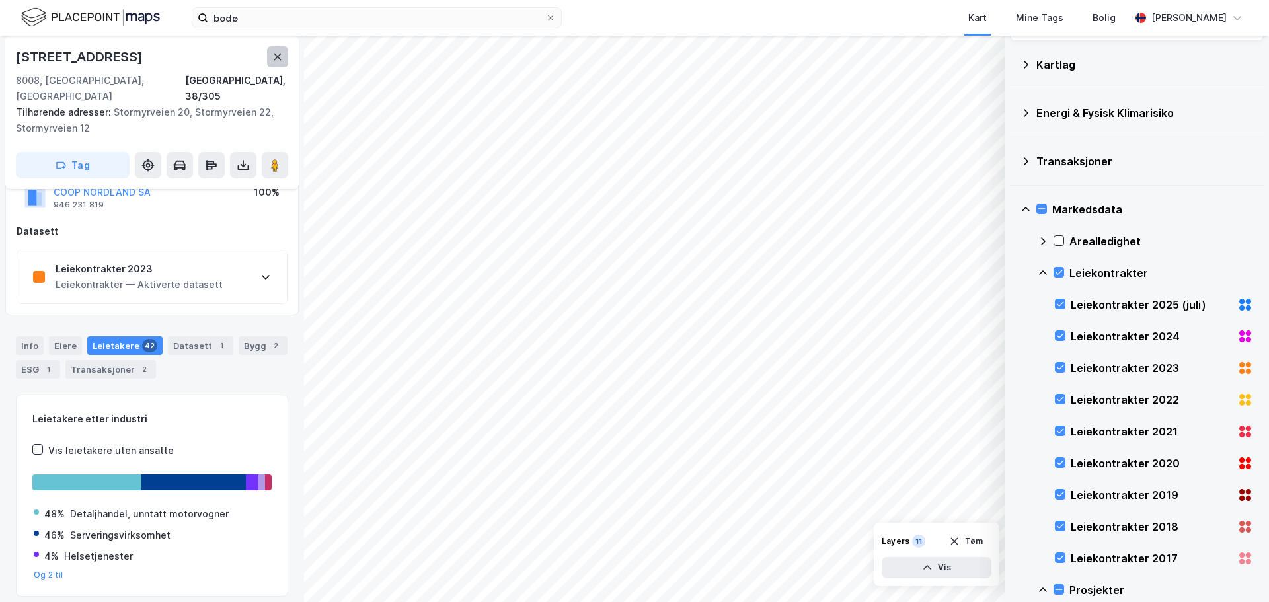
click at [282, 56] on icon at bounding box center [277, 57] width 11 height 11
